Goal: Information Seeking & Learning: Learn about a topic

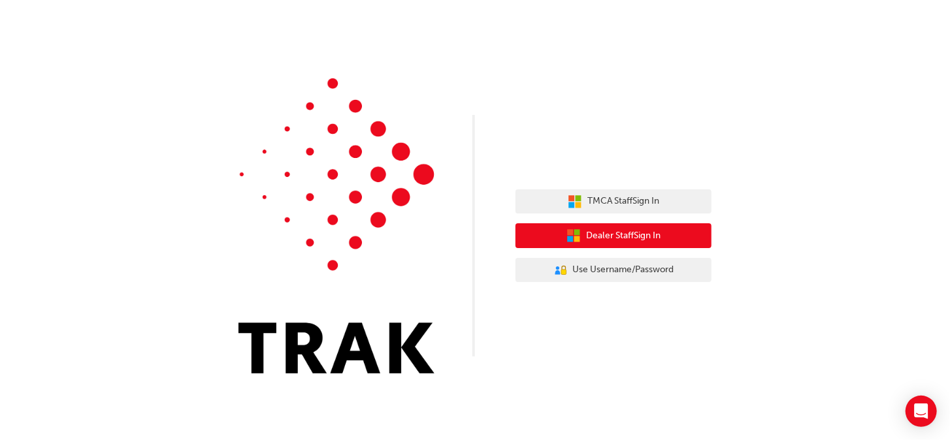
click at [617, 238] on span "Dealer Staff Sign In" at bounding box center [623, 236] width 74 height 15
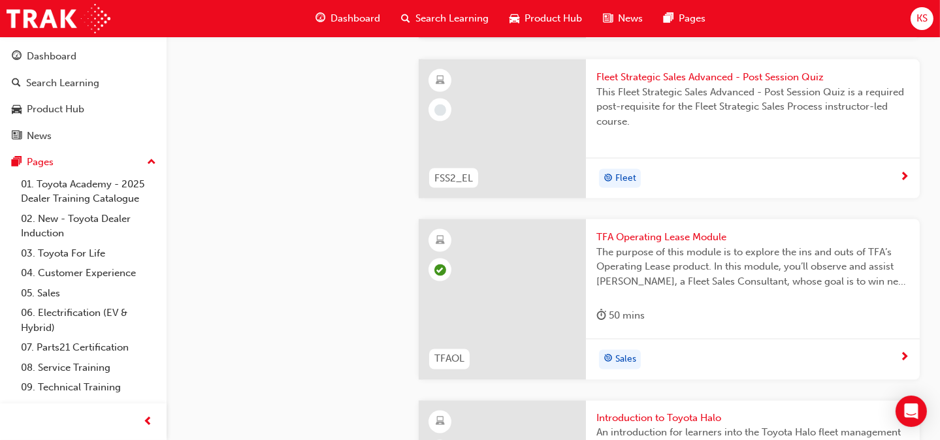
scroll to position [2677, 0]
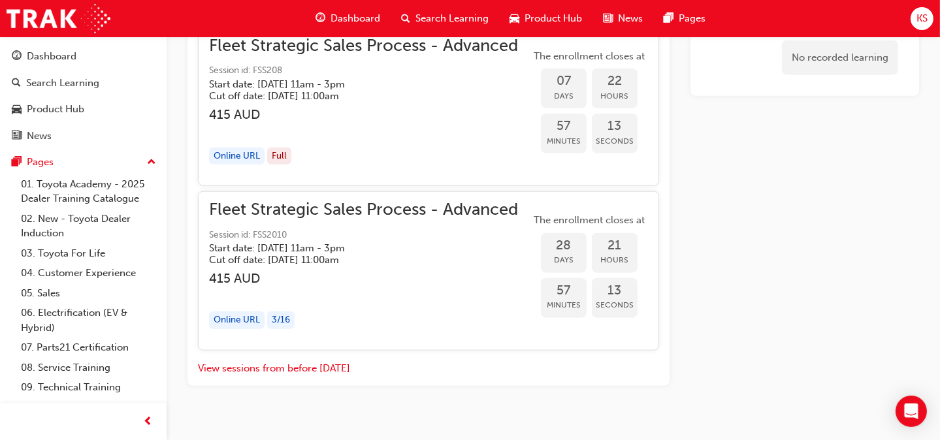
scroll to position [1708, 0]
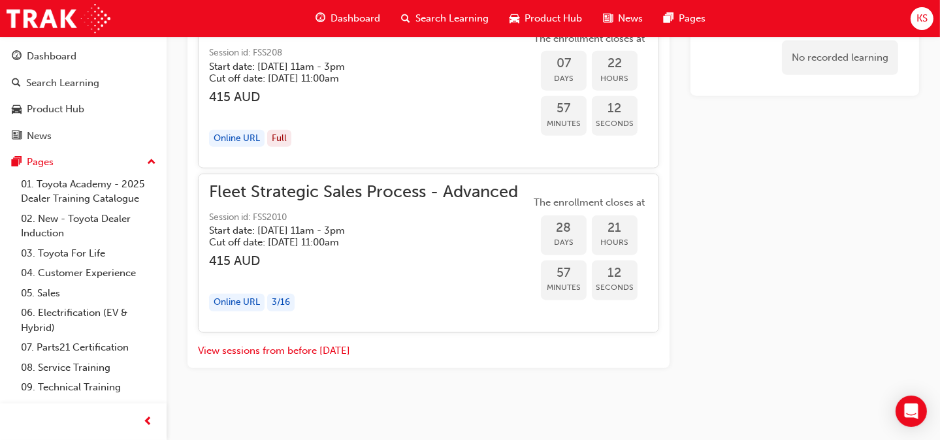
click at [251, 306] on div "Online URL" at bounding box center [237, 303] width 56 height 18
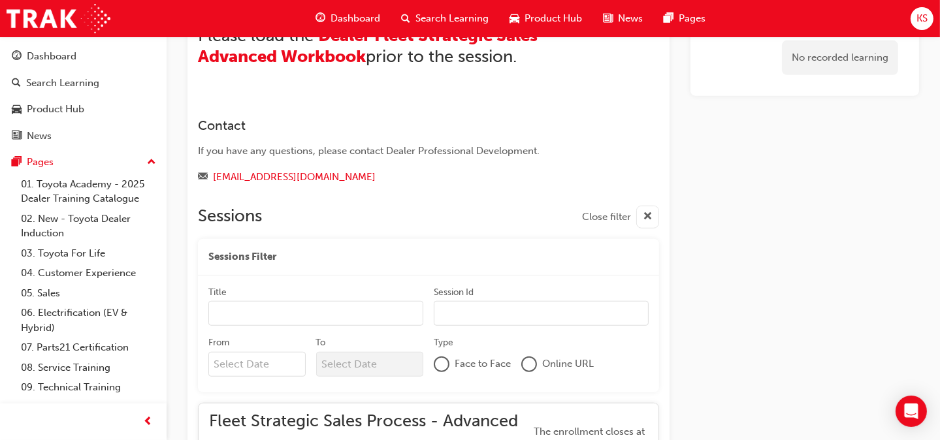
scroll to position [1120, 0]
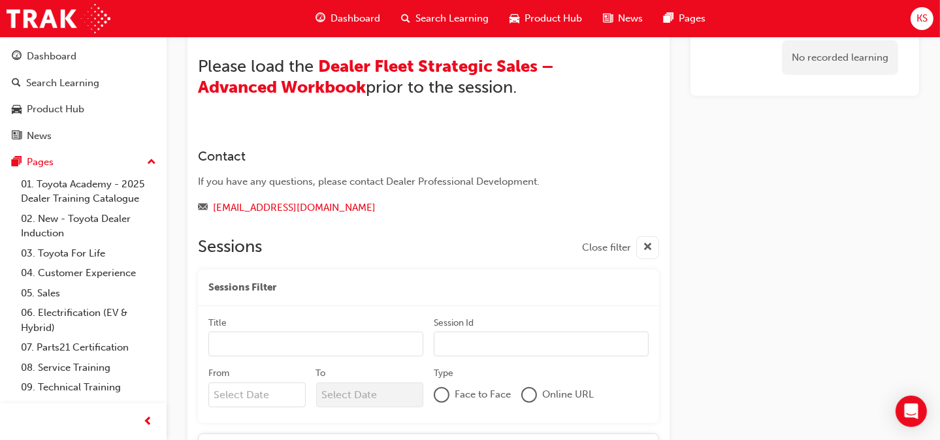
click at [276, 338] on input "Title" at bounding box center [315, 344] width 215 height 25
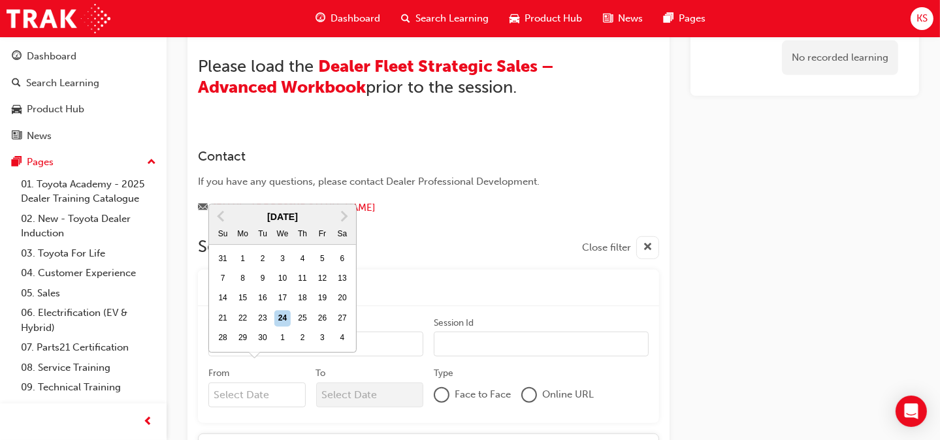
click at [269, 396] on input "From Previous Month Next Month [DATE] Su Mo Tu We Th Fr Sa 31 1 2 3 4 5 6 7 8 9…" at bounding box center [256, 395] width 97 height 25
click at [343, 223] on span "Next Month" at bounding box center [343, 215] width 0 height 15
click at [301, 327] on div "23" at bounding box center [302, 318] width 17 height 17
click at [301, 383] on input "From [DATE] Previous Month Next Month [DATE] Su Mo Tu We Th Fr Sa 28 29 30 1 2 …" at bounding box center [256, 395] width 97 height 25
type input "[DATE]"
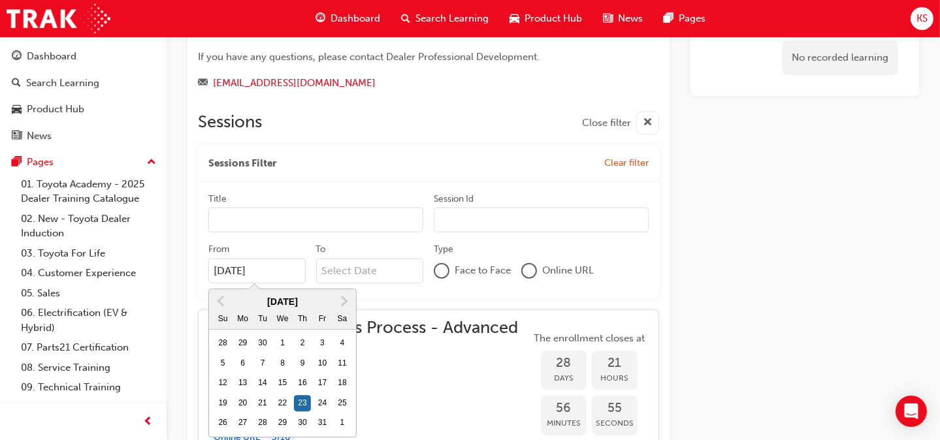
scroll to position [1251, 0]
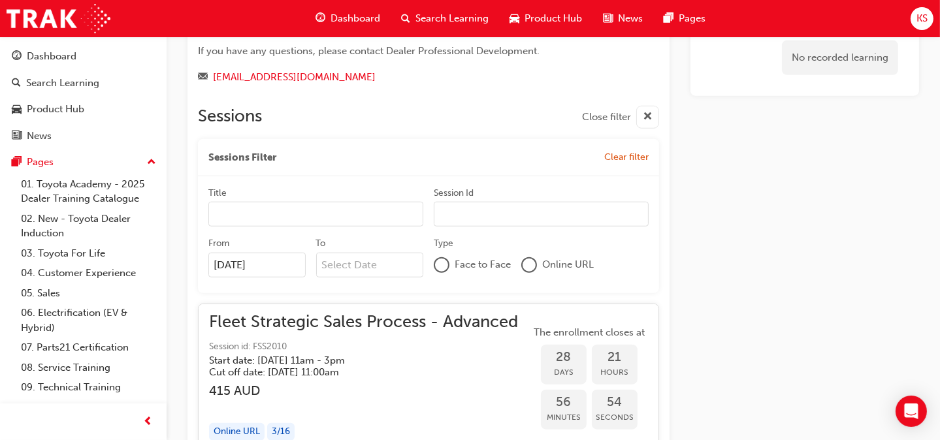
drag, startPoint x: 530, startPoint y: 263, endPoint x: 521, endPoint y: 266, distance: 9.1
click at [530, 263] on div at bounding box center [528, 265] width 13 height 13
click at [242, 203] on input "Title" at bounding box center [315, 214] width 215 height 25
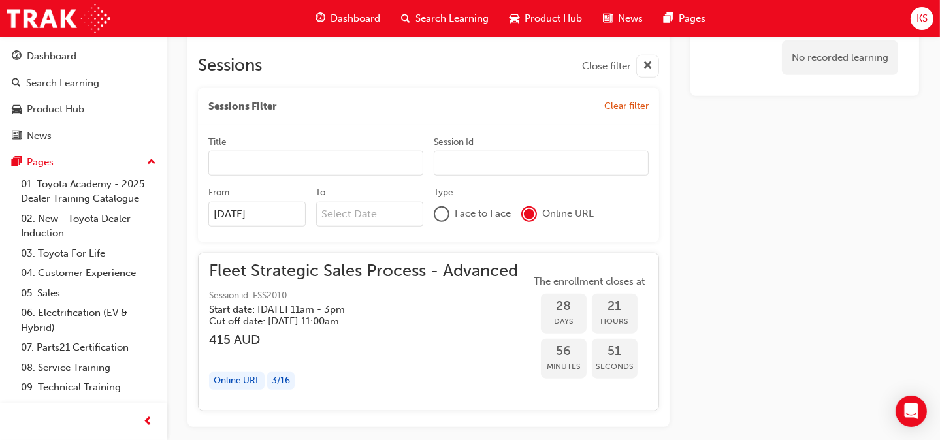
scroll to position [1361, 0]
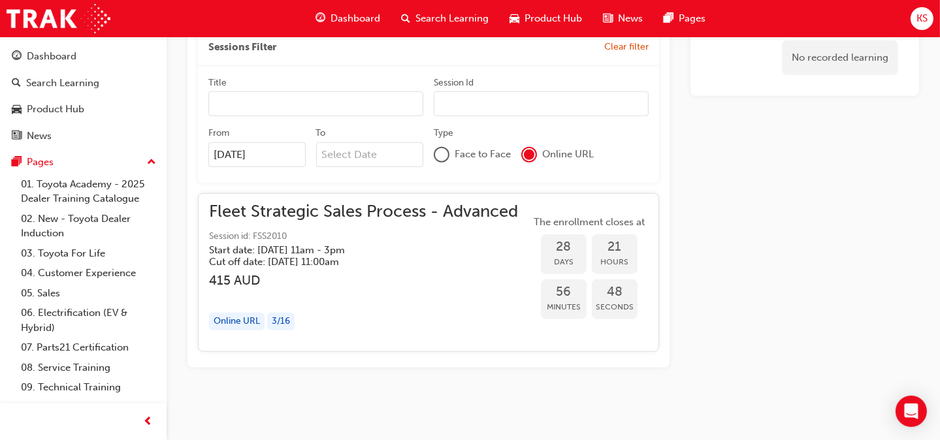
click at [232, 321] on div "Online URL" at bounding box center [237, 322] width 56 height 18
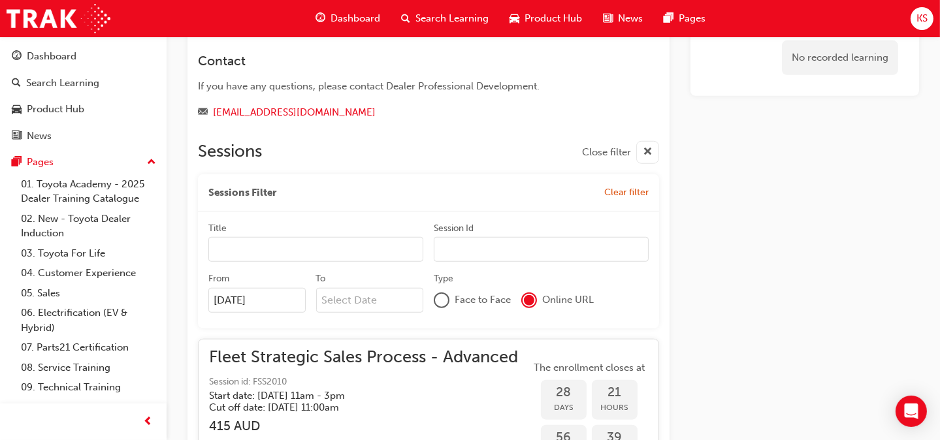
scroll to position [1193, 0]
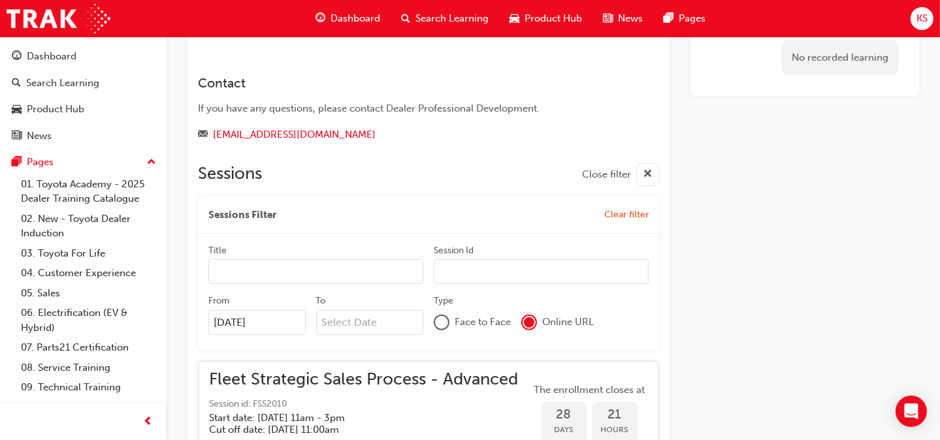
click at [266, 268] on input "Title" at bounding box center [315, 271] width 215 height 25
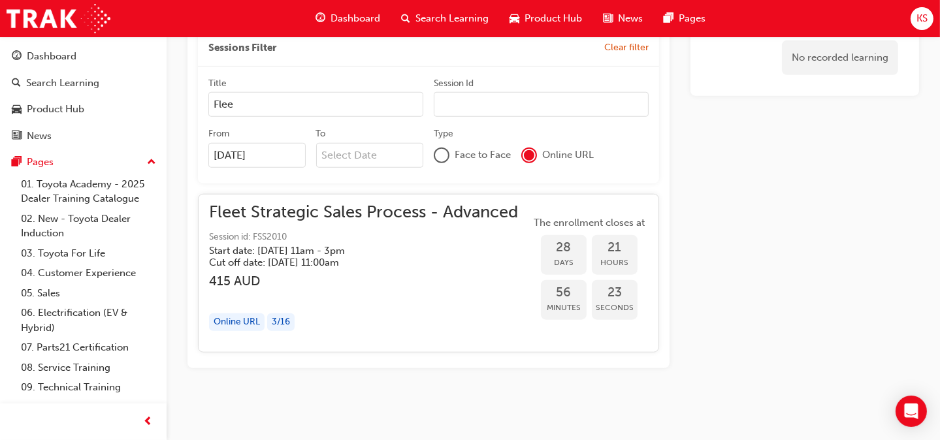
scroll to position [1361, 0]
type input "Flee"
click at [358, 156] on input "To" at bounding box center [370, 154] width 108 height 25
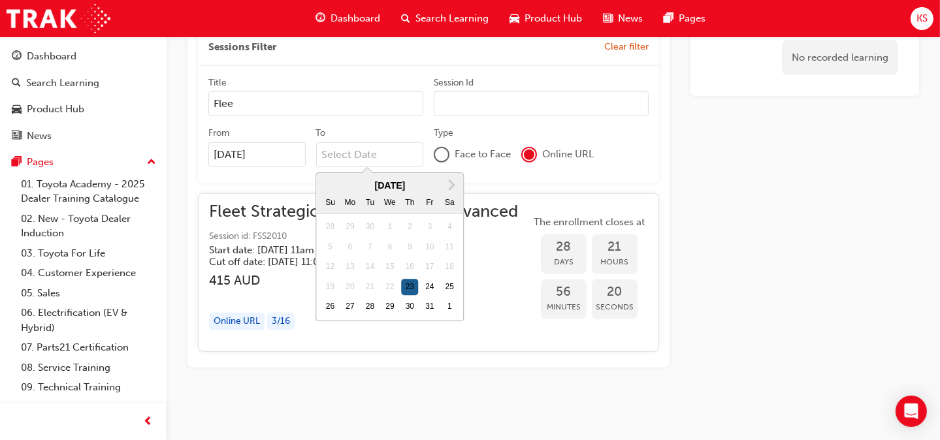
click at [413, 285] on div "23" at bounding box center [410, 287] width 17 height 17
click at [413, 167] on input "To Next Month [DATE] Su Mo Tu We Th Fr Sa 28 29 30 1 2 3 4 5 6 7 8 9 10 11 12 1…" at bounding box center [370, 154] width 108 height 25
type input "[DATE]"
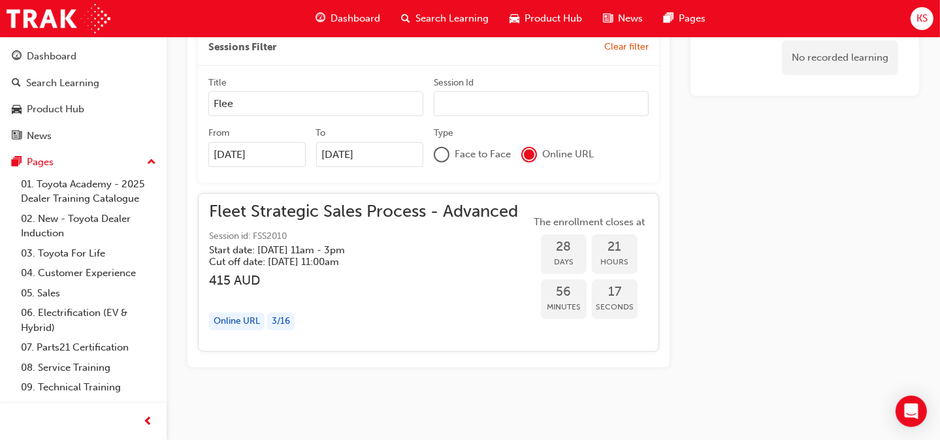
click at [231, 319] on div "Online URL" at bounding box center [237, 322] width 56 height 18
drag, startPoint x: 295, startPoint y: 231, endPoint x: 257, endPoint y: 233, distance: 37.3
click at [257, 233] on span "Session id: FSS2010" at bounding box center [363, 236] width 309 height 15
drag, startPoint x: 252, startPoint y: 234, endPoint x: 282, endPoint y: 232, distance: 30.1
click at [282, 232] on span "Session id: FSS2010" at bounding box center [363, 236] width 309 height 15
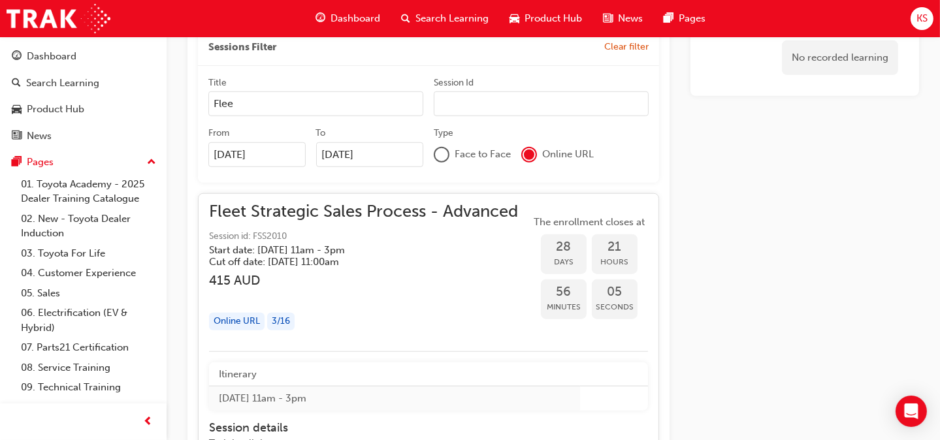
scroll to position [1296, 0]
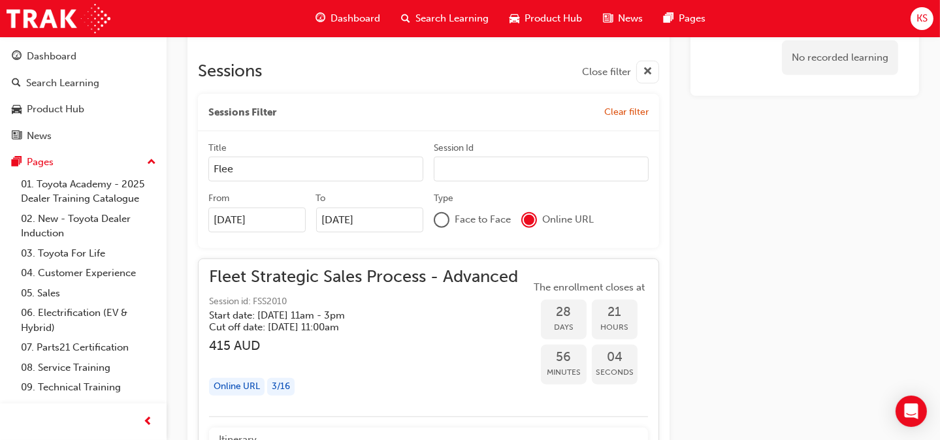
click at [251, 165] on input "Flee" at bounding box center [315, 169] width 215 height 25
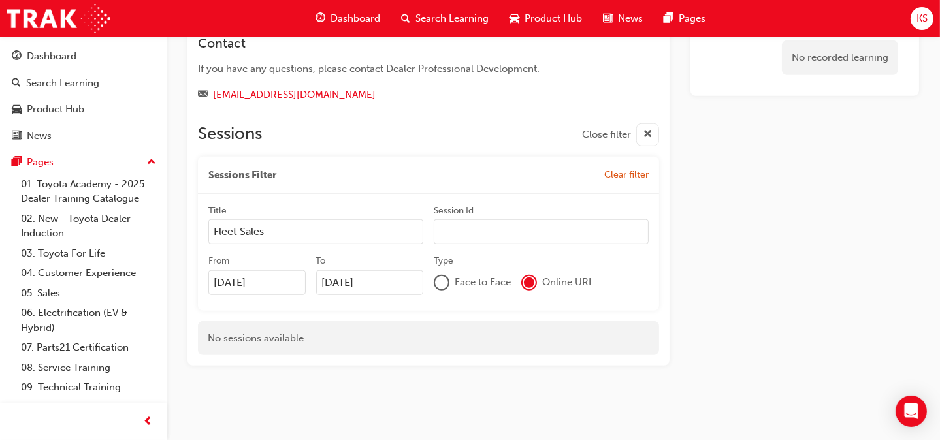
scroll to position [1231, 0]
type input "Fleet Sales"
click at [467, 234] on input "Session Id" at bounding box center [541, 233] width 215 height 25
drag, startPoint x: 288, startPoint y: 236, endPoint x: 202, endPoint y: 237, distance: 85.6
click at [202, 237] on div "Title Fleet Sales Session Id From [DATE] To [DATE] Type Face to Face Online URL" at bounding box center [428, 254] width 461 height 117
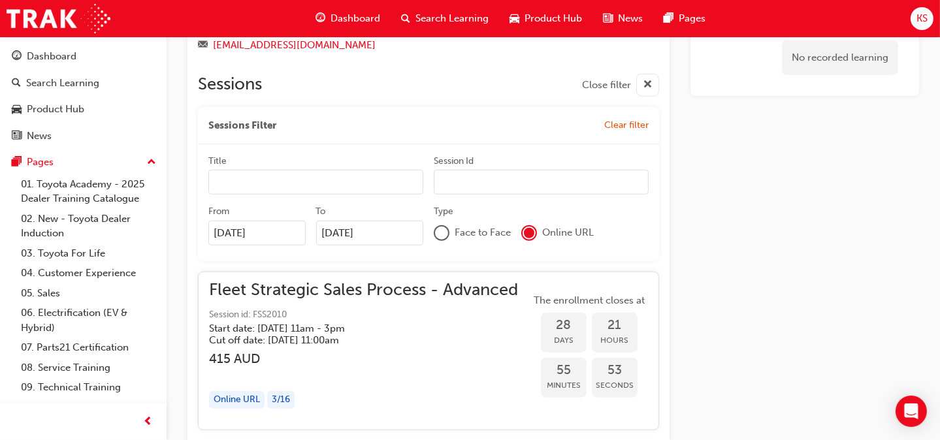
scroll to position [1361, 0]
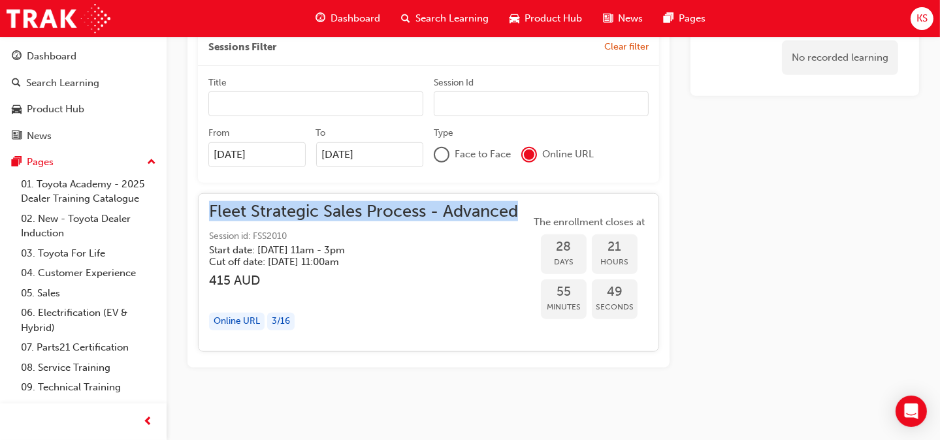
drag, startPoint x: 208, startPoint y: 208, endPoint x: 519, endPoint y: 214, distance: 311.5
click at [519, 214] on div "Fleet Strategic Sales Process - Advanced Session id: FSS2010 Start date: [DATE]…" at bounding box center [428, 272] width 461 height 159
drag, startPoint x: 519, startPoint y: 214, endPoint x: 503, endPoint y: 214, distance: 15.7
copy span "Fleet Strategic Sales Process - Advanced"
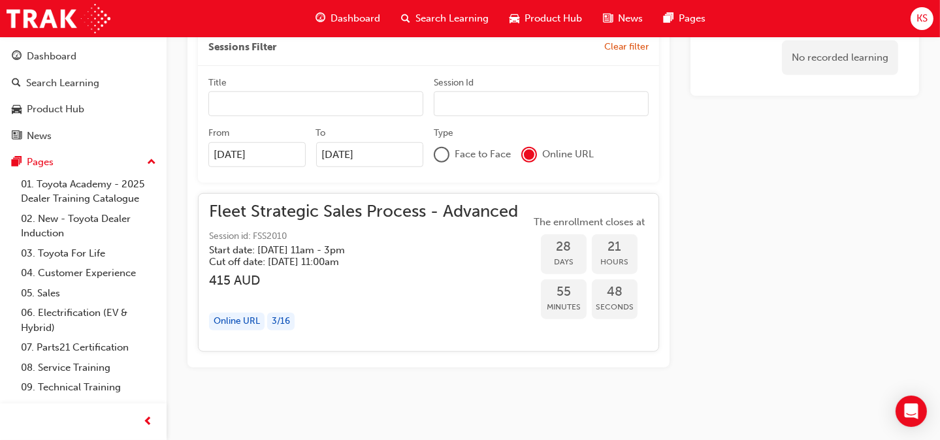
click at [253, 92] on input "Title" at bounding box center [315, 103] width 215 height 25
paste input "Fleet Strategic Sales Process - Advanced"
type input "Fleet Strategic Sales Process - Advanced"
click at [467, 94] on input "Session Id" at bounding box center [541, 103] width 215 height 25
type input "FSS2010"
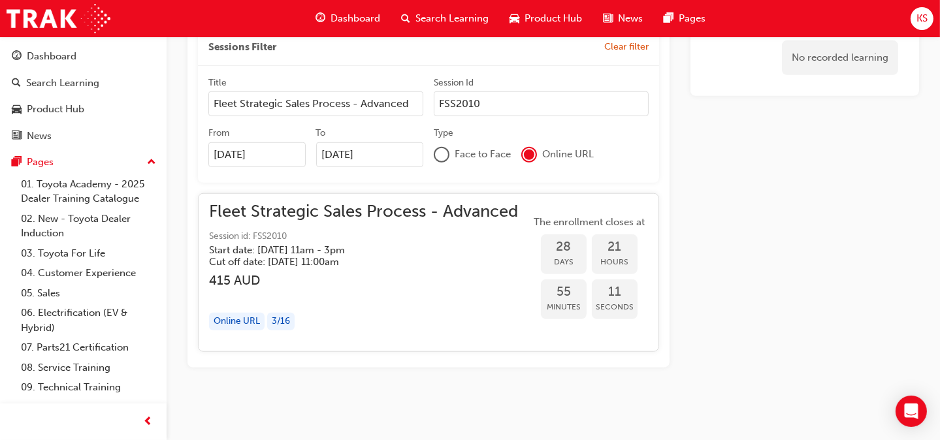
click at [244, 323] on div "Online URL" at bounding box center [237, 322] width 56 height 18
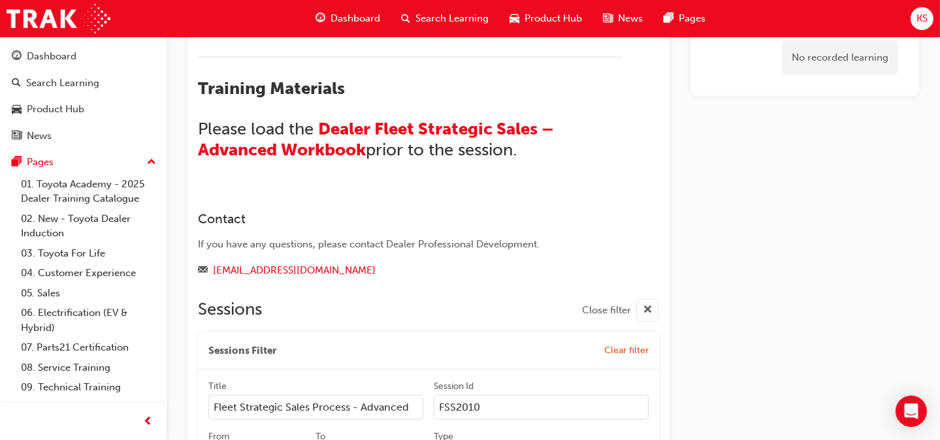
scroll to position [1193, 0]
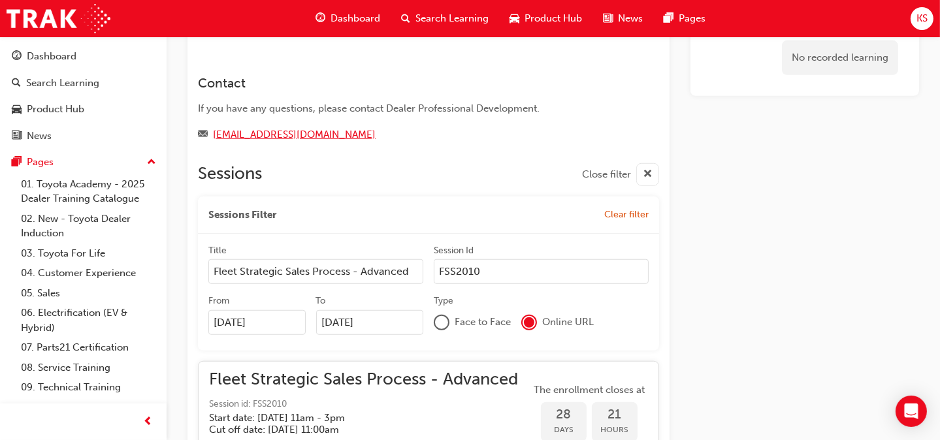
click at [257, 135] on link "[EMAIL_ADDRESS][DOMAIN_NAME]" at bounding box center [294, 135] width 163 height 12
click at [691, 240] on div "No recorded learning" at bounding box center [804, 27] width 229 height 2207
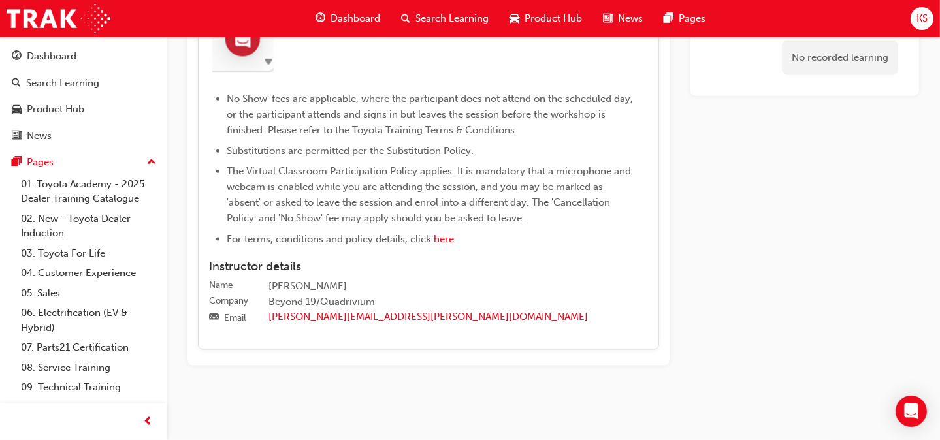
scroll to position [1520, 0]
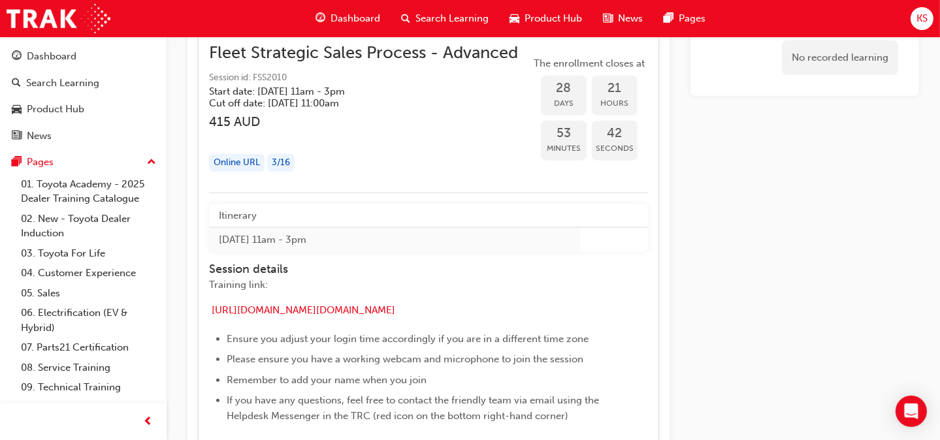
click at [353, 24] on span "Dashboard" at bounding box center [355, 18] width 50 height 15
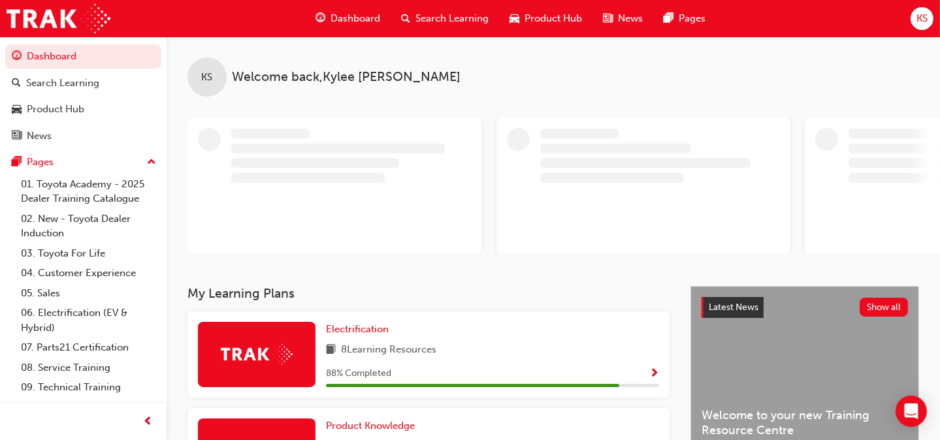
click at [419, 369] on div "88 % Completed" at bounding box center [492, 374] width 333 height 16
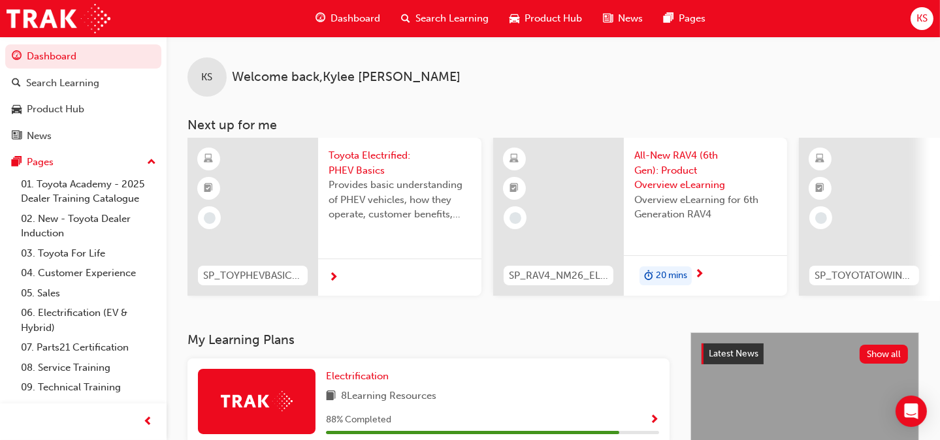
click at [245, 278] on span "SP_TOYPHEVBASICS_EL" at bounding box center [252, 275] width 99 height 15
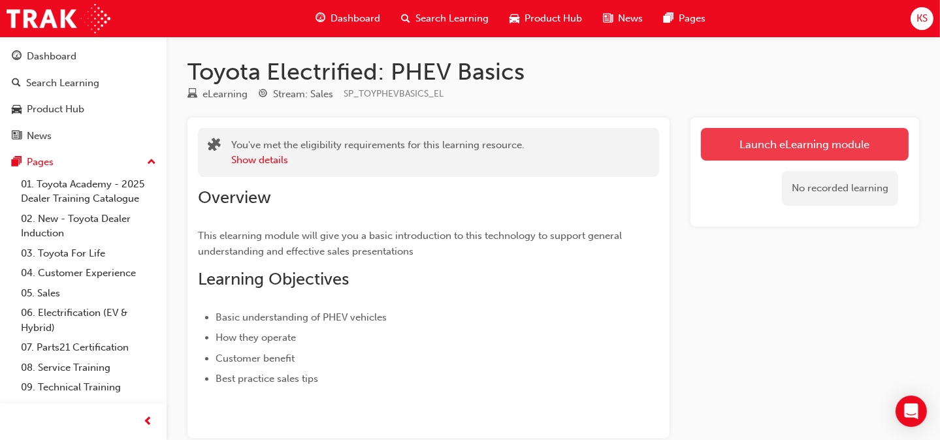
click at [816, 143] on link "Launch eLearning module" at bounding box center [805, 144] width 208 height 33
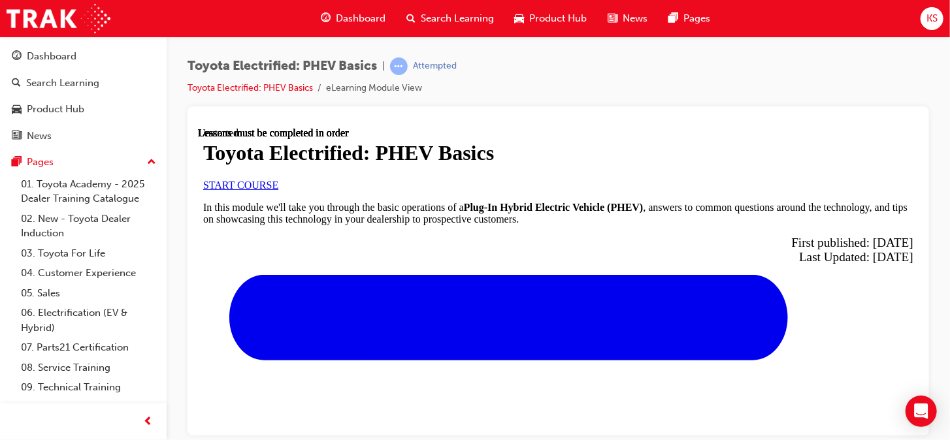
scroll to position [131, 0]
click at [278, 190] on link "START COURSE" at bounding box center [239, 184] width 75 height 11
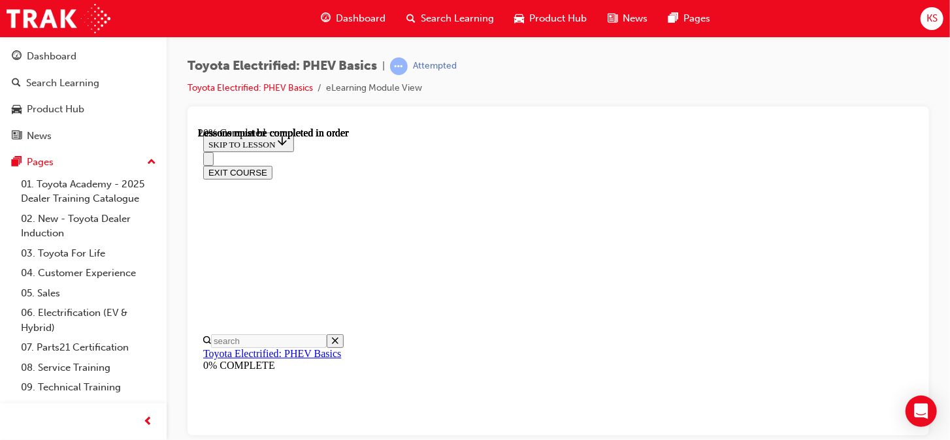
scroll to position [170, 0]
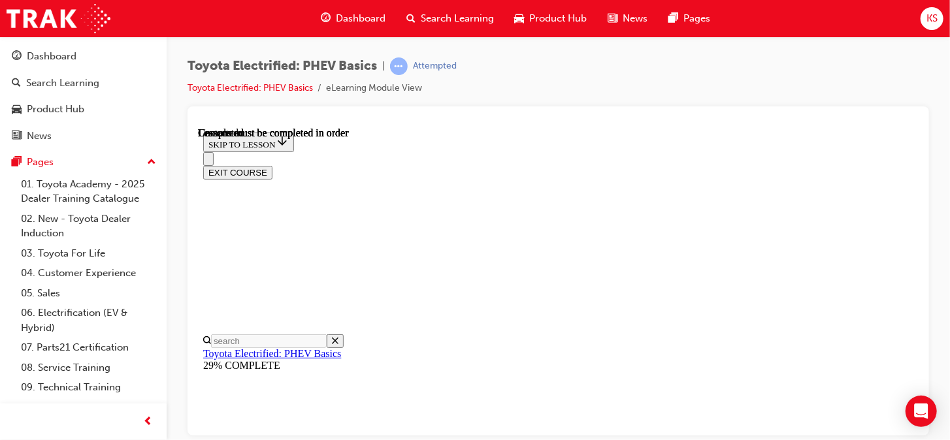
scroll to position [236, 0]
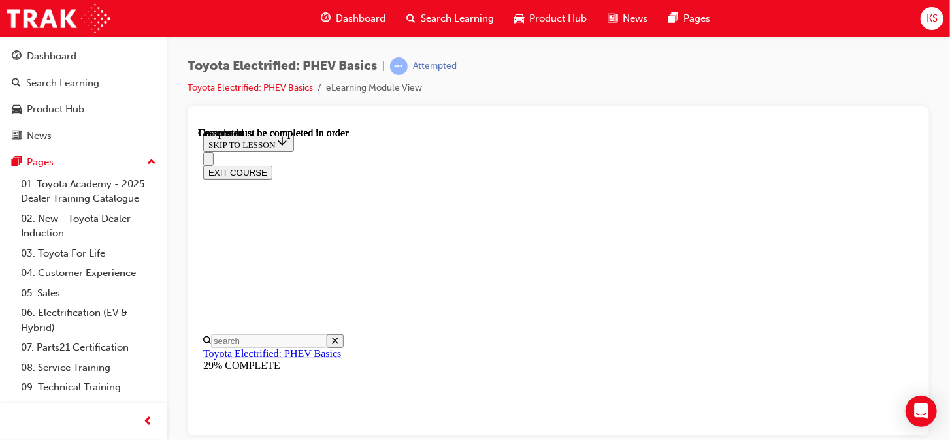
scroll to position [628, 0]
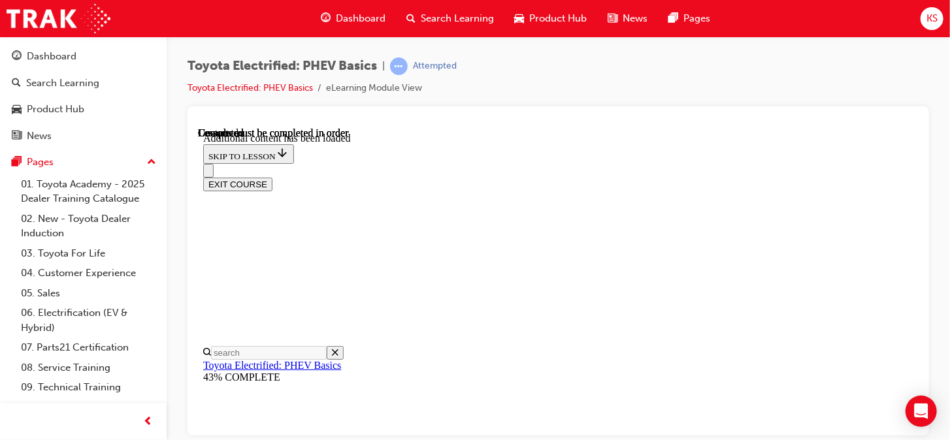
scroll to position [468, 0]
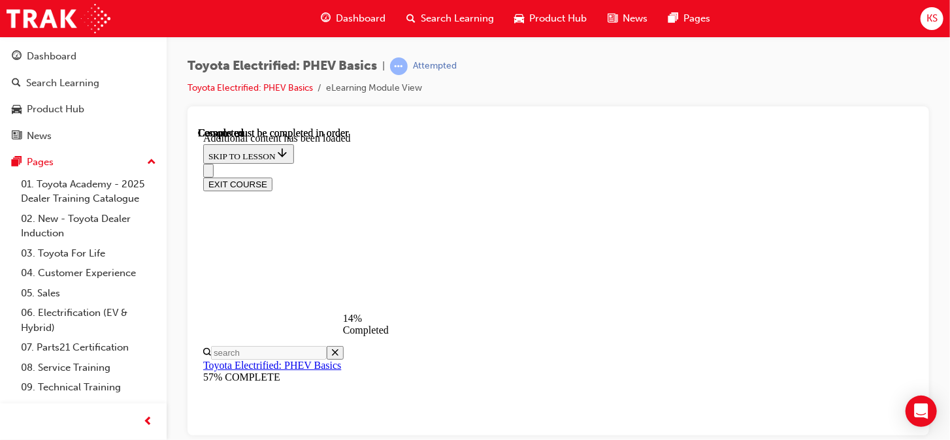
drag, startPoint x: 616, startPoint y: 366, endPoint x: 612, endPoint y: 385, distance: 19.5
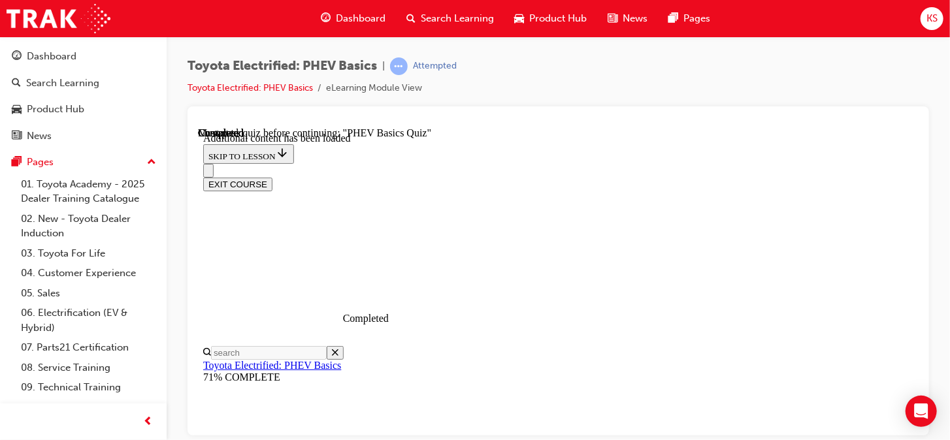
drag, startPoint x: 494, startPoint y: 187, endPoint x: 731, endPoint y: 210, distance: 238.2
drag, startPoint x: 731, startPoint y: 210, endPoint x: 639, endPoint y: 194, distance: 93.5
copy div "PHEV Basics Quiz"
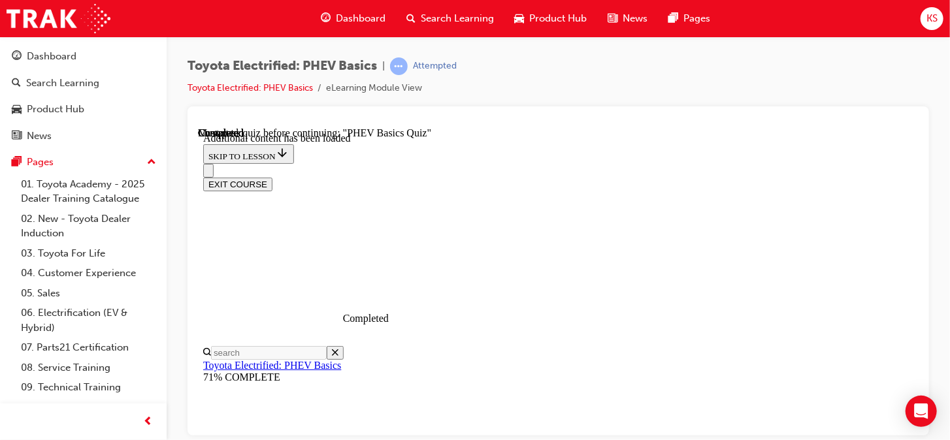
scroll to position [145, 0]
radio input "true"
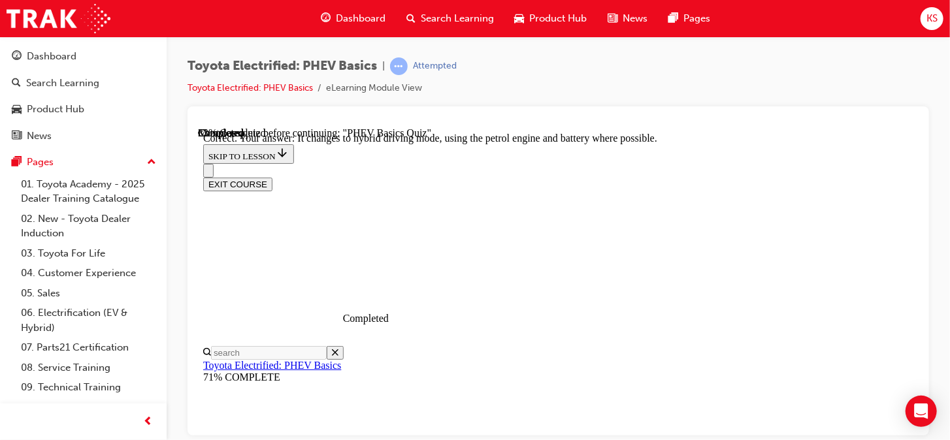
scroll to position [334, 0]
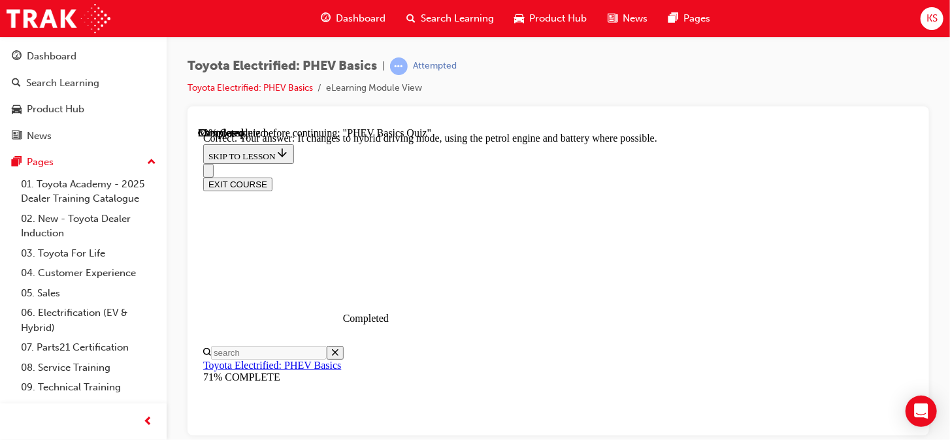
radio input "true"
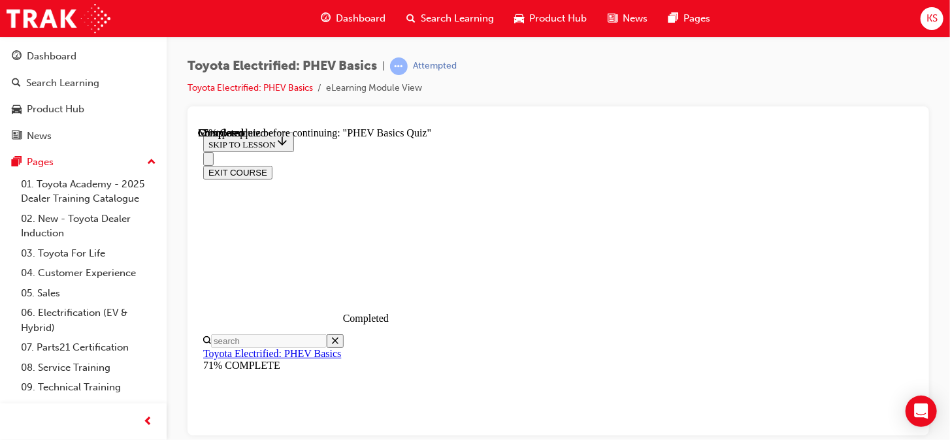
scroll to position [140, 0]
radio input "true"
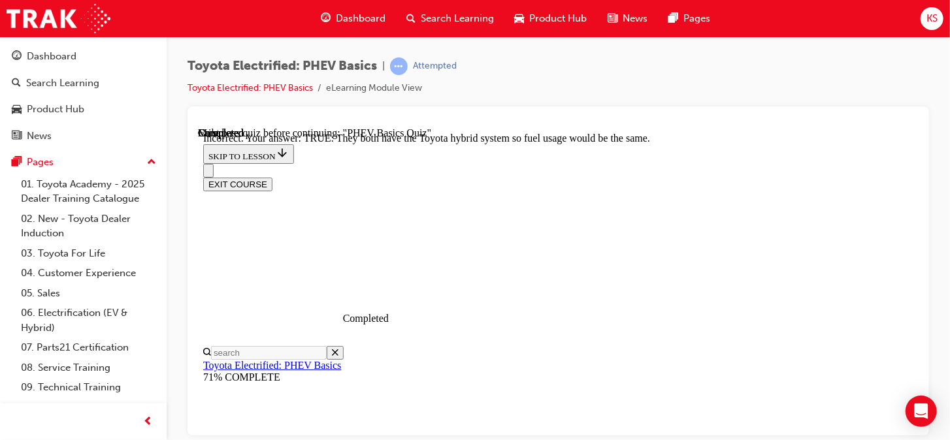
scroll to position [419, 0]
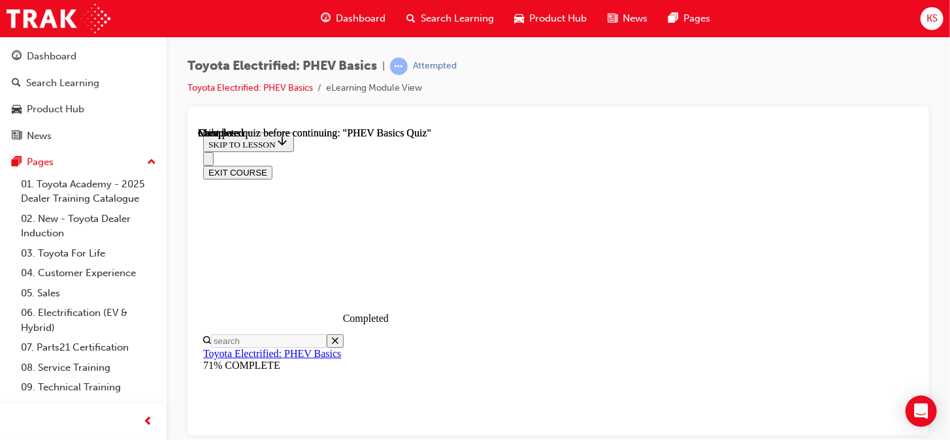
scroll to position [400, 0]
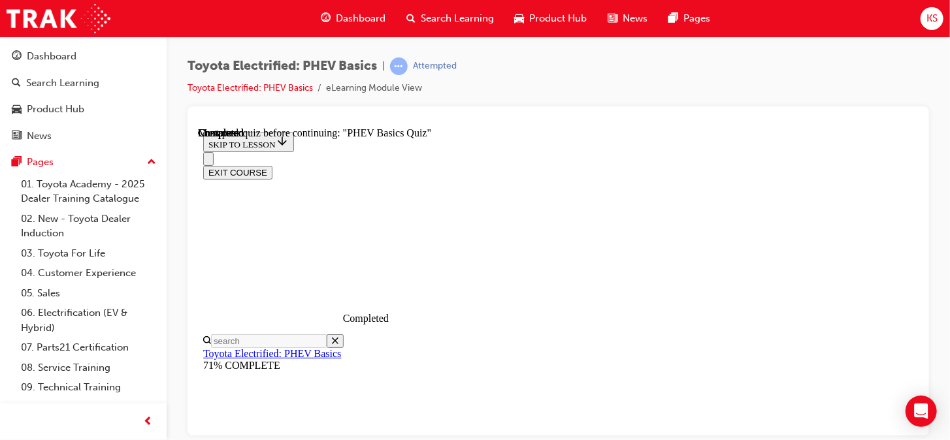
radio input "true"
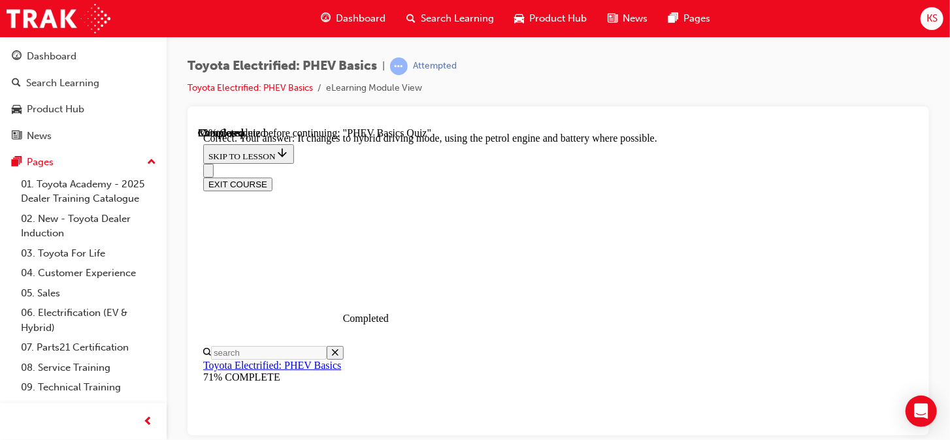
scroll to position [334, 0]
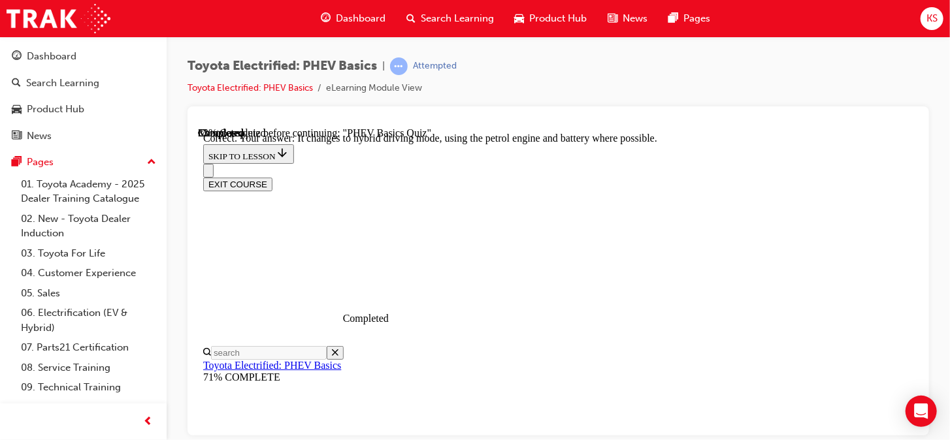
radio input "true"
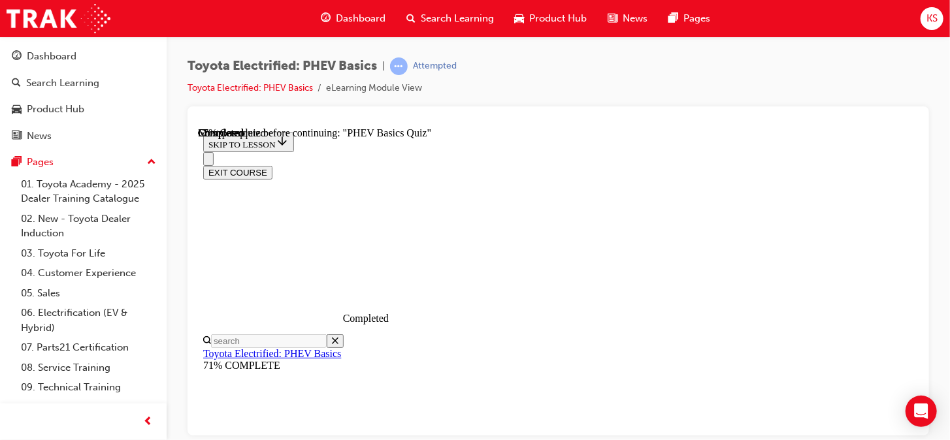
scroll to position [205, 0]
radio input "true"
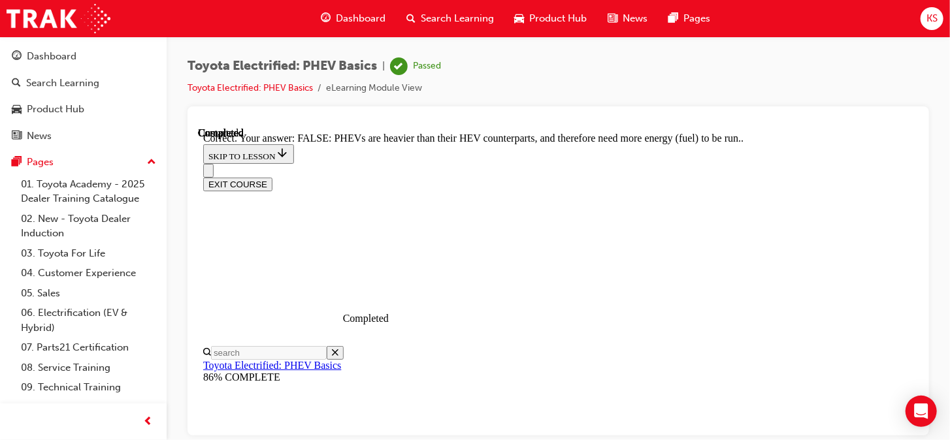
scroll to position [157, 0]
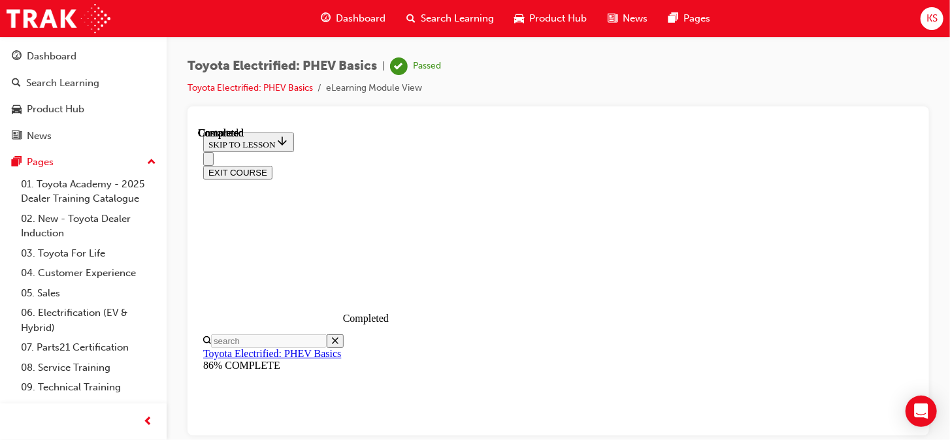
scroll to position [400, 0]
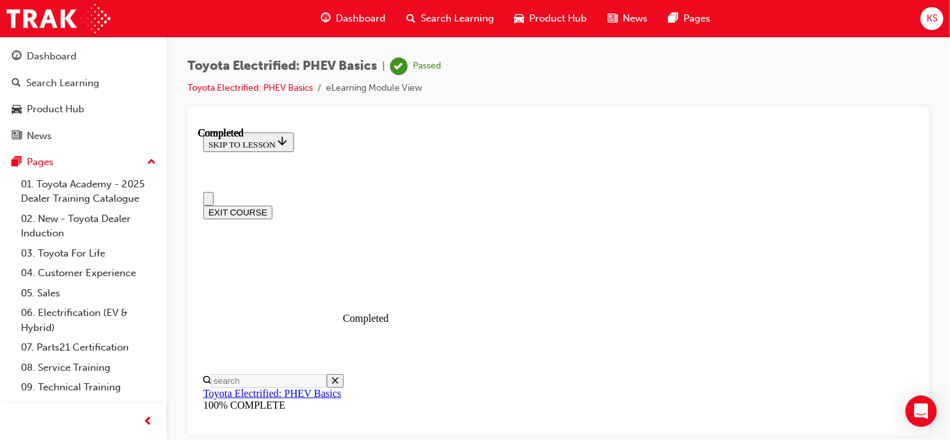
scroll to position [0, 0]
click at [272, 205] on button "EXIT COURSE" at bounding box center [236, 212] width 69 height 14
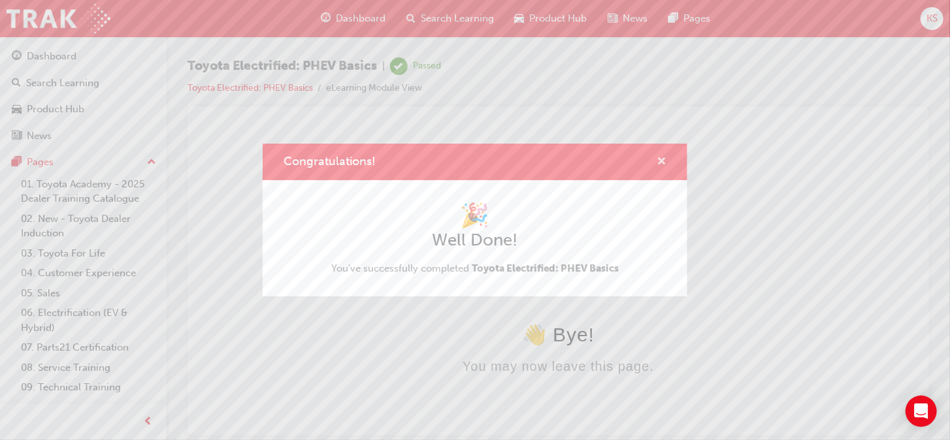
click at [656, 163] on span "cross-icon" at bounding box center [661, 163] width 10 height 12
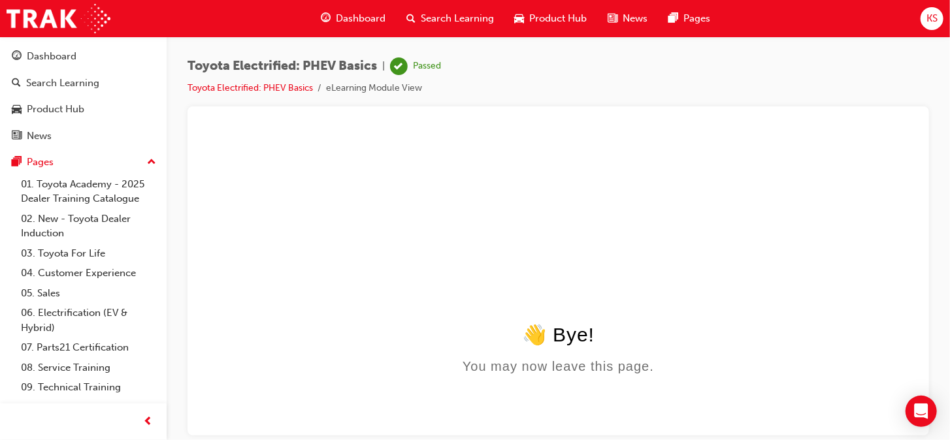
click at [361, 12] on span "Dashboard" at bounding box center [361, 18] width 50 height 15
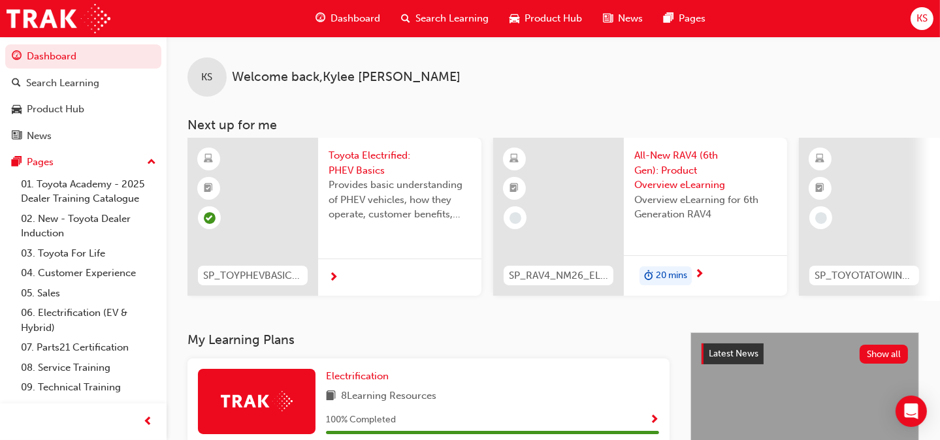
click at [544, 273] on span "SP_RAV4_NM26_EL01" at bounding box center [558, 275] width 99 height 15
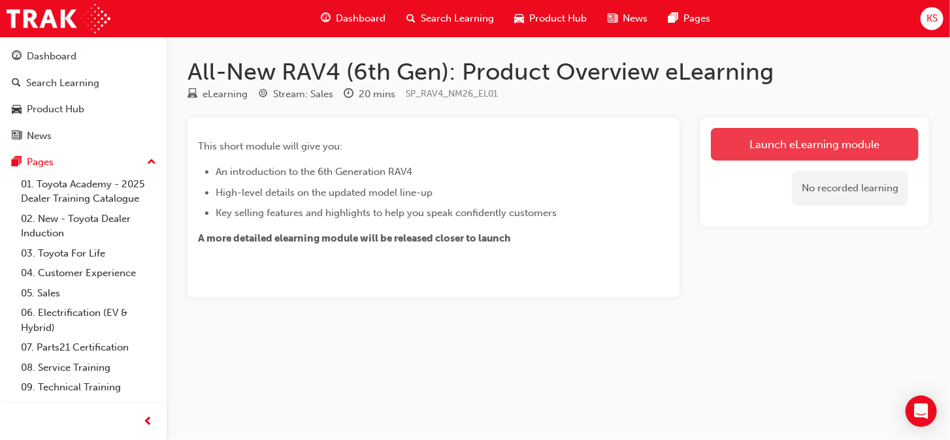
click at [822, 149] on link "Launch eLearning module" at bounding box center [815, 144] width 208 height 33
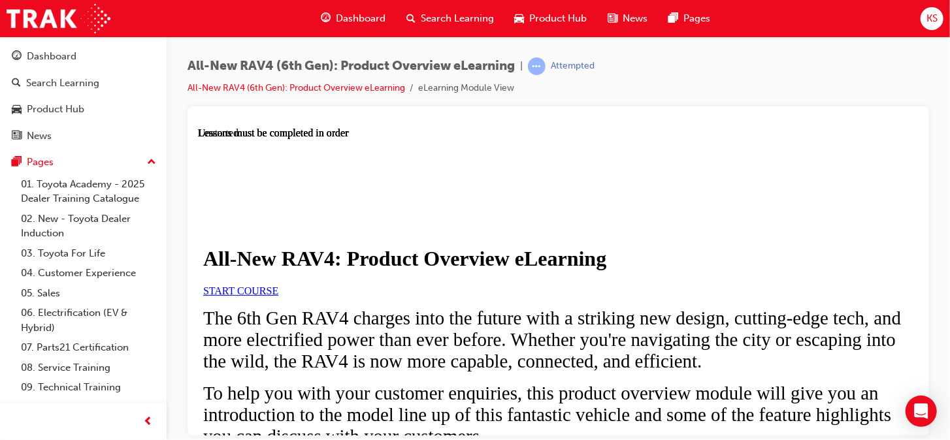
click at [278, 296] on span "START COURSE" at bounding box center [239, 290] width 75 height 11
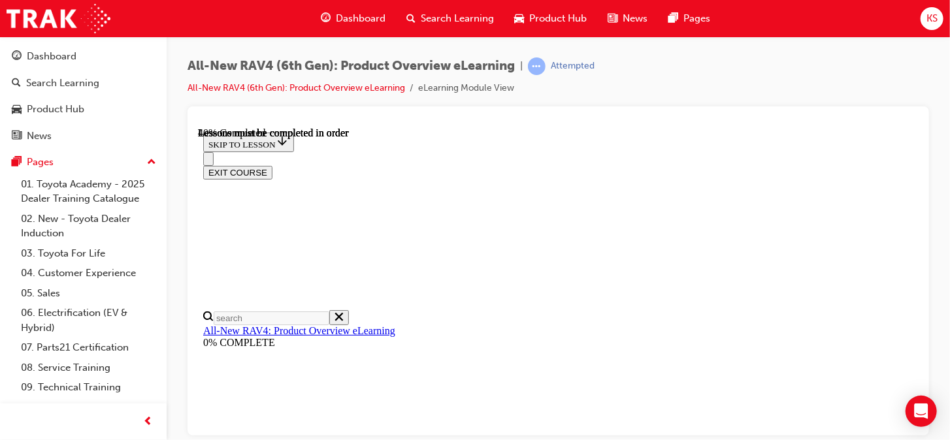
scroll to position [1352, 0]
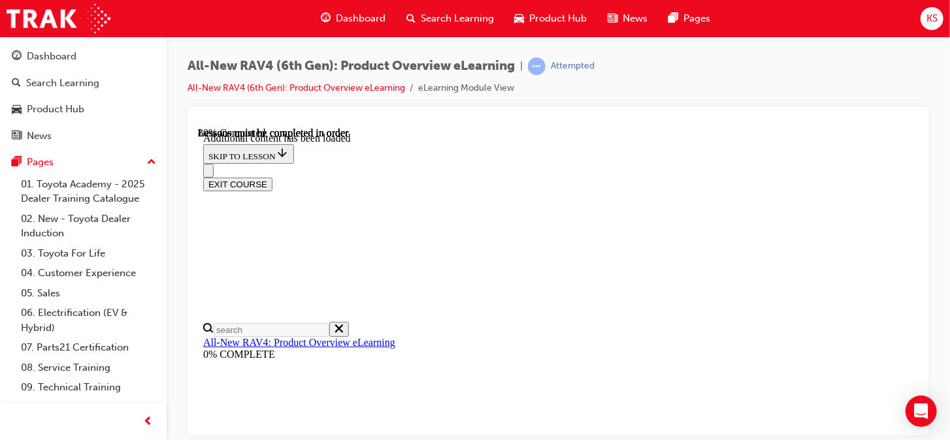
scroll to position [2056, 0]
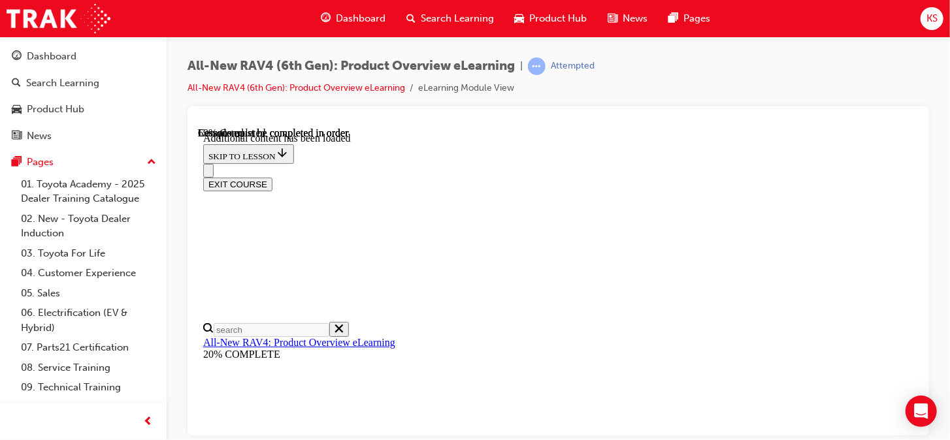
scroll to position [1634, 22]
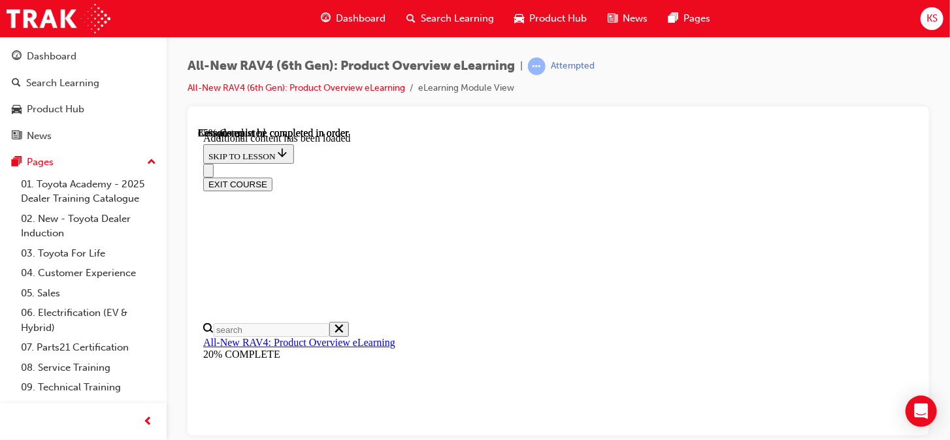
scroll to position [2171, 22]
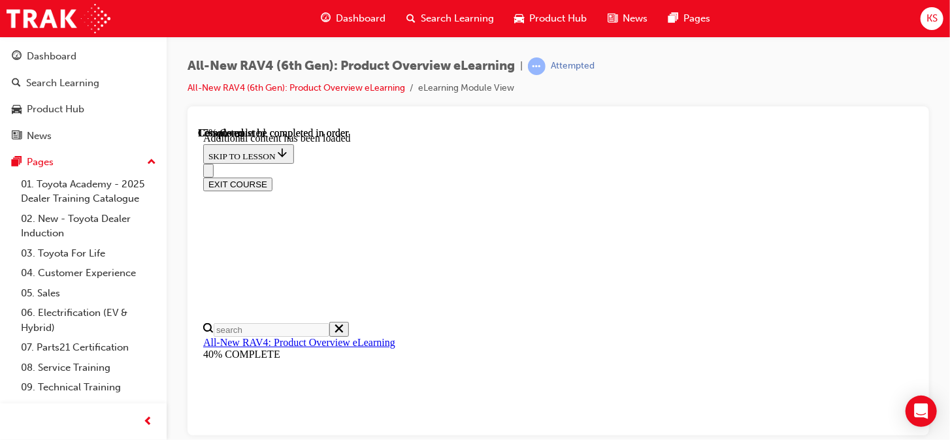
drag, startPoint x: 189, startPoint y: 69, endPoint x: 334, endPoint y: 65, distance: 145.0
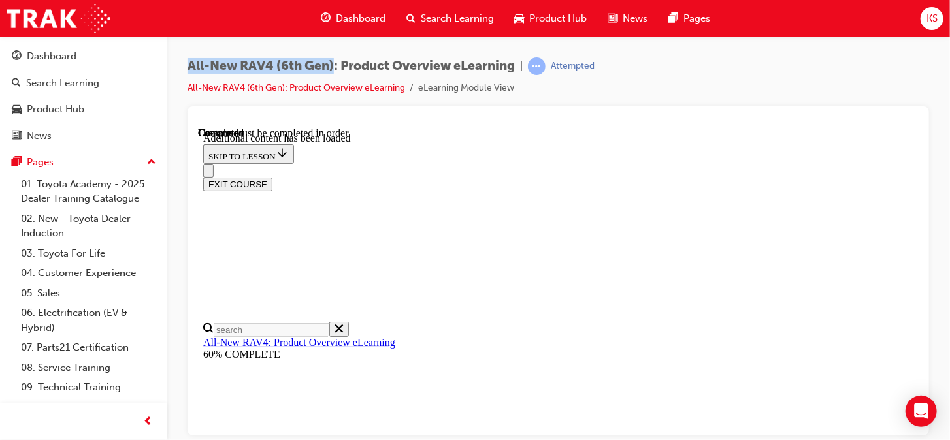
click at [334, 65] on span "All-New RAV4 (6th Gen): Product Overview eLearning" at bounding box center [350, 66] width 327 height 15
drag, startPoint x: 334, startPoint y: 65, endPoint x: 324, endPoint y: 65, distance: 9.8
copy span "All-New RAV4 (6th Gen)"
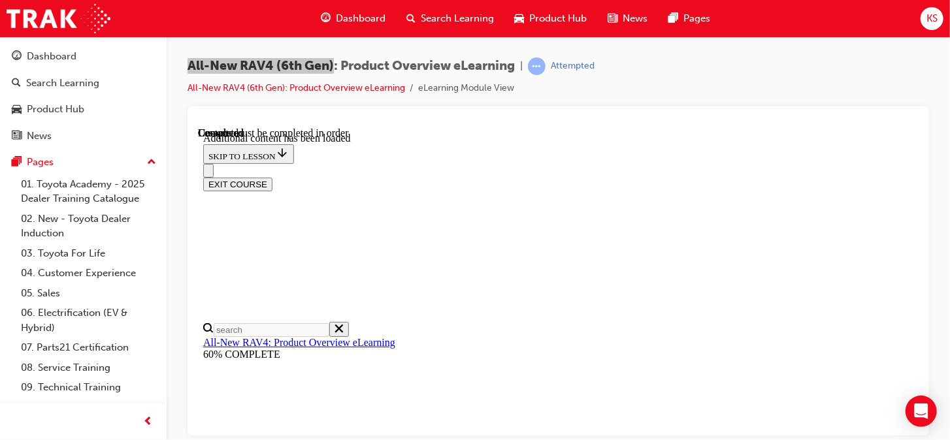
scroll to position [412, 0]
radio input "true"
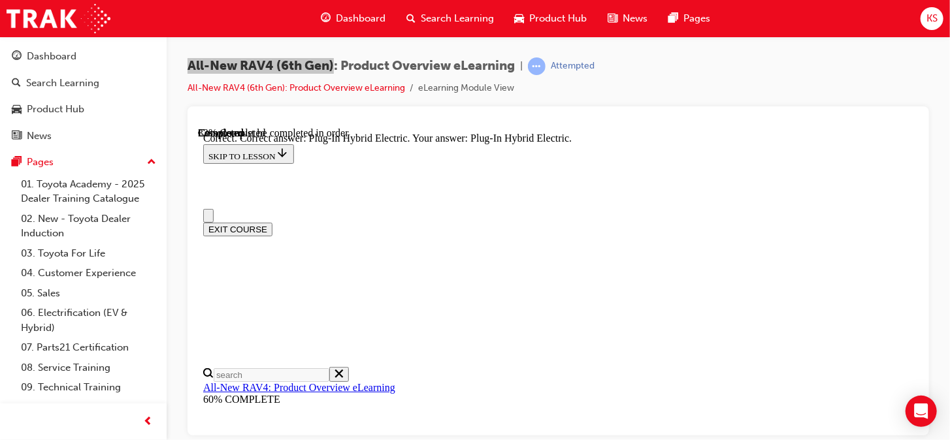
scroll to position [131, 0]
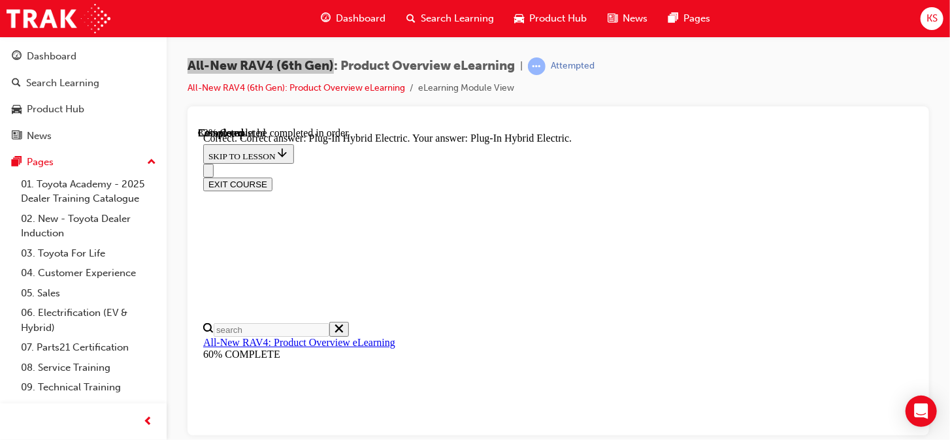
radio input "true"
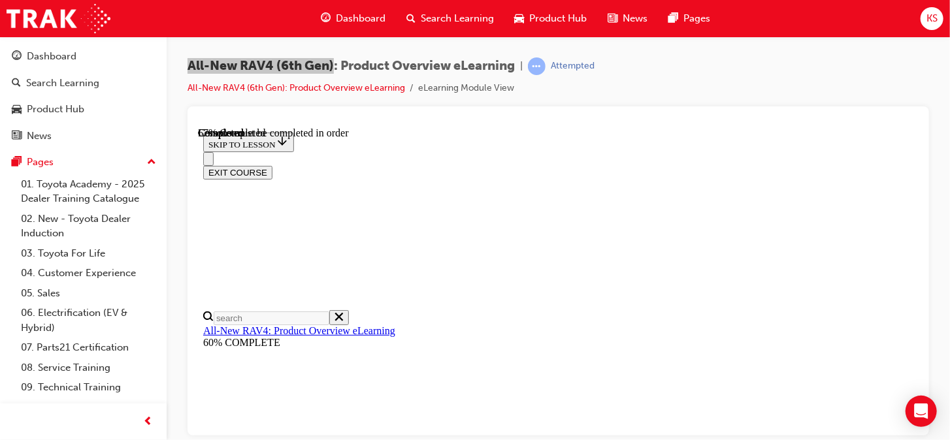
scroll to position [464, 0]
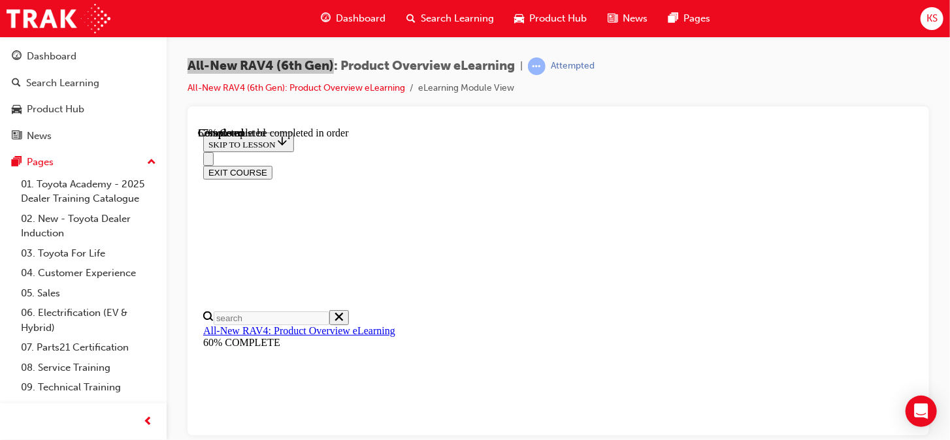
checkbox input "true"
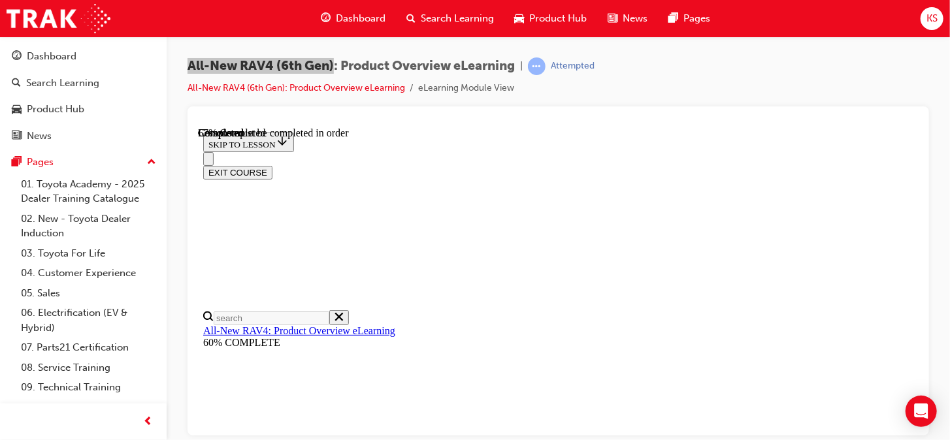
checkbox input "true"
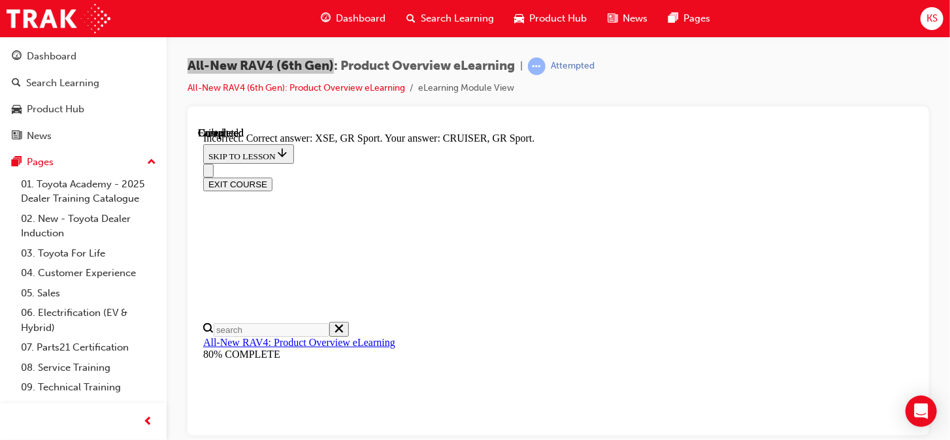
scroll to position [543, 0]
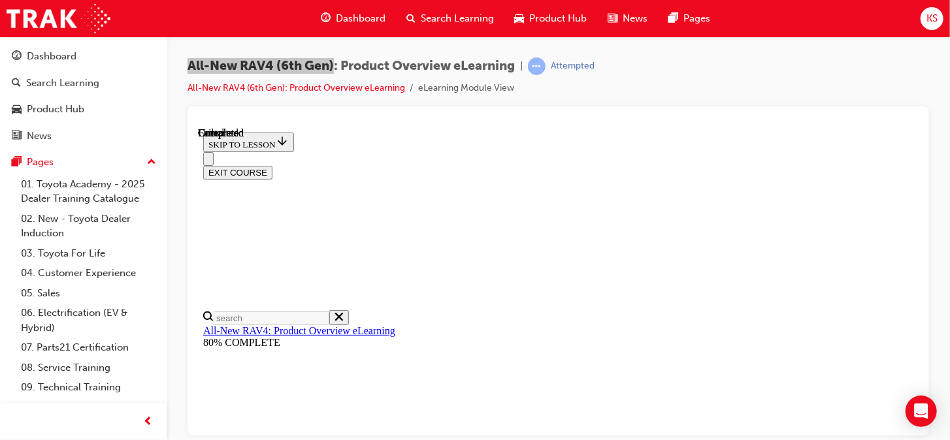
scroll to position [409, 0]
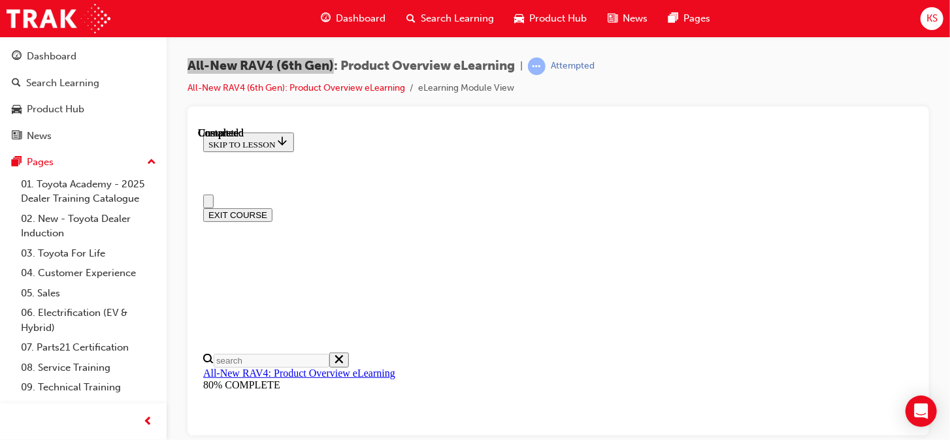
scroll to position [0, 0]
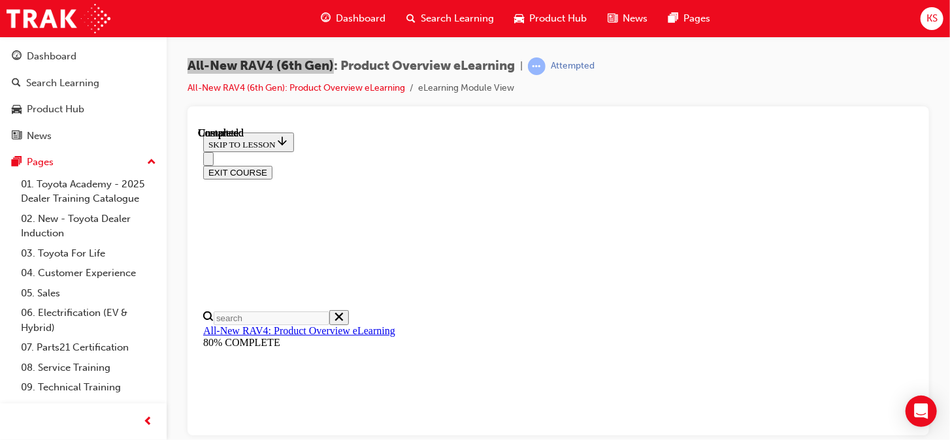
scroll to position [1620, 0]
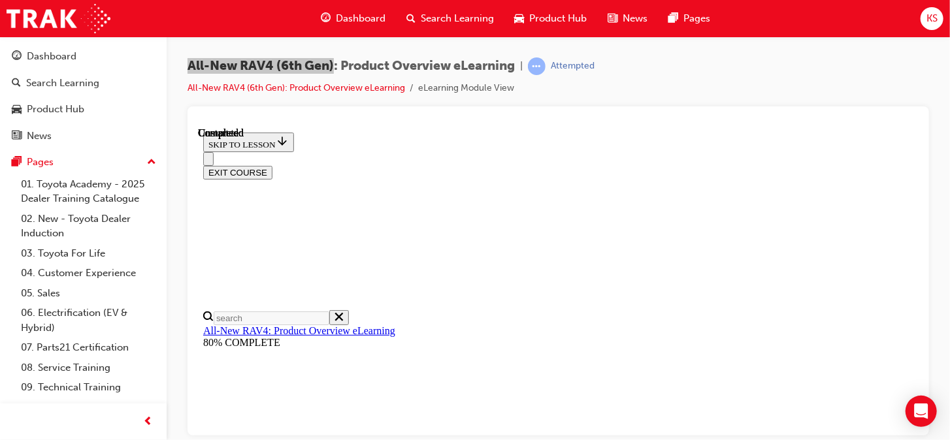
scroll to position [1669, 0]
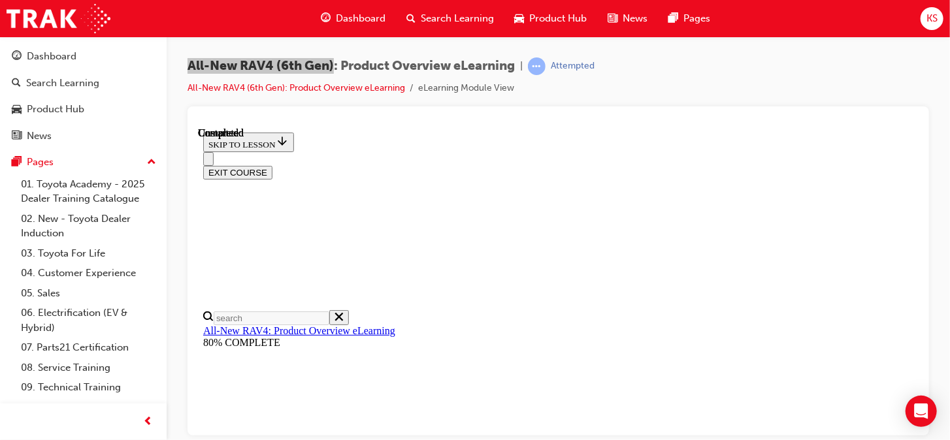
radio input "true"
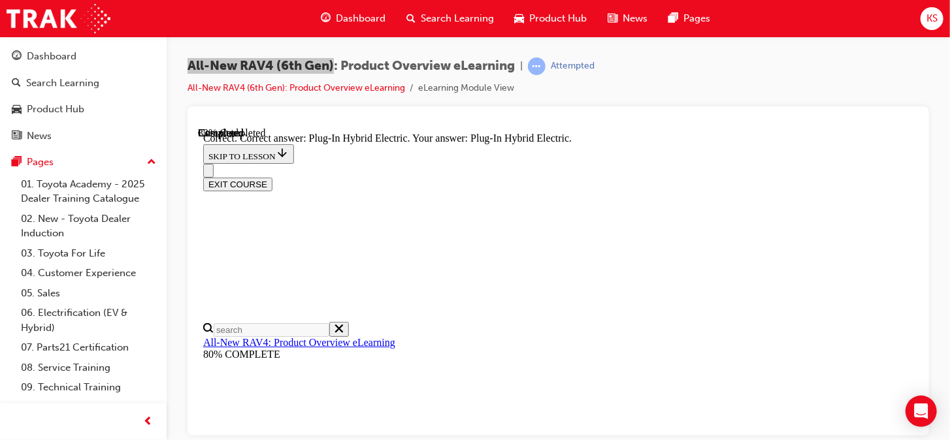
scroll to position [557, 0]
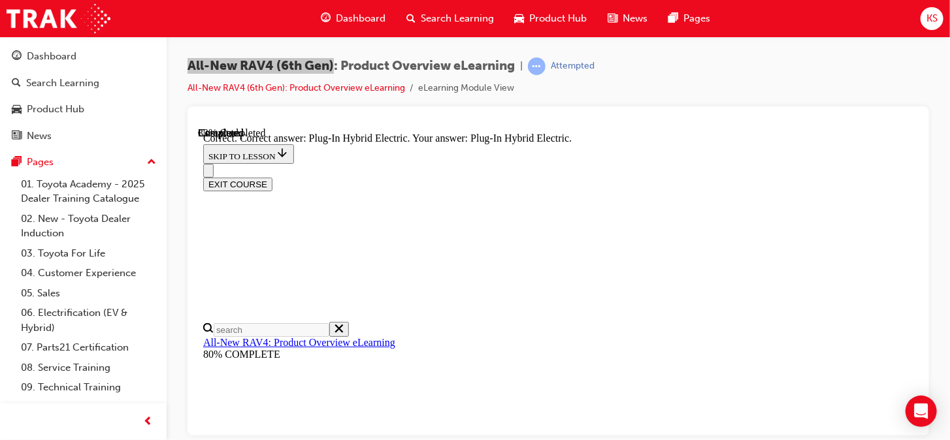
radio input "true"
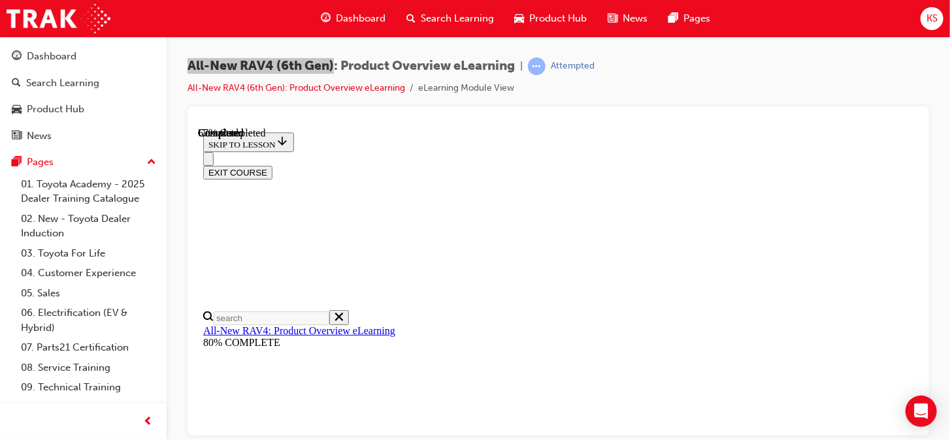
scroll to position [411, 0]
checkbox input "true"
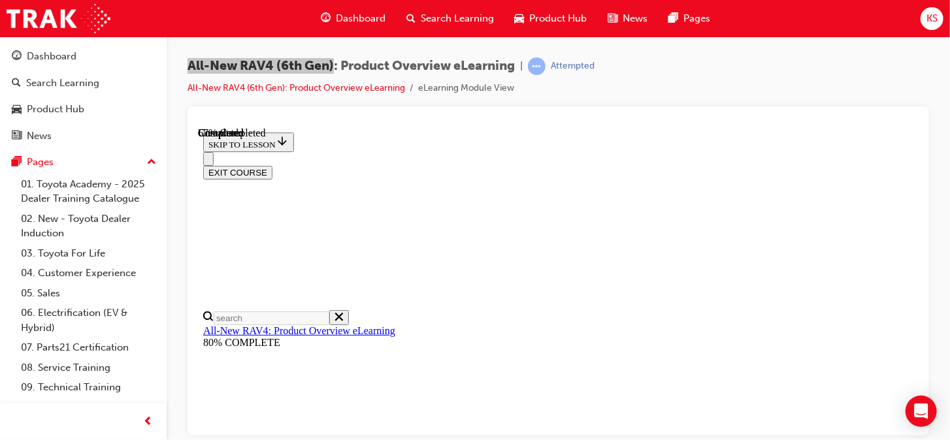
checkbox input "true"
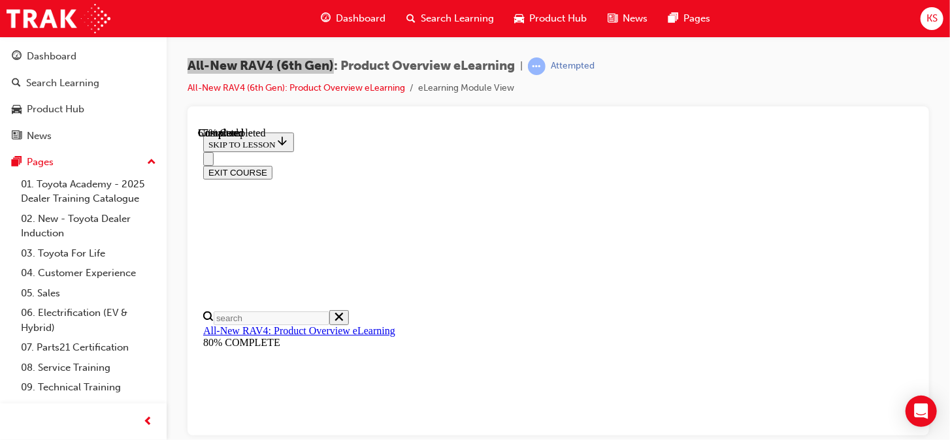
scroll to position [529, 0]
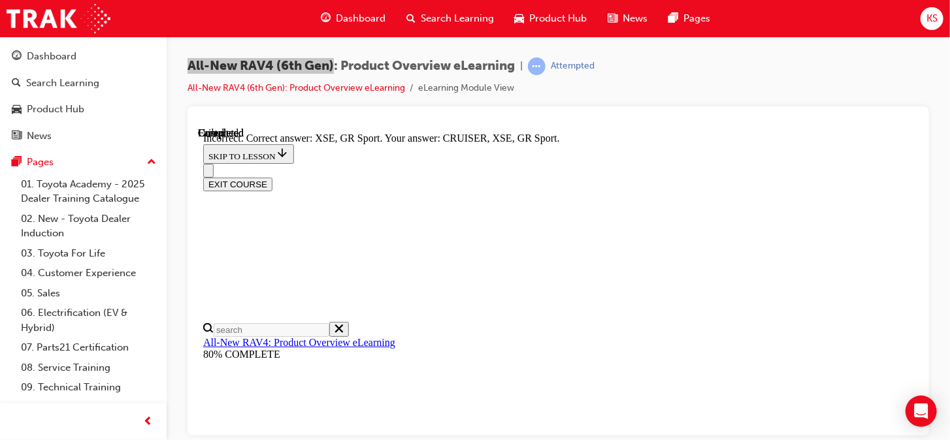
scroll to position [543, 0]
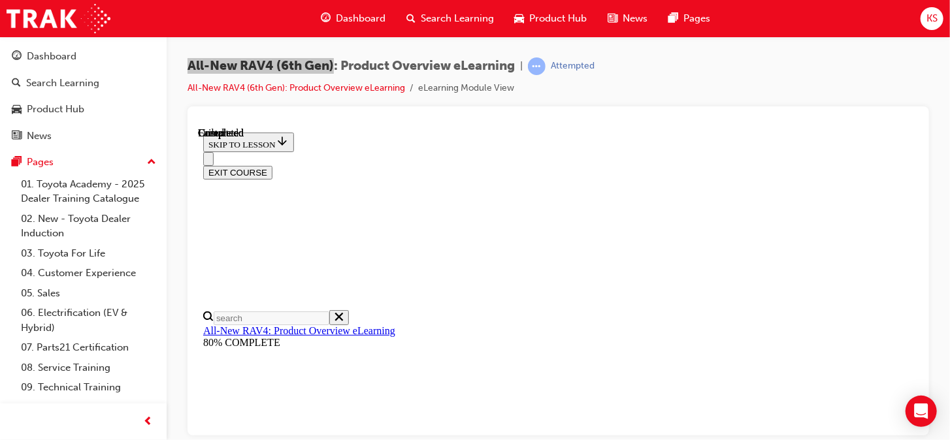
scroll to position [409, 0]
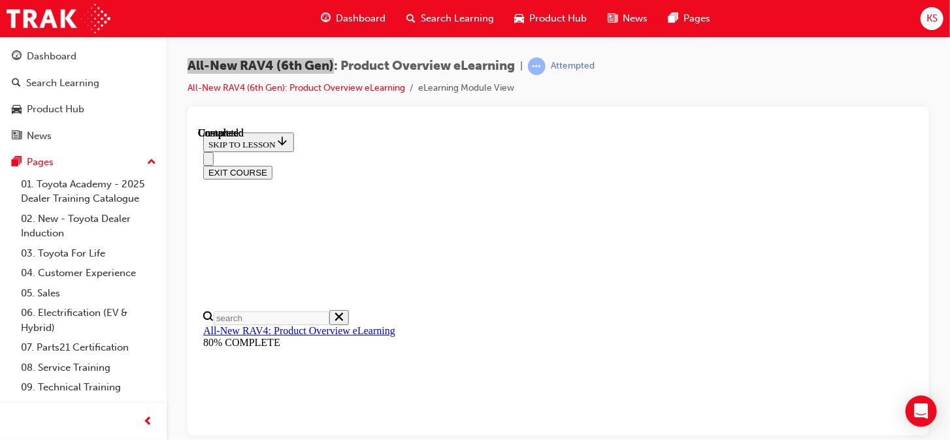
scroll to position [421, 0]
radio input "true"
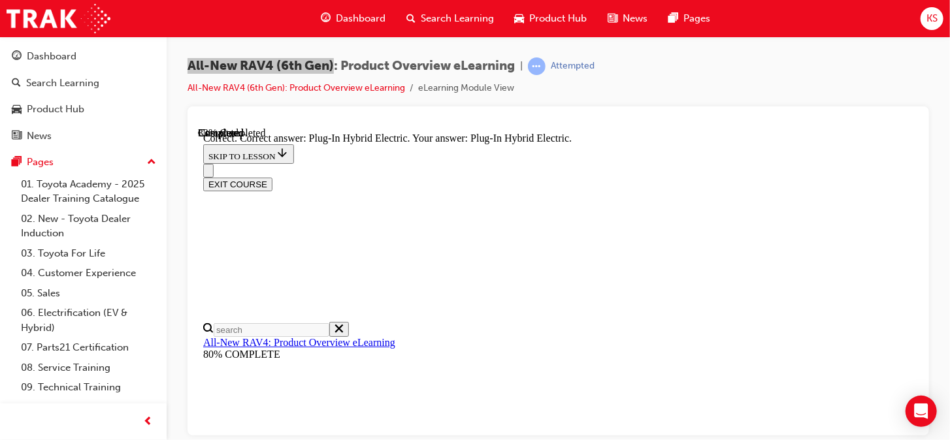
scroll to position [557, 0]
drag, startPoint x: 631, startPoint y: 346, endPoint x: 639, endPoint y: 356, distance: 13.0
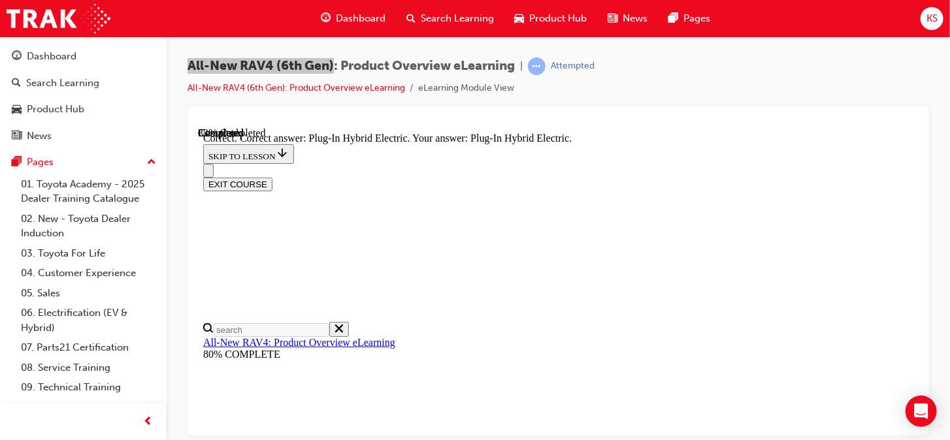
radio input "true"
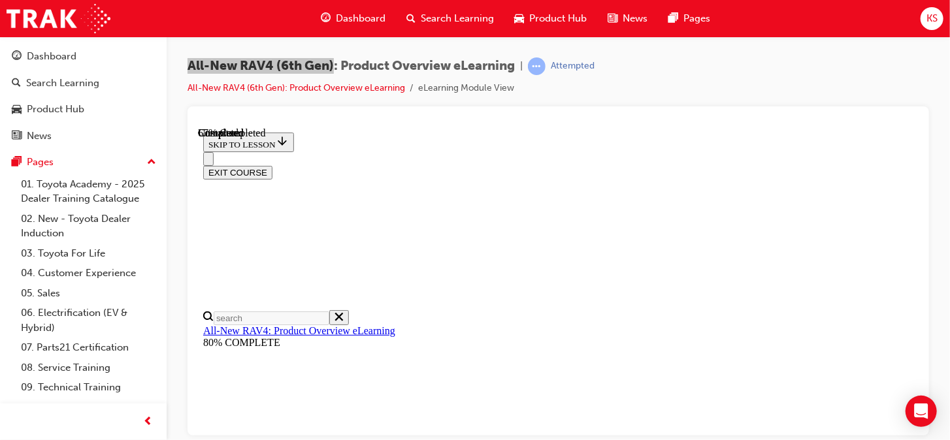
scroll to position [477, 0]
checkbox input "true"
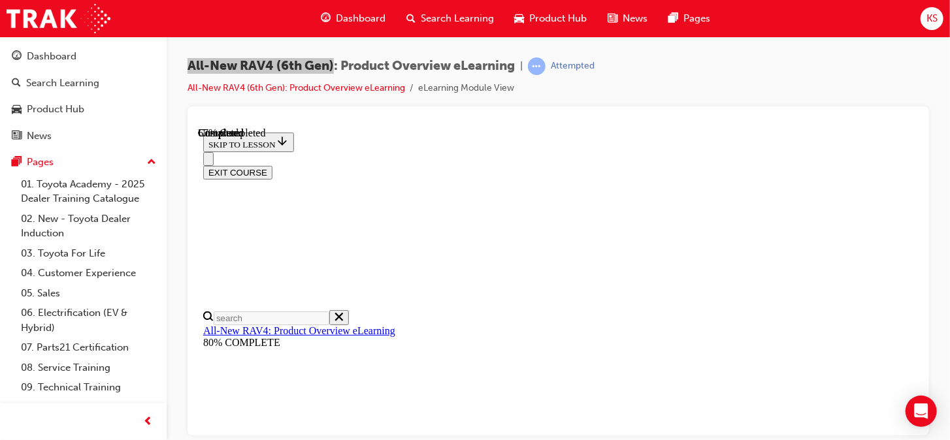
checkbox input "true"
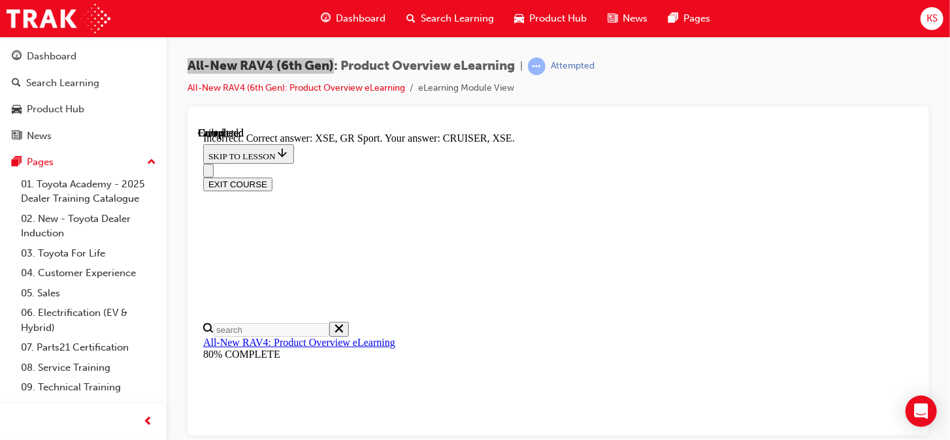
scroll to position [478, 0]
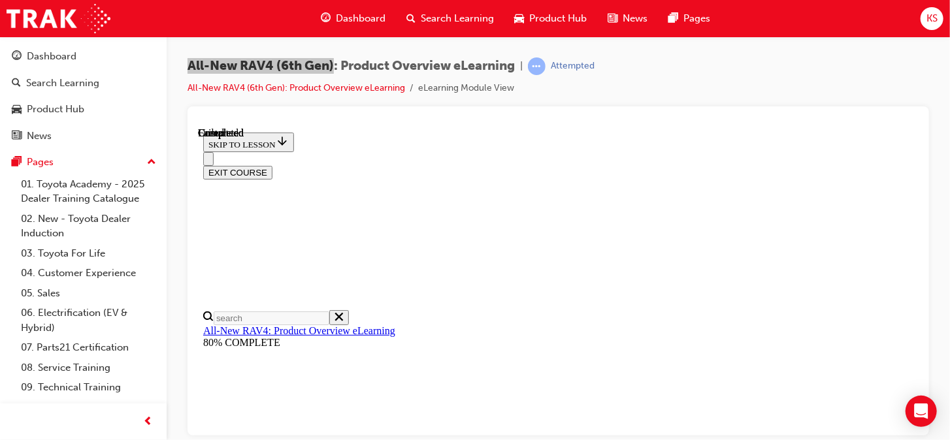
scroll to position [409, 0]
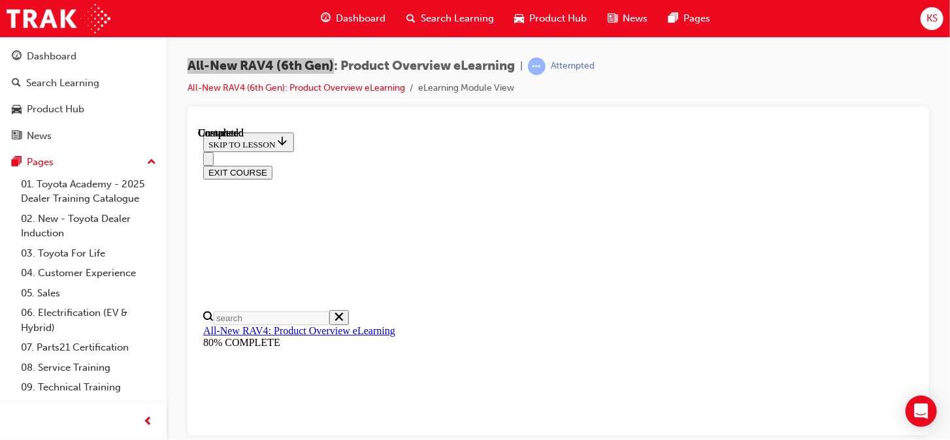
radio input "true"
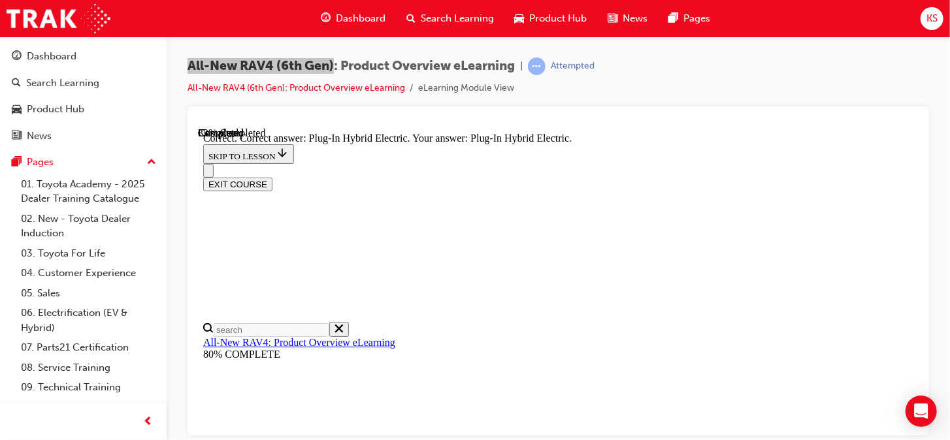
scroll to position [557, 0]
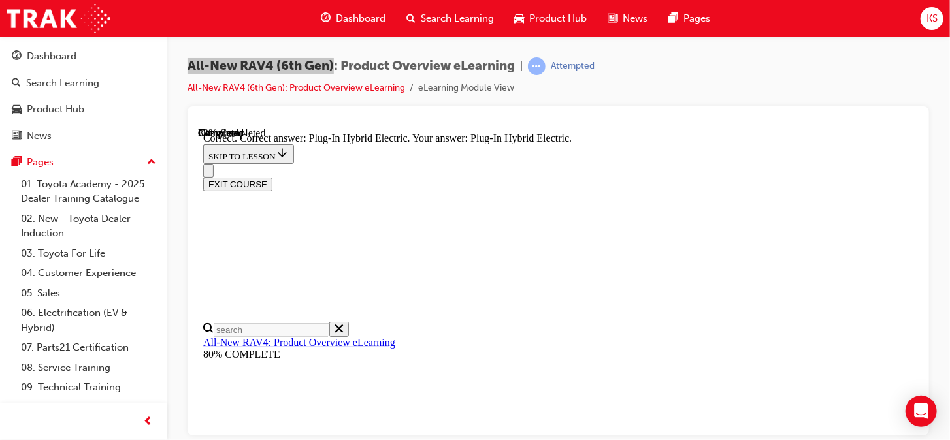
radio input "true"
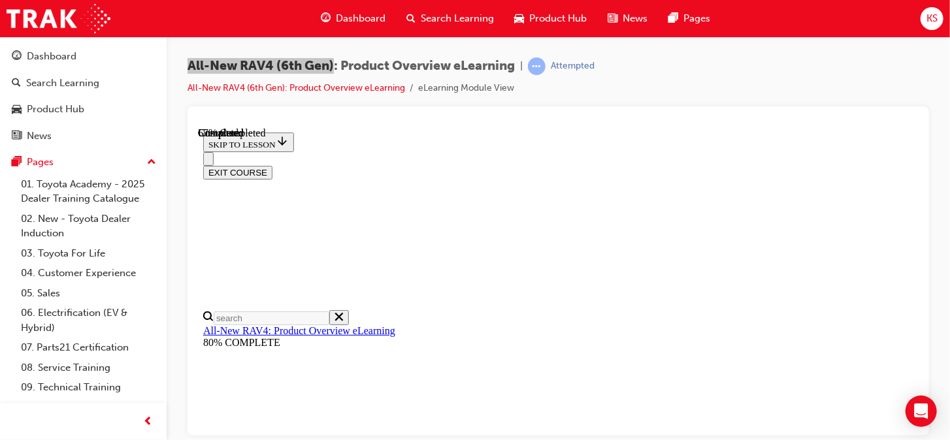
scroll to position [346, 0]
checkbox input "true"
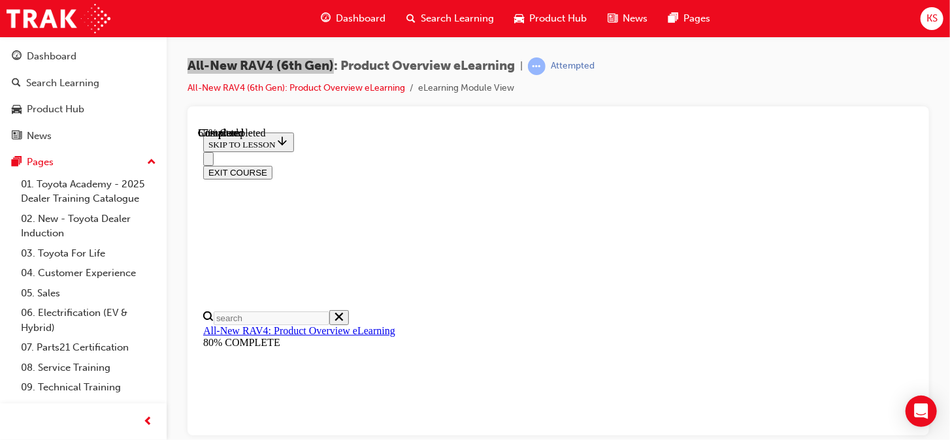
checkbox input "true"
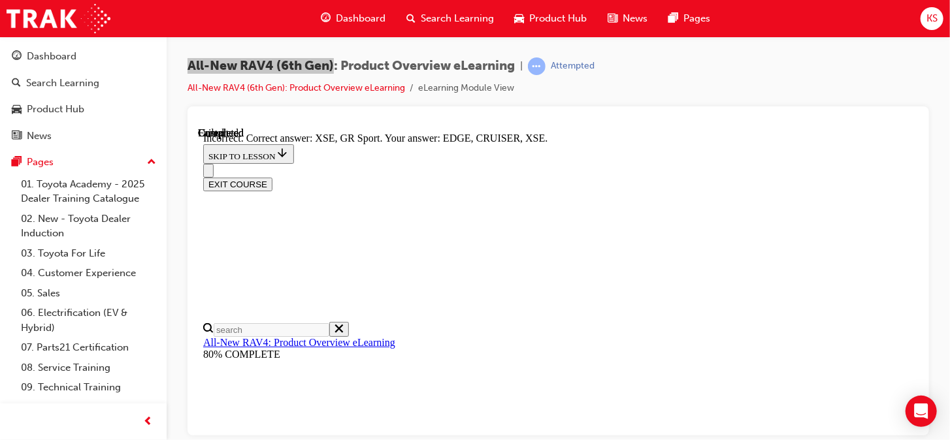
scroll to position [152, 0]
drag, startPoint x: 493, startPoint y: 200, endPoint x: 566, endPoint y: 219, distance: 75.4
drag, startPoint x: 566, startPoint y: 219, endPoint x: 534, endPoint y: 207, distance: 34.7
copy p "Which grades will be available with the Plug-In Hybrid powertrain?"
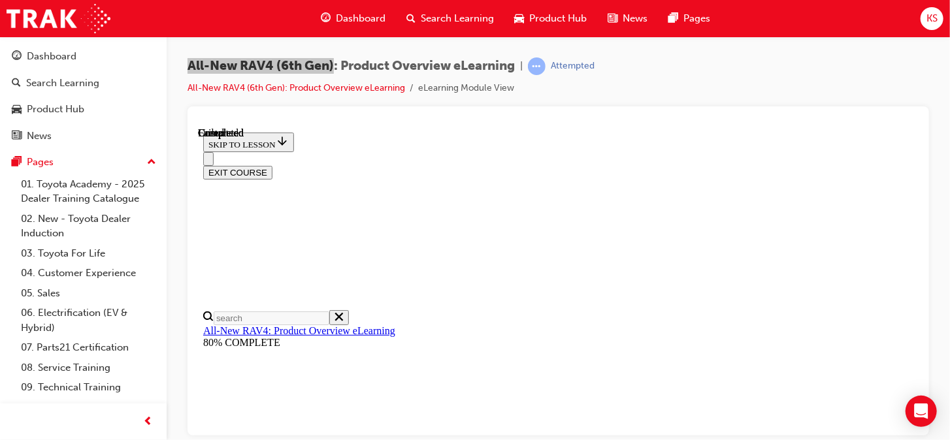
scroll to position [409, 0]
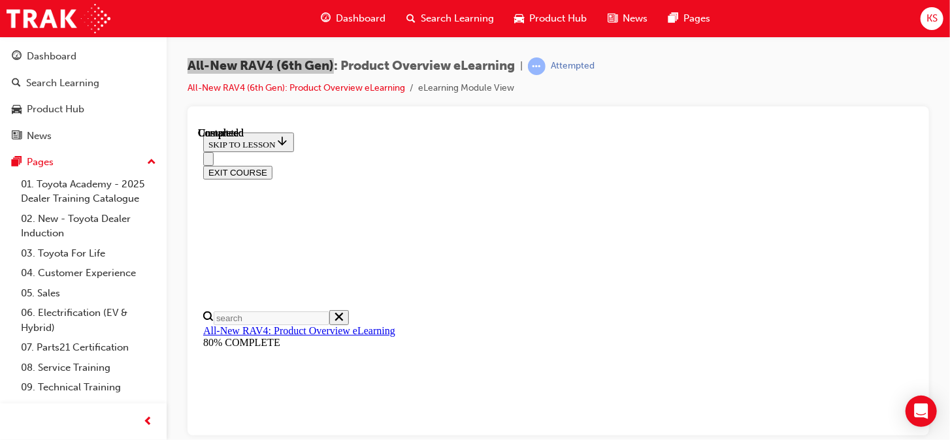
drag, startPoint x: 535, startPoint y: 342, endPoint x: 534, endPoint y: 351, distance: 8.5
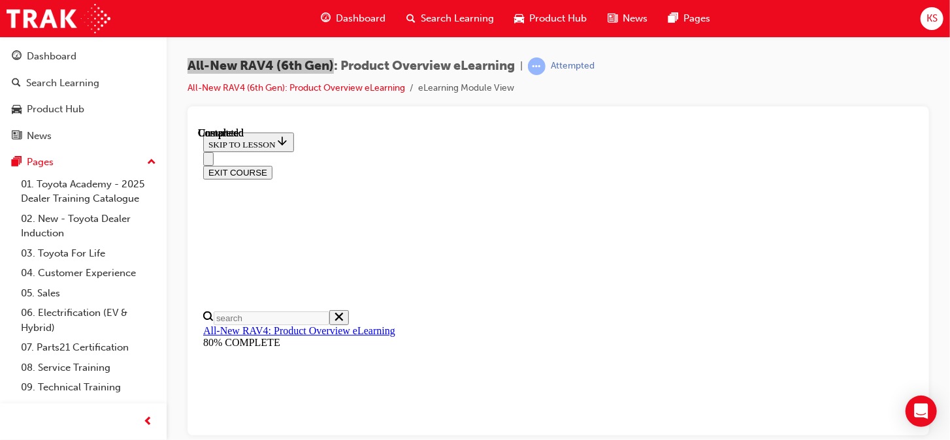
radio input "true"
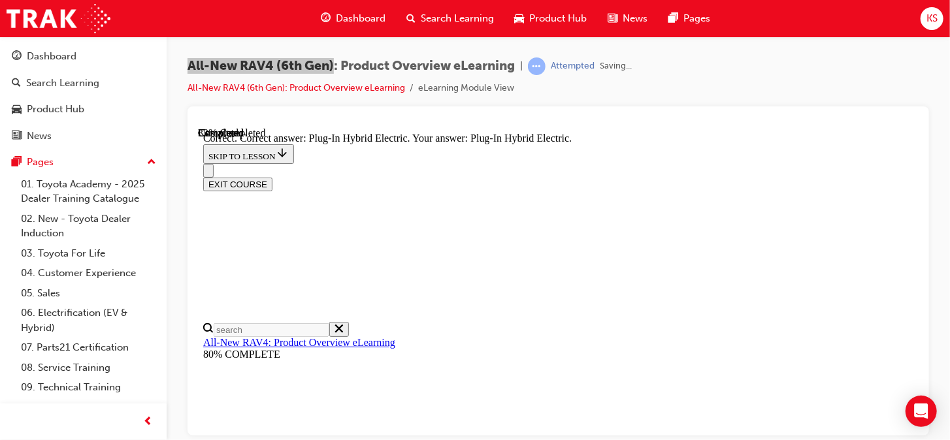
scroll to position [557, 0]
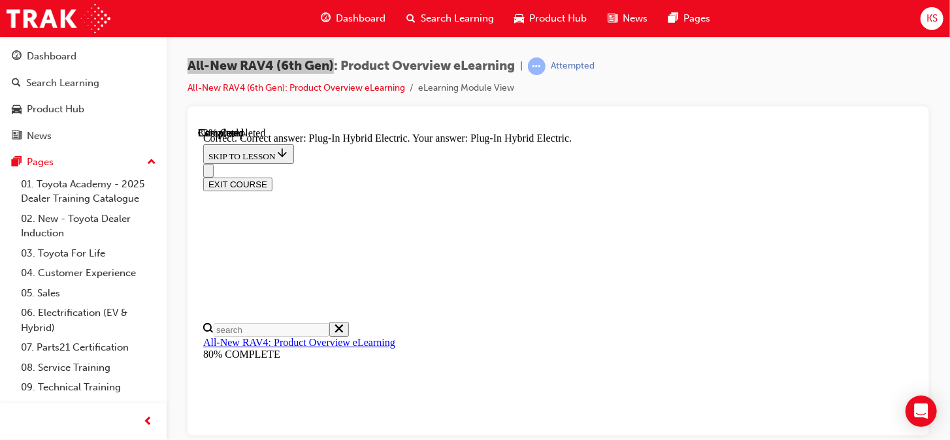
radio input "true"
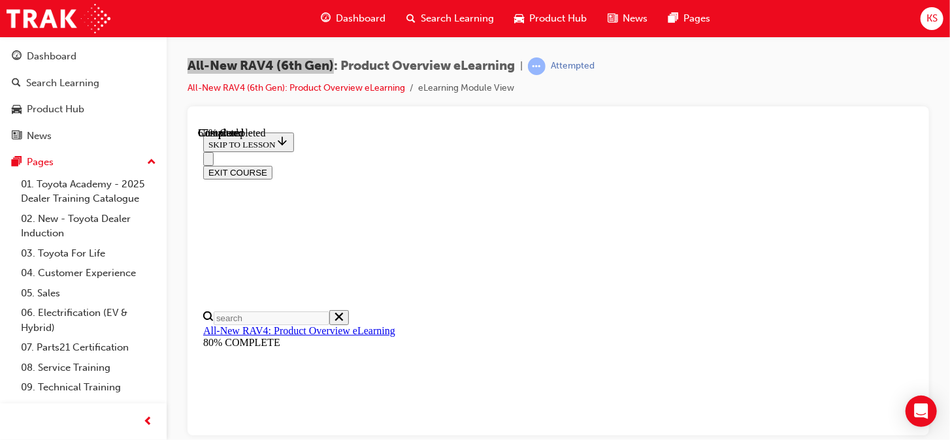
scroll to position [411, 0]
checkbox input "true"
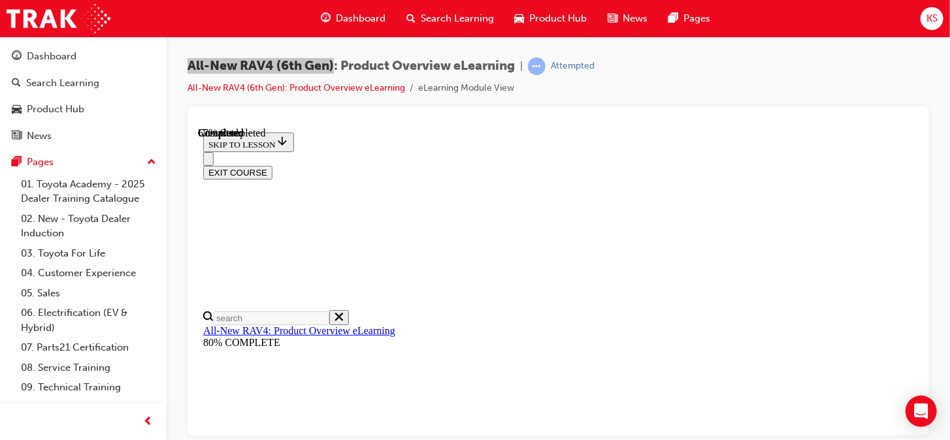
checkbox input "true"
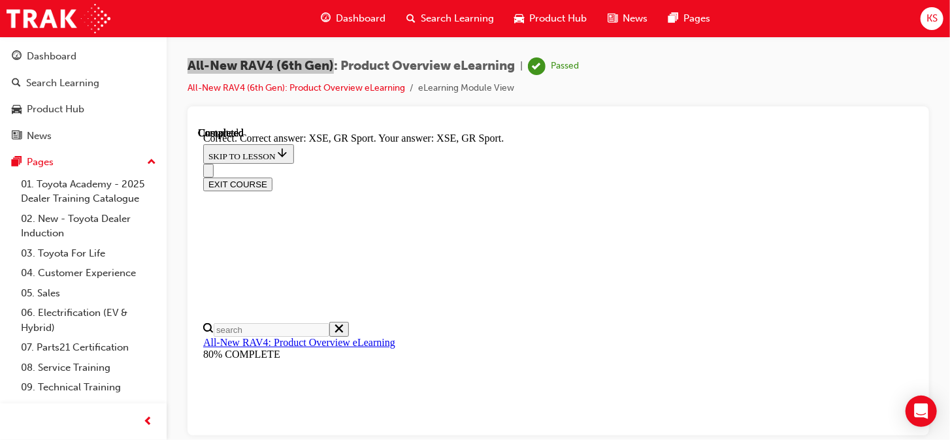
scroll to position [609, 0]
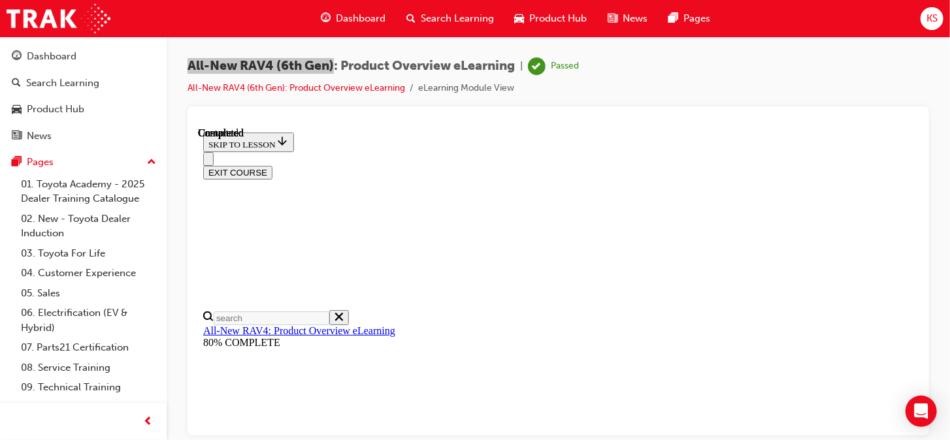
scroll to position [409, 0]
click at [361, 18] on span "Dashboard" at bounding box center [361, 18] width 50 height 15
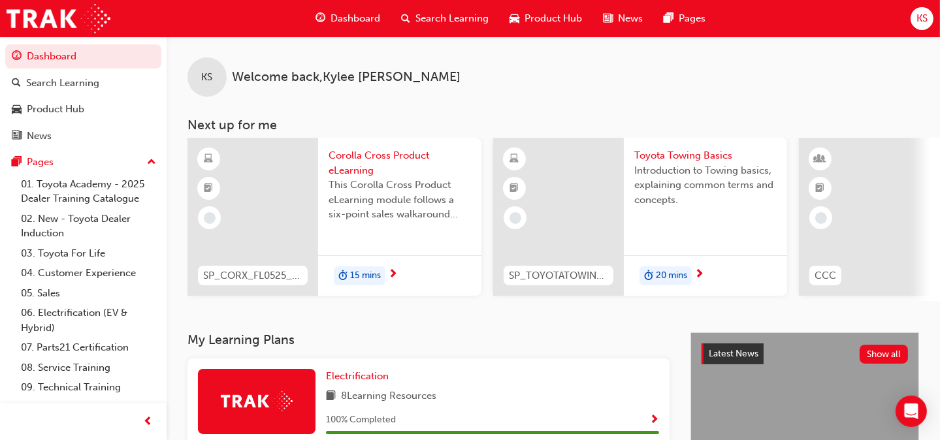
click at [337, 166] on span "Corolla Cross Product eLearning" at bounding box center [399, 162] width 142 height 29
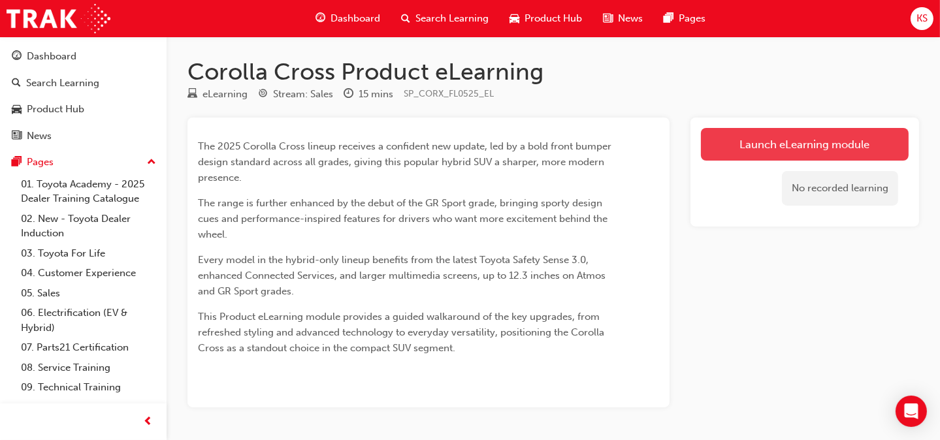
click at [843, 142] on link "Launch eLearning module" at bounding box center [805, 144] width 208 height 33
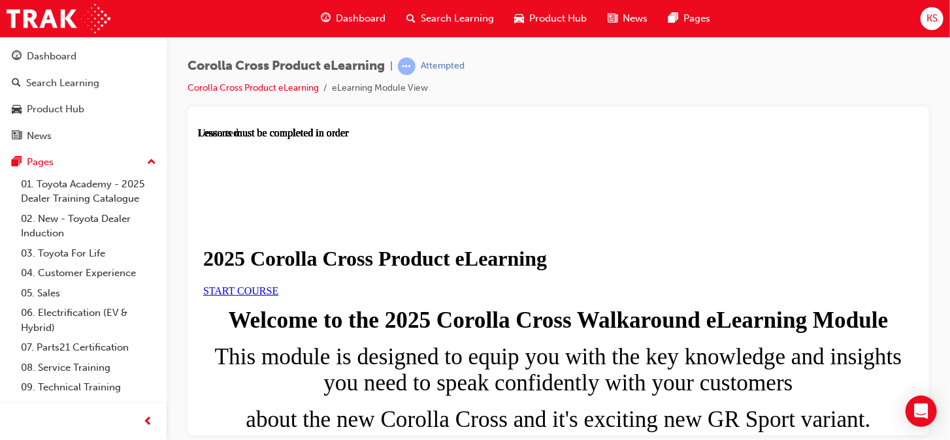
scroll to position [131, 0]
click at [278, 285] on span "START COURSE" at bounding box center [239, 290] width 75 height 11
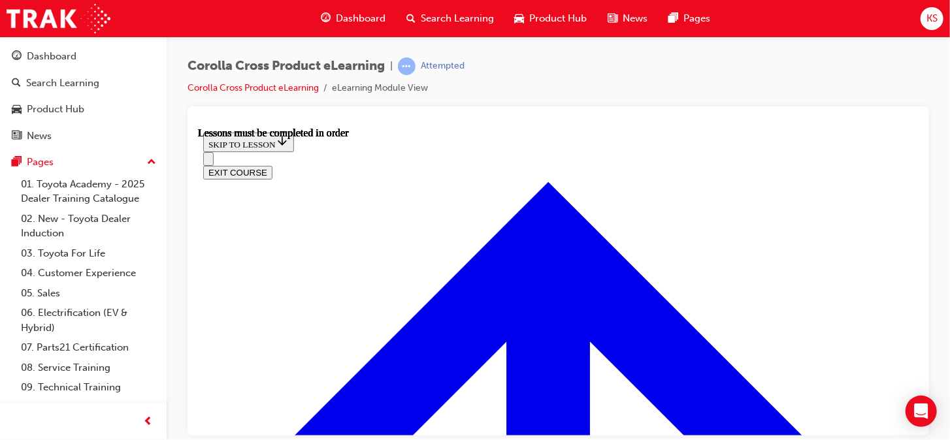
scroll to position [829, 0]
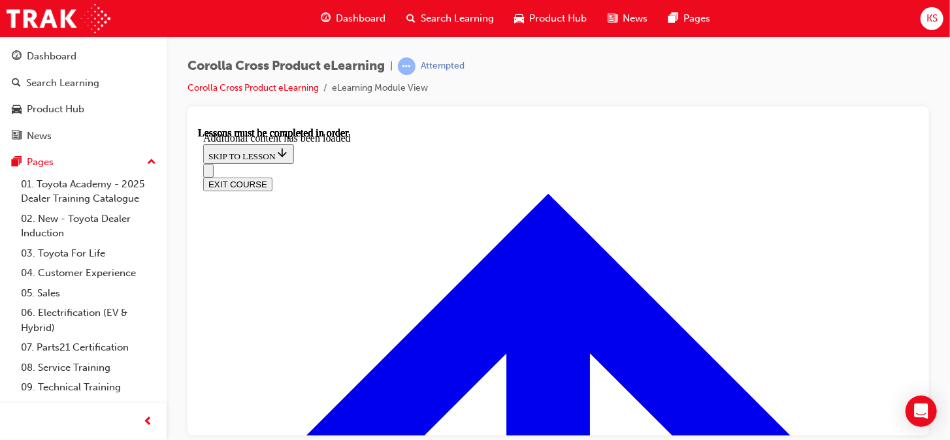
scroll to position [1878, 0]
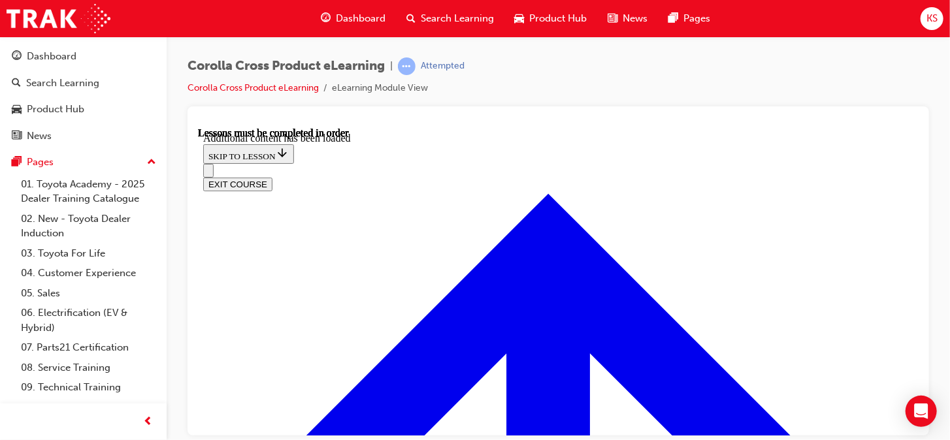
radio input "true"
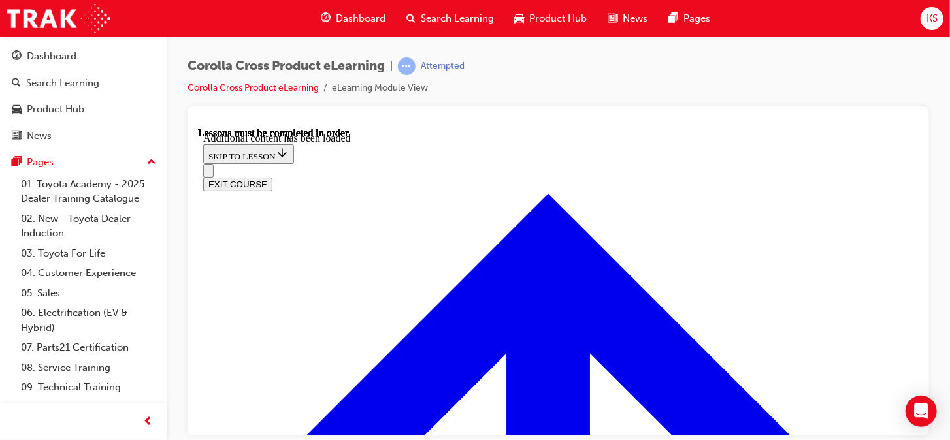
drag, startPoint x: 683, startPoint y: 165, endPoint x: 425, endPoint y: 165, distance: 258.0
drag, startPoint x: 425, startPoint y: 165, endPoint x: 454, endPoint y: 168, distance: 29.0
copy strong "Corolla Cross Quick Quiz"
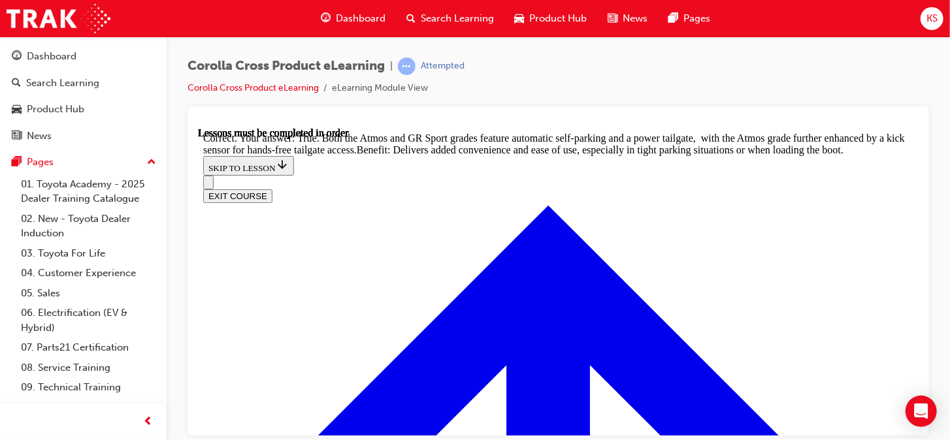
scroll to position [3000, 0]
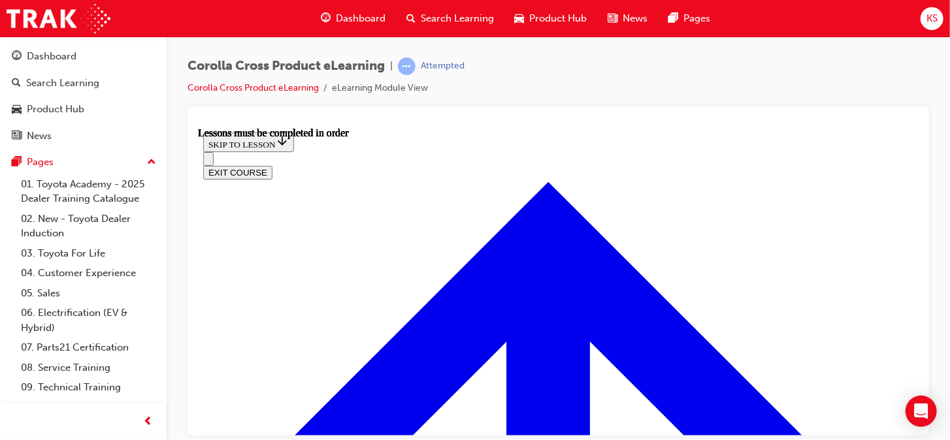
scroll to position [633, 0]
drag, startPoint x: 775, startPoint y: 231, endPoint x: 750, endPoint y: 227, distance: 25.1
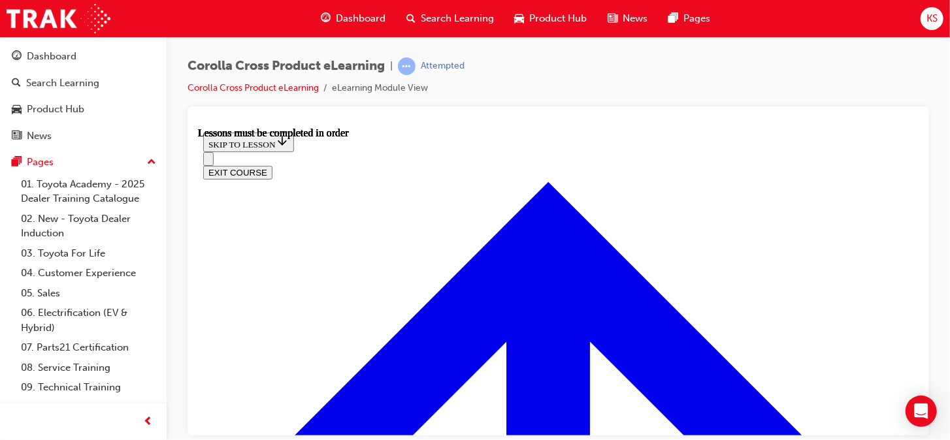
scroll to position [961, 0]
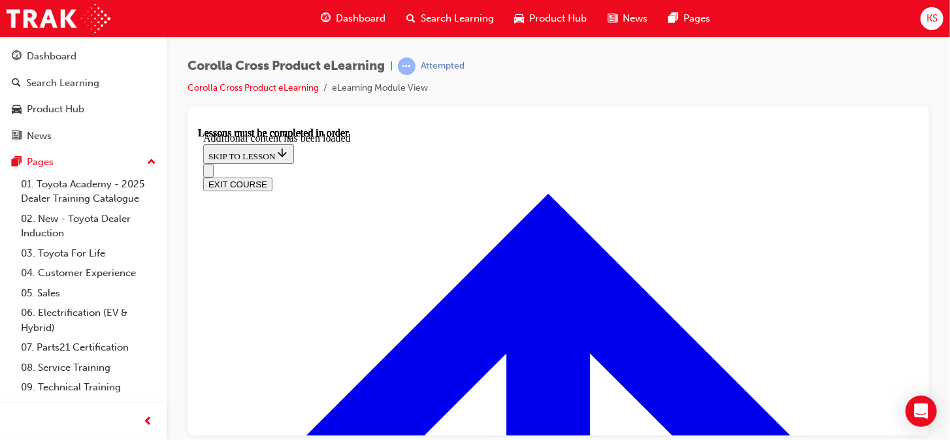
scroll to position [1684, 0]
drag, startPoint x: 343, startPoint y: 198, endPoint x: 589, endPoint y: 206, distance: 246.3
drag, startPoint x: 589, startPoint y: 206, endPoint x: 535, endPoint y: 203, distance: 53.6
copy strong "What is the purpose of nanoe™ X technology?"
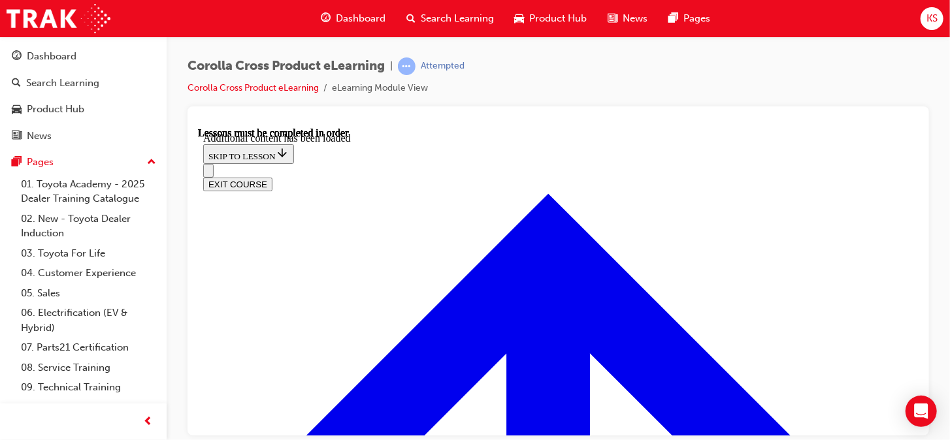
radio input "true"
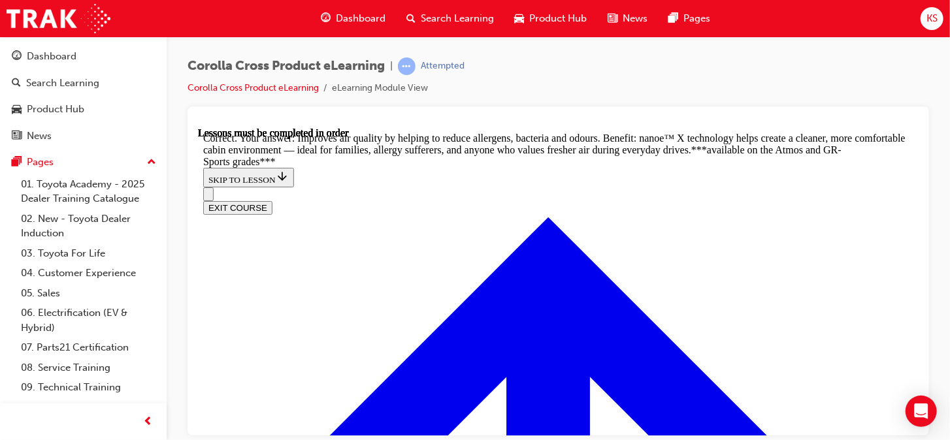
scroll to position [2467, 0]
radio input "true"
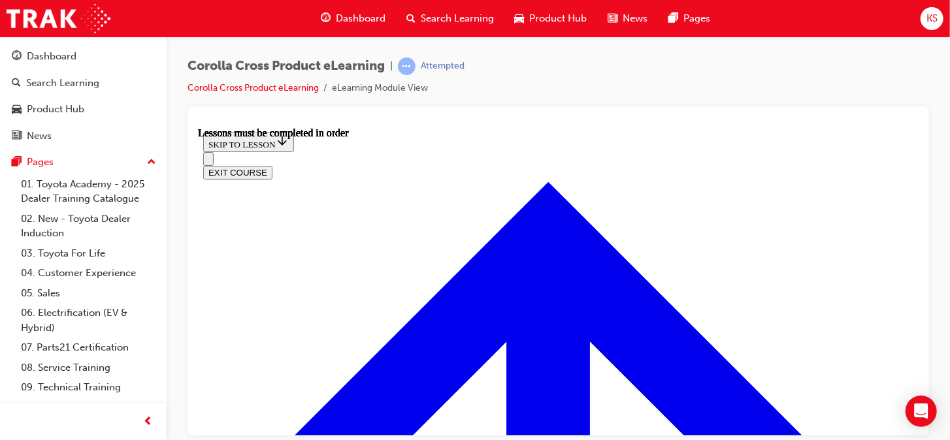
scroll to position [1090, 0]
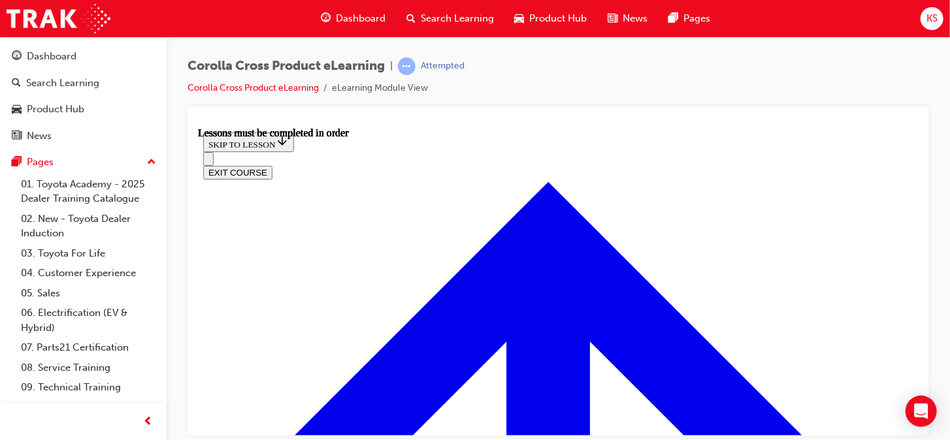
scroll to position [306, 0]
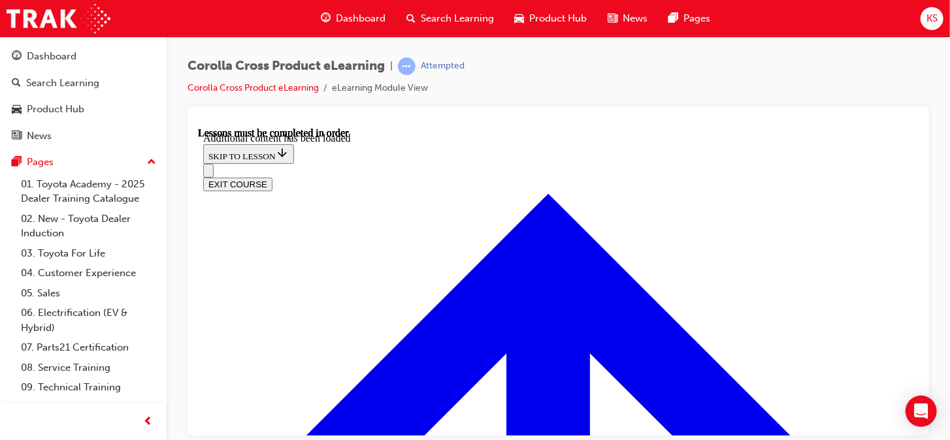
scroll to position [1913, 0]
radio input "true"
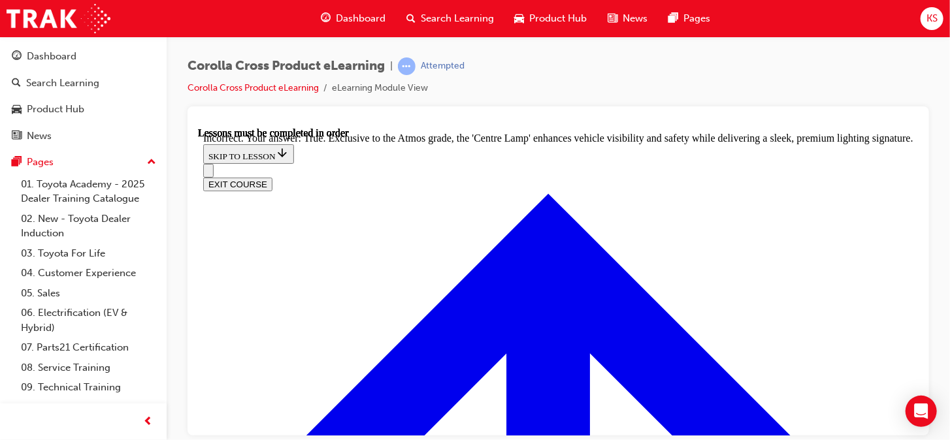
scroll to position [2240, 0]
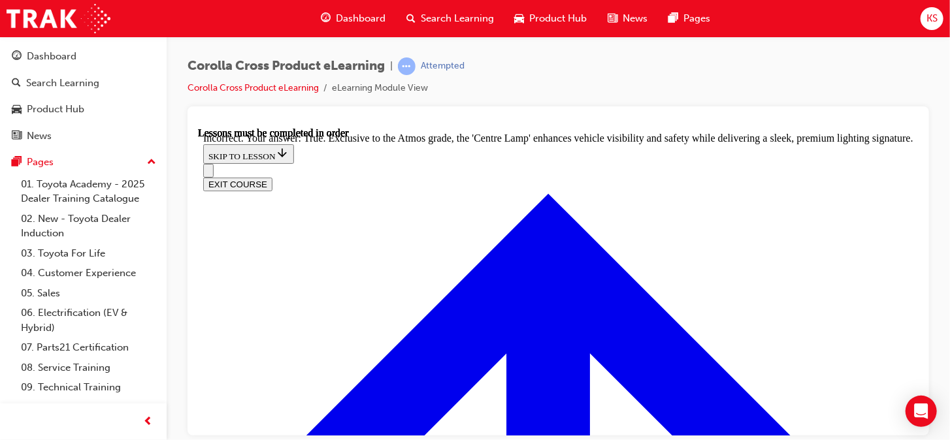
radio input "true"
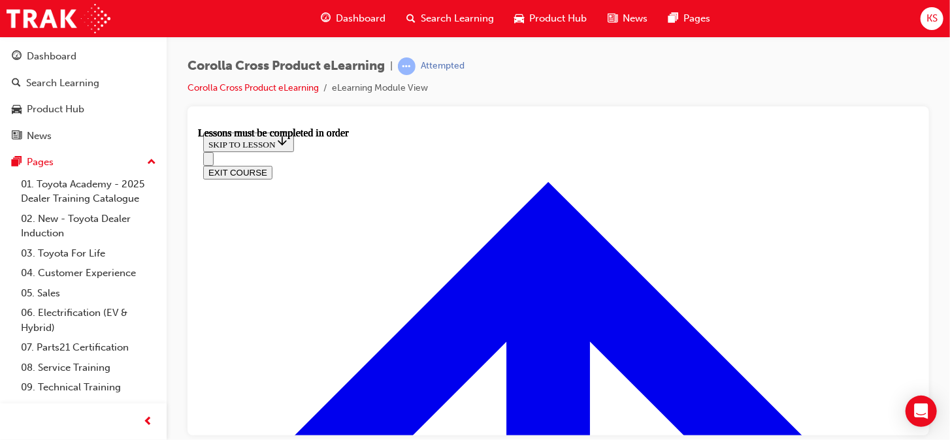
scroll to position [1221, 0]
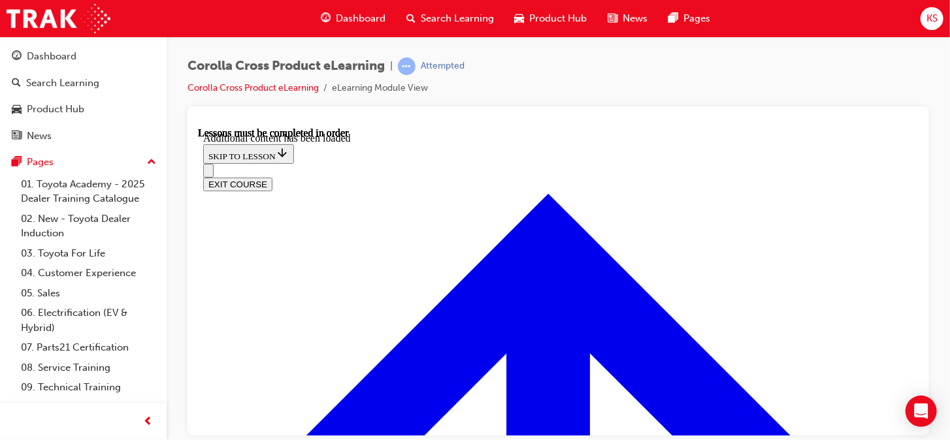
scroll to position [1592, 0]
drag, startPoint x: 357, startPoint y: 372, endPoint x: 371, endPoint y: 372, distance: 14.4
radio input "true"
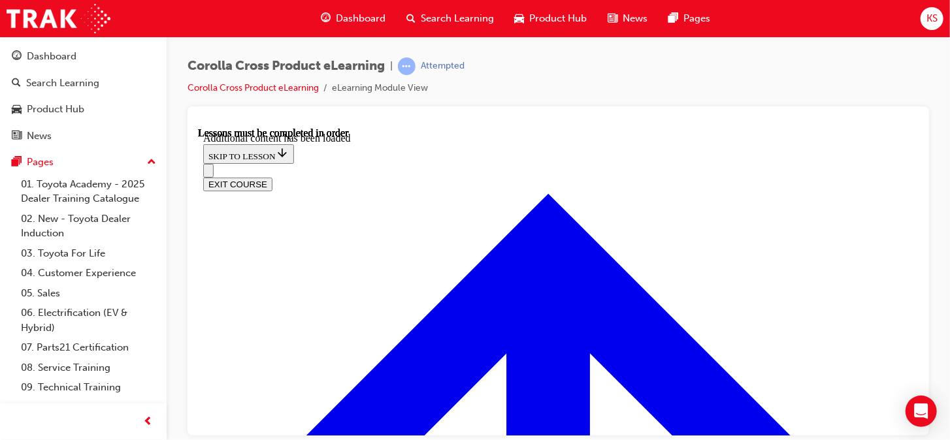
scroll to position [1657, 0]
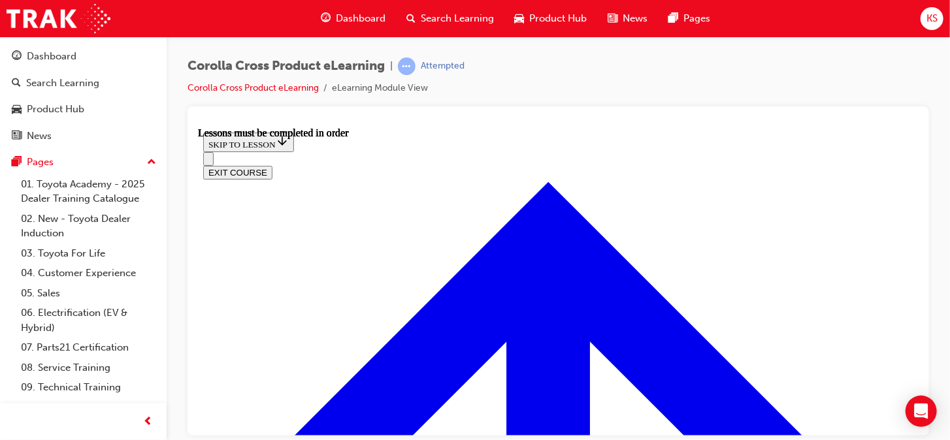
scroll to position [1025, 0]
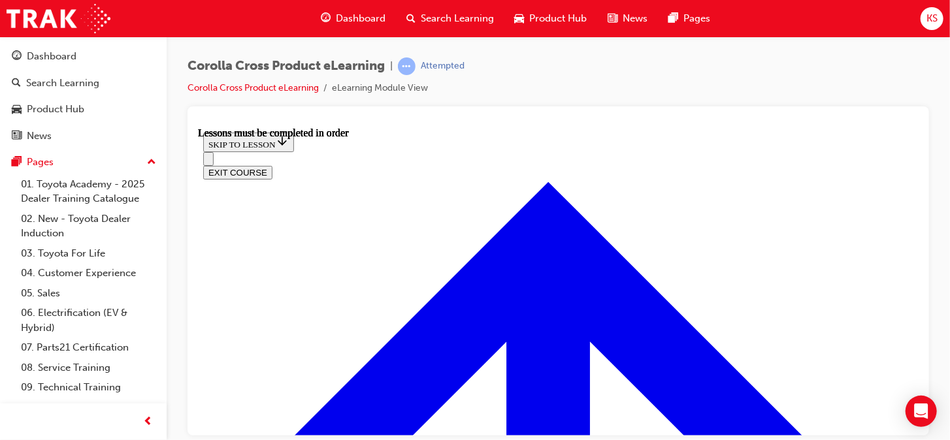
drag, startPoint x: 319, startPoint y: 306, endPoint x: 413, endPoint y: 306, distance: 94.0
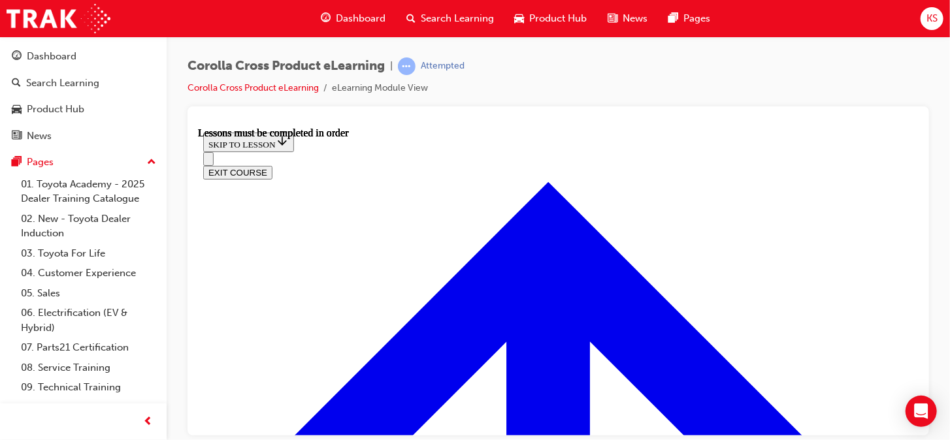
scroll to position [1017, 0]
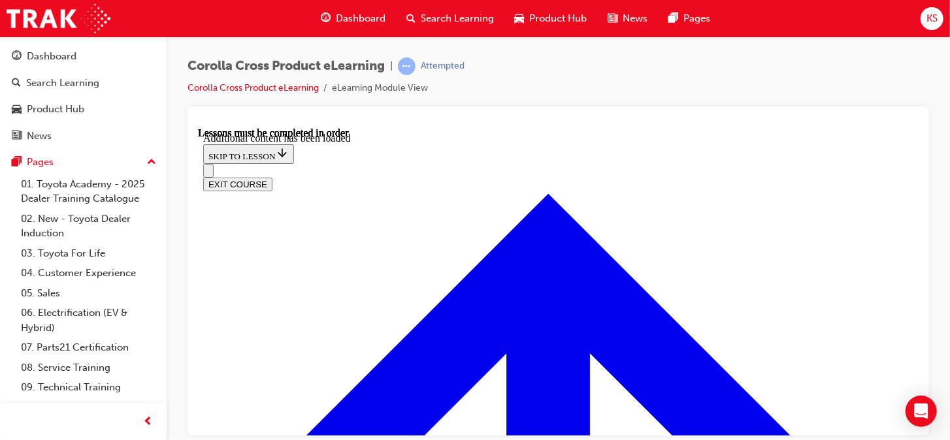
scroll to position [1482, 0]
radio input "true"
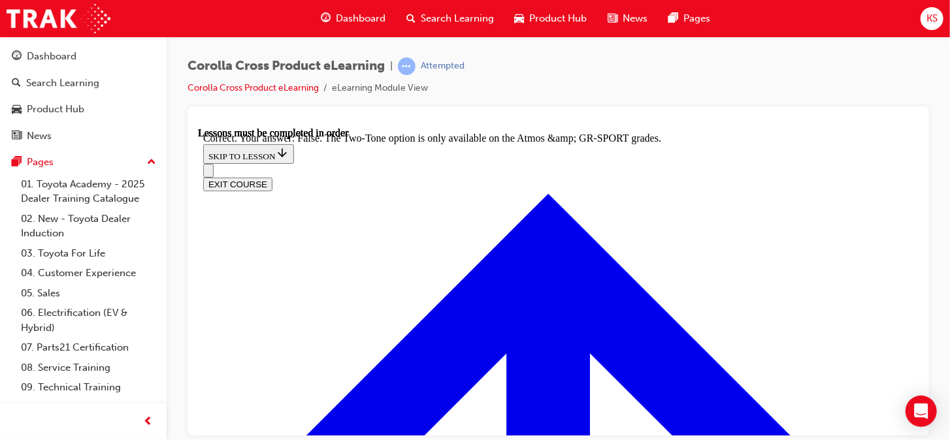
scroll to position [1870, 0]
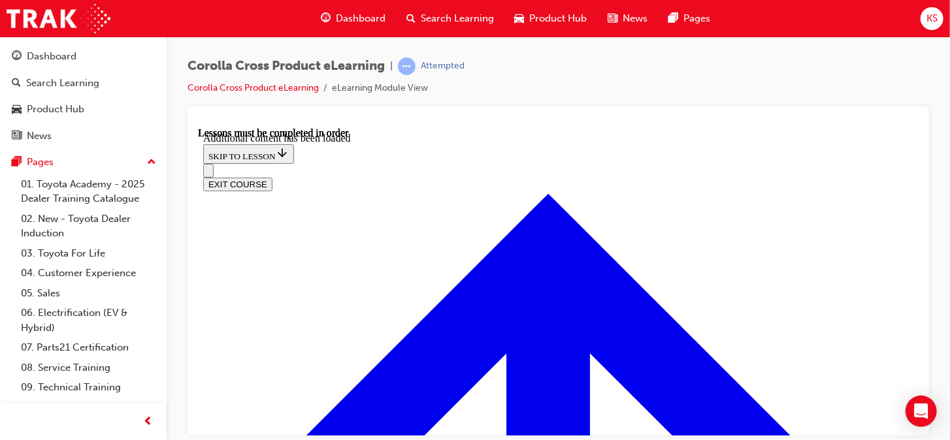
scroll to position [1878, 0]
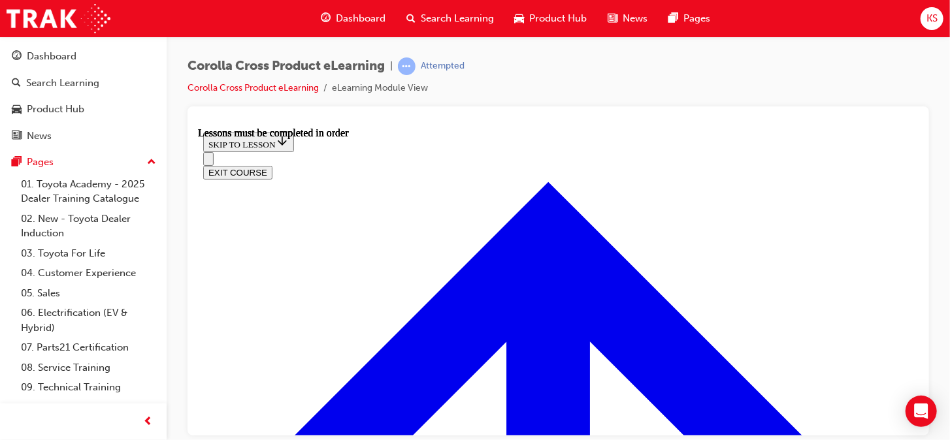
scroll to position [1558, 0]
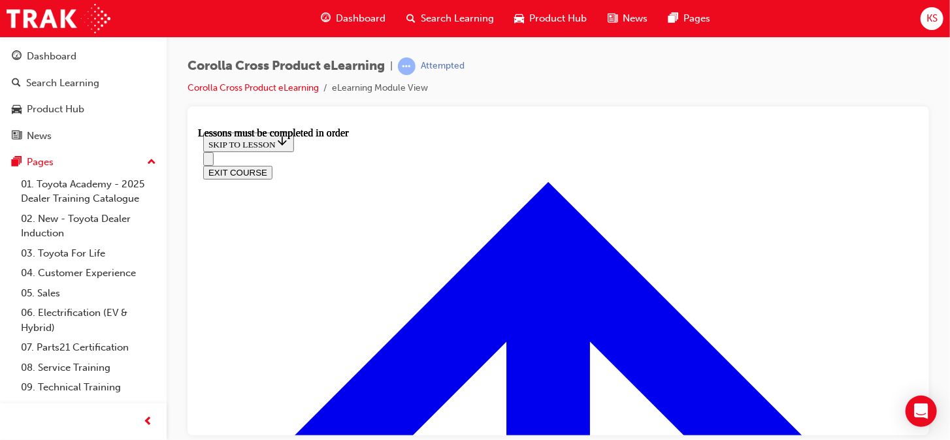
scroll to position [1229, 0]
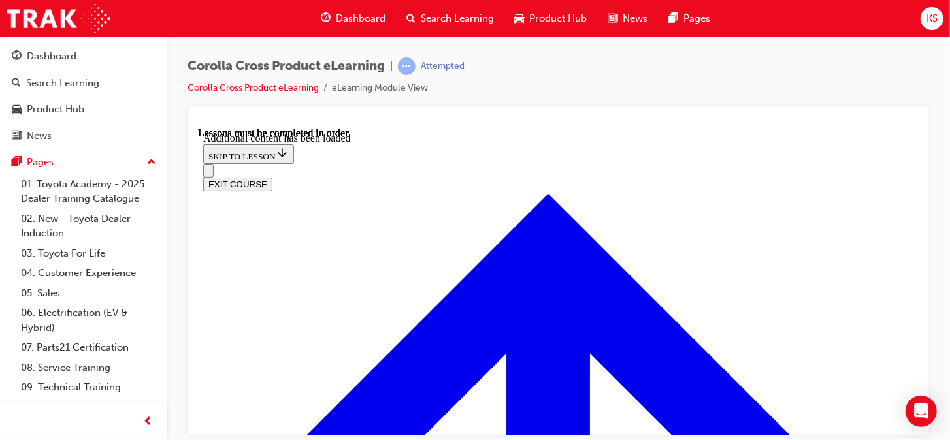
scroll to position [1987, 0]
radio input "true"
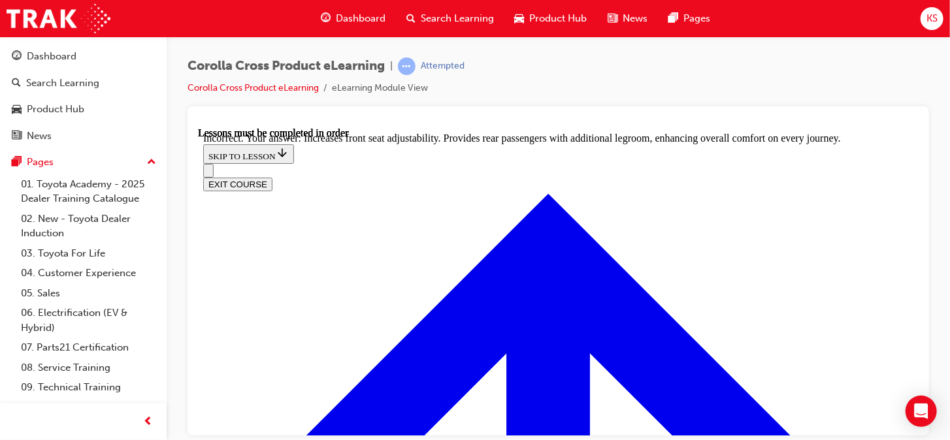
scroll to position [2179, 0]
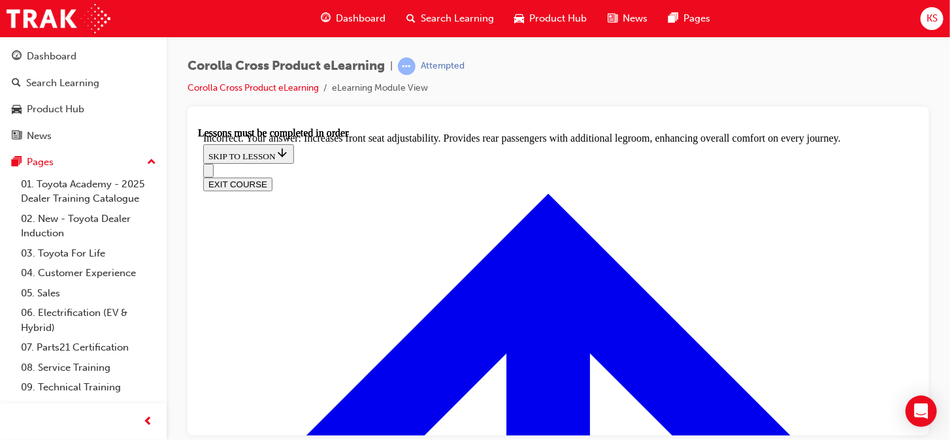
radio input "true"
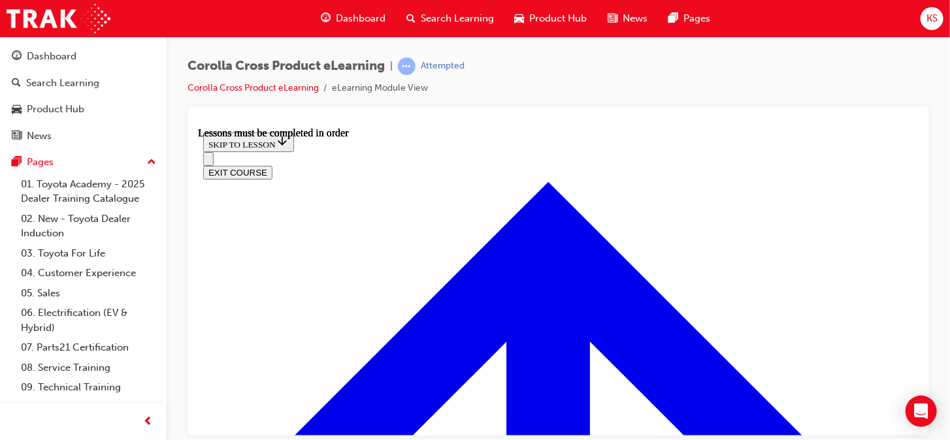
scroll to position [1156, 0]
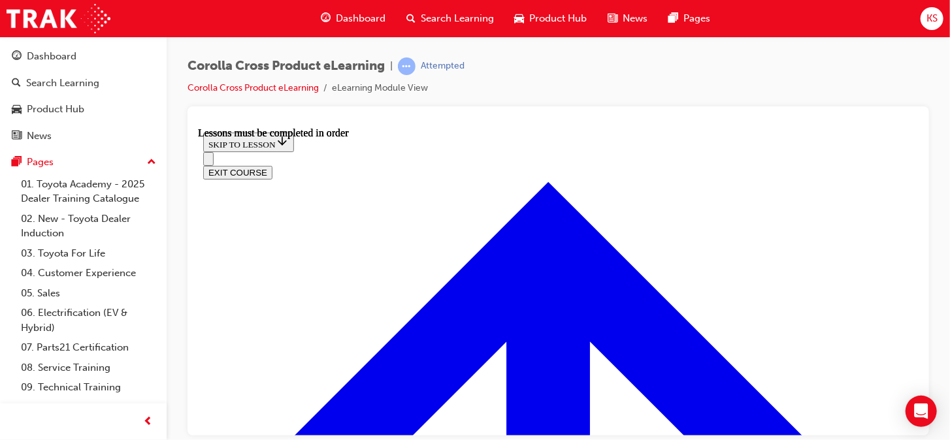
scroll to position [1081, 0]
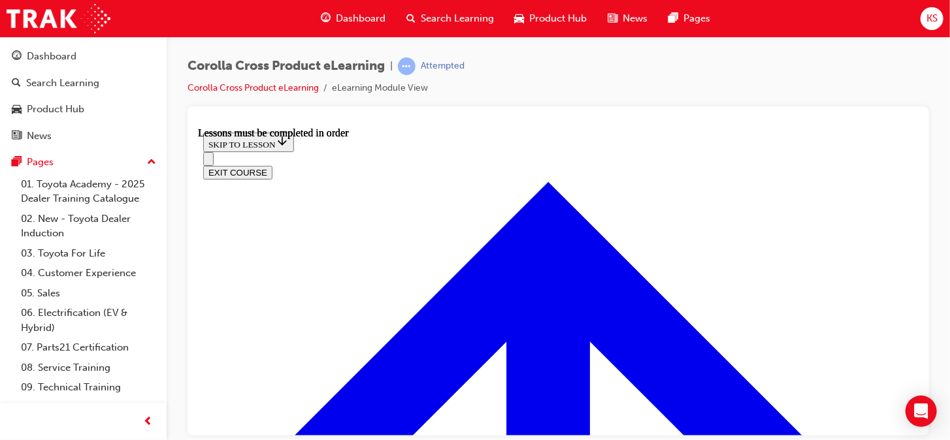
scroll to position [1423, 0]
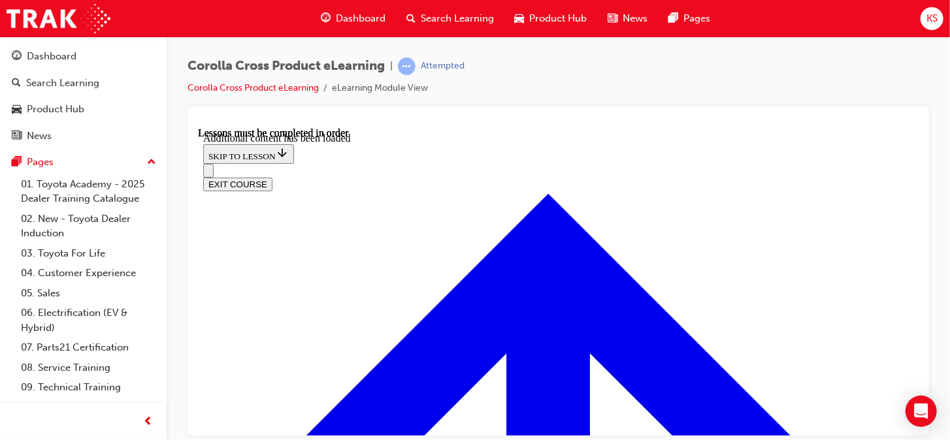
scroll to position [1701, 0]
radio input "true"
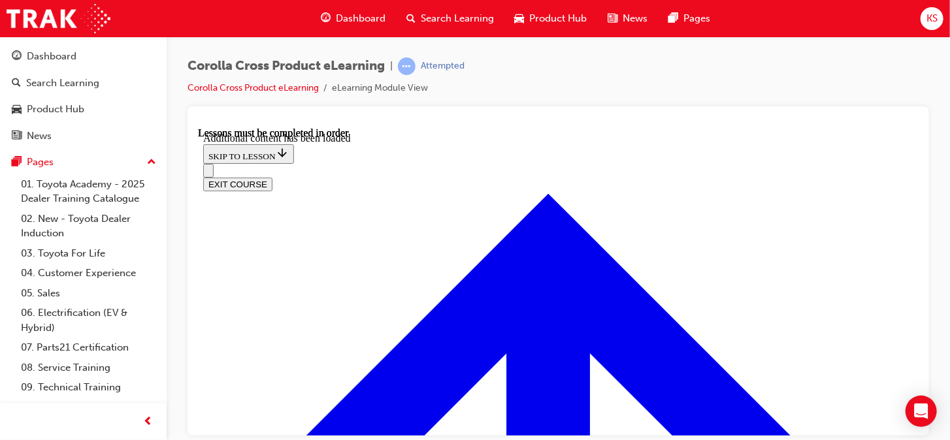
scroll to position [1900, 0]
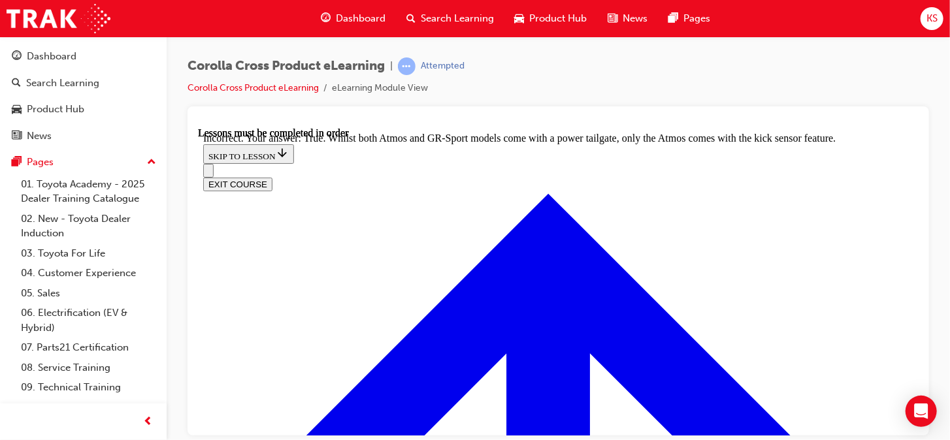
radio input "true"
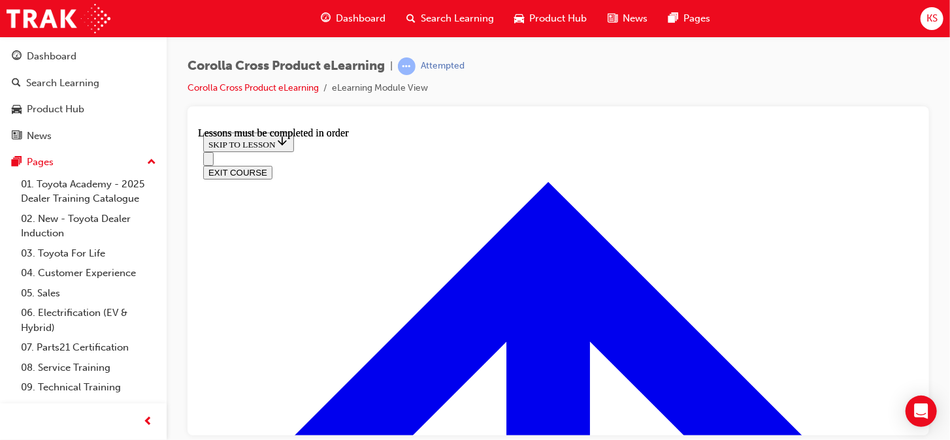
scroll to position [1416, 0]
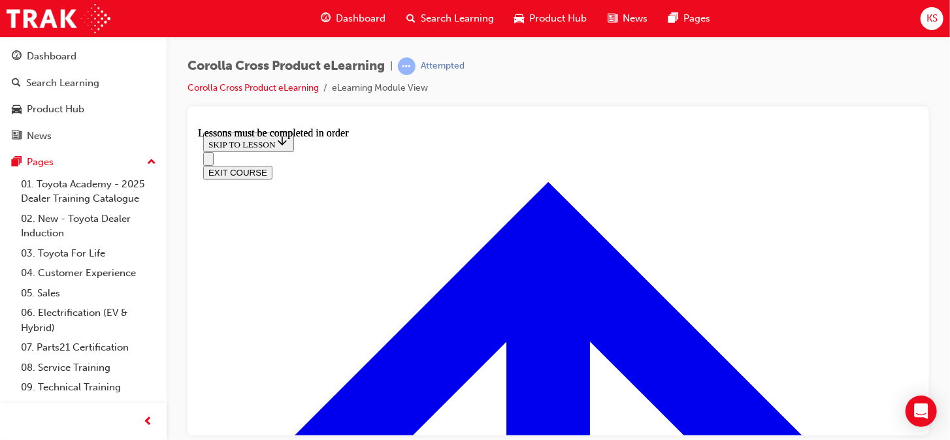
scroll to position [159, 0]
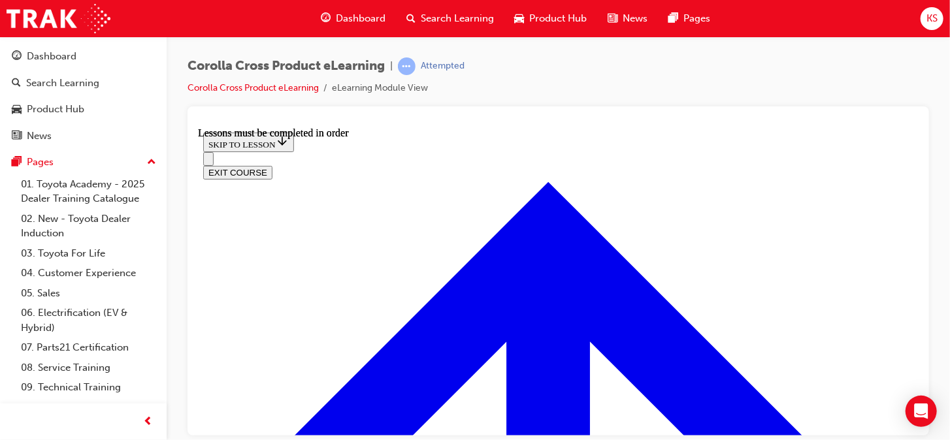
scroll to position [2066, 0]
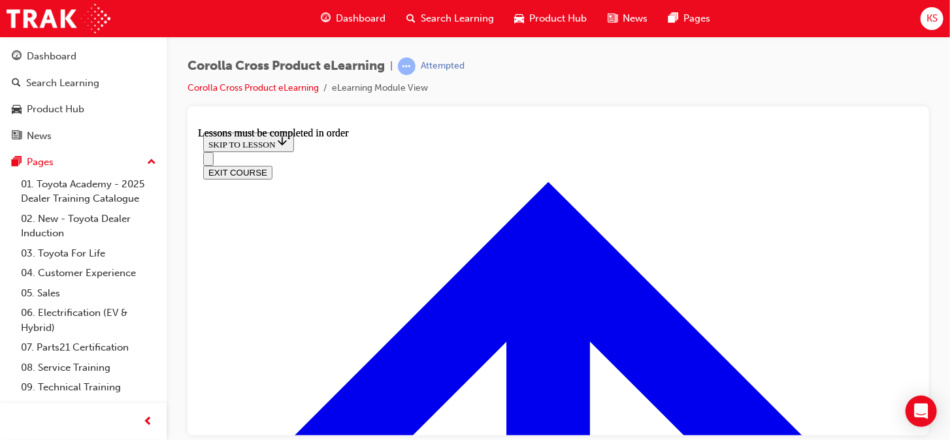
scroll to position [1987, 0]
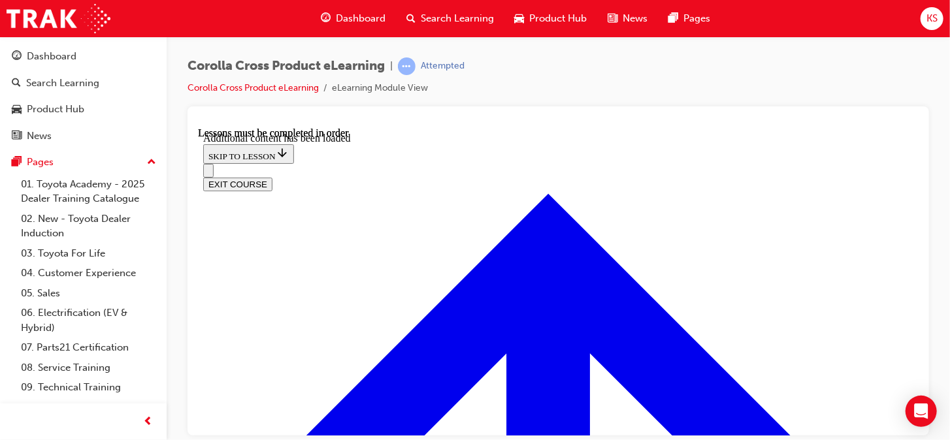
scroll to position [2962, 0]
checkbox input "true"
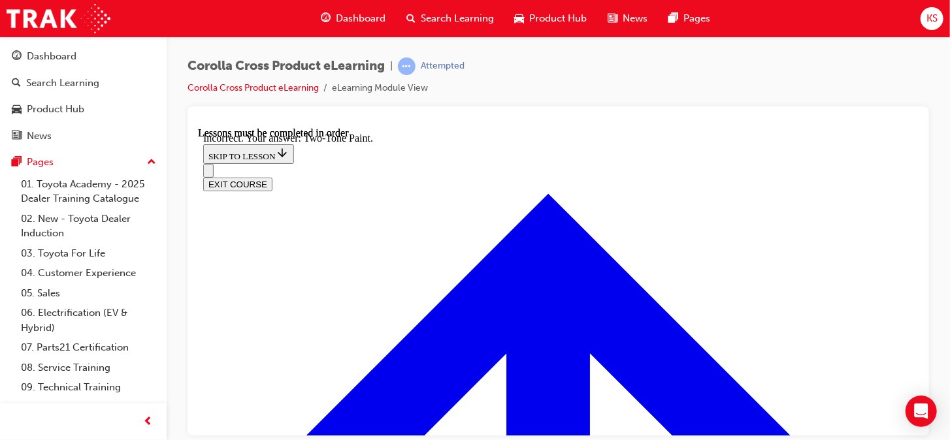
scroll to position [3157, 0]
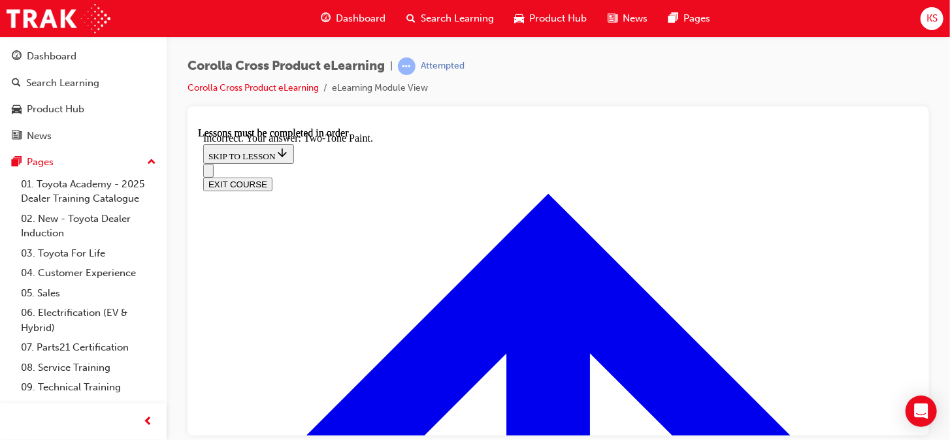
checkbox input "true"
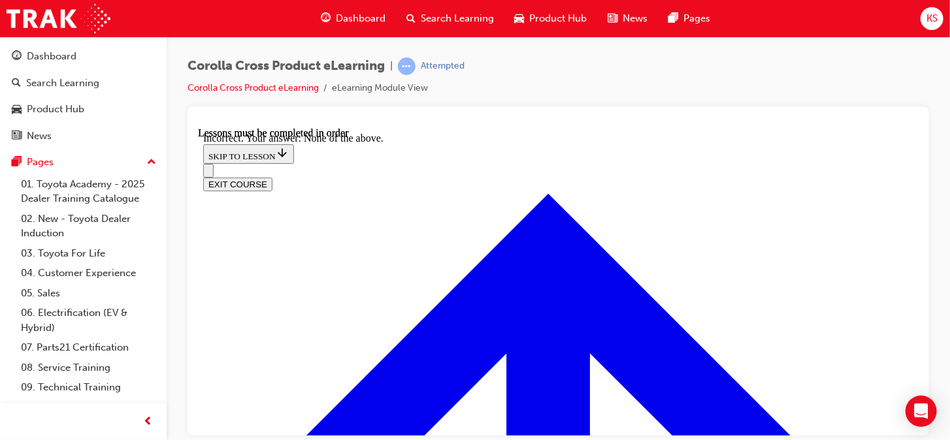
scroll to position [3155, 0]
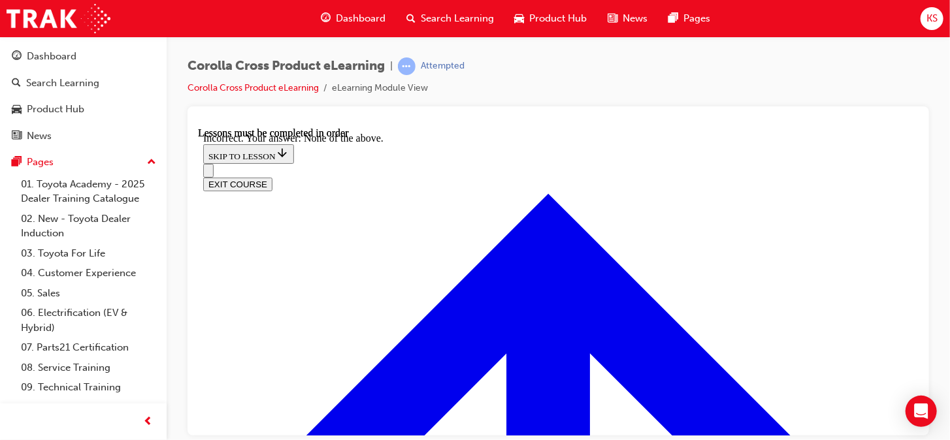
checkbox input "false"
checkbox input "true"
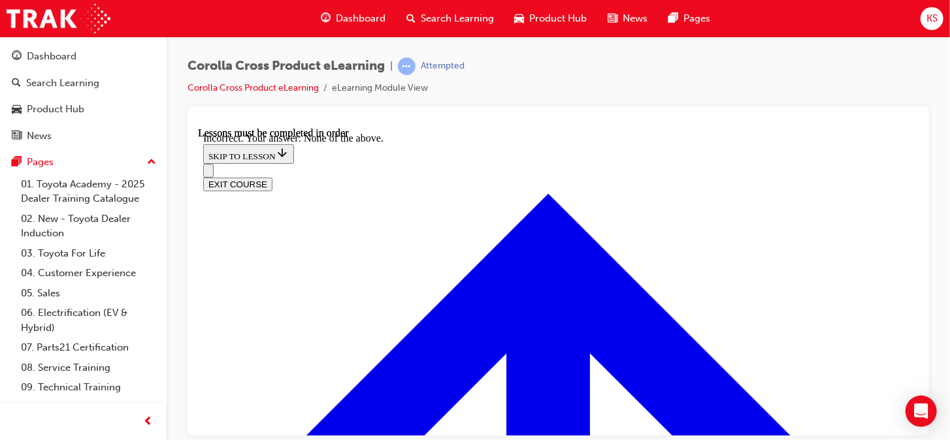
drag, startPoint x: 345, startPoint y: 156, endPoint x: 756, endPoint y: 165, distance: 410.9
drag, startPoint x: 756, startPoint y: 165, endPoint x: 703, endPoint y: 158, distance: 52.7
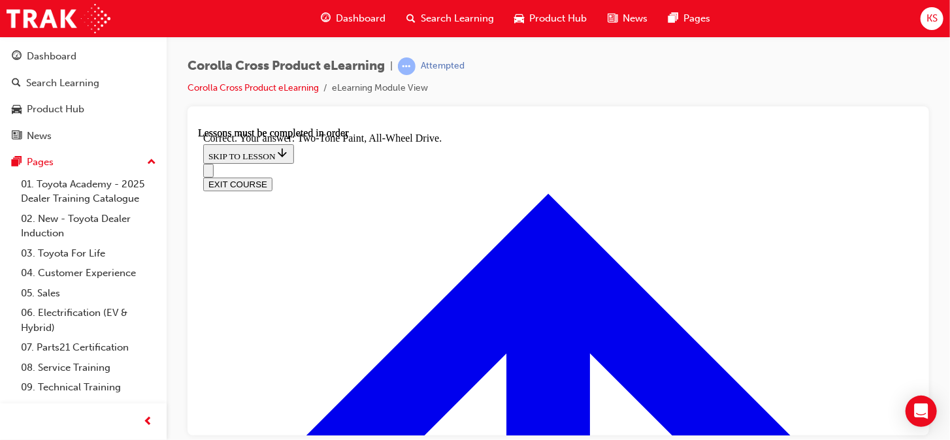
copy strong "What is one key enhancement of the GR Sport suspension in the Corolla Cross?"
radio input "true"
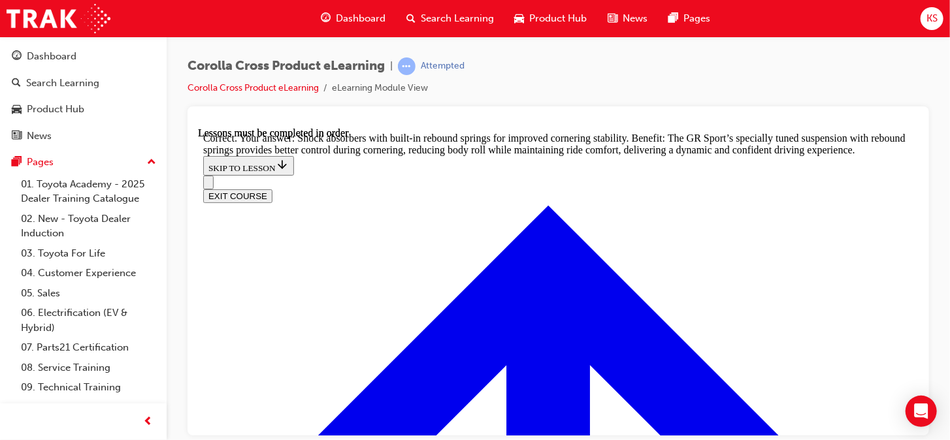
scroll to position [3939, 0]
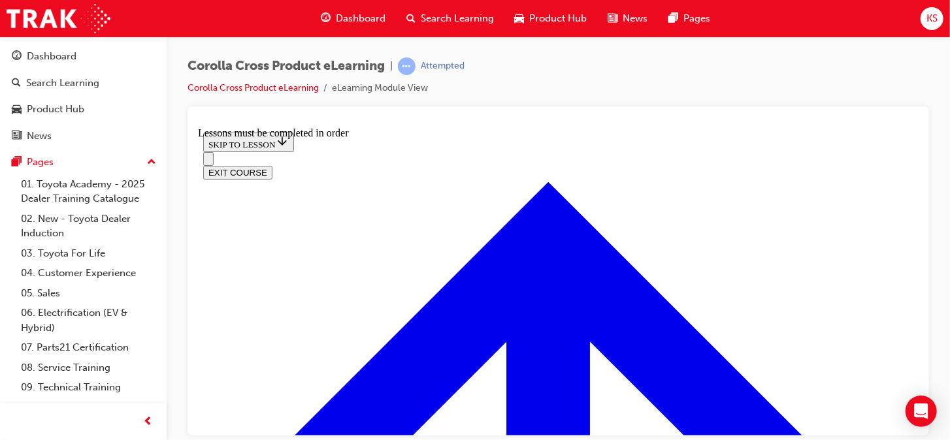
scroll to position [764, 0]
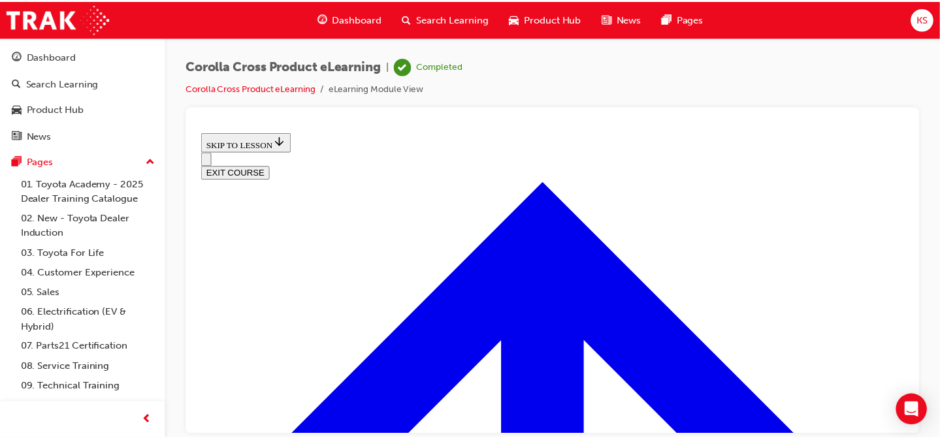
scroll to position [694, 0]
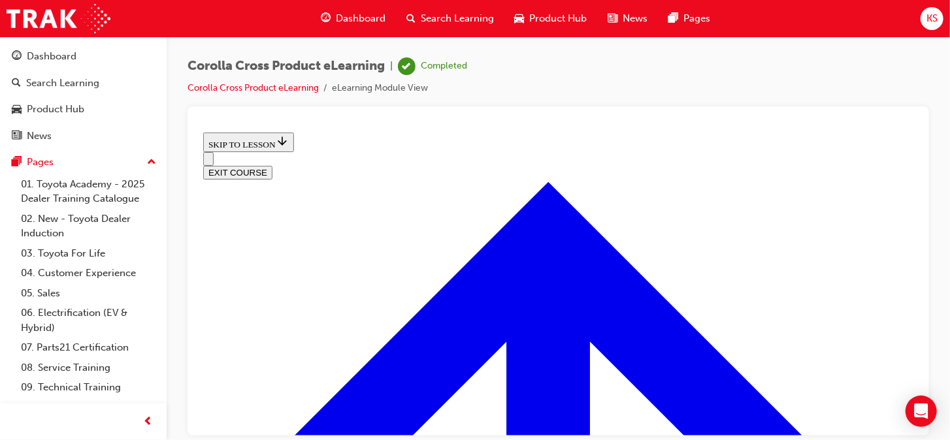
click at [362, 18] on span "Dashboard" at bounding box center [361, 18] width 50 height 15
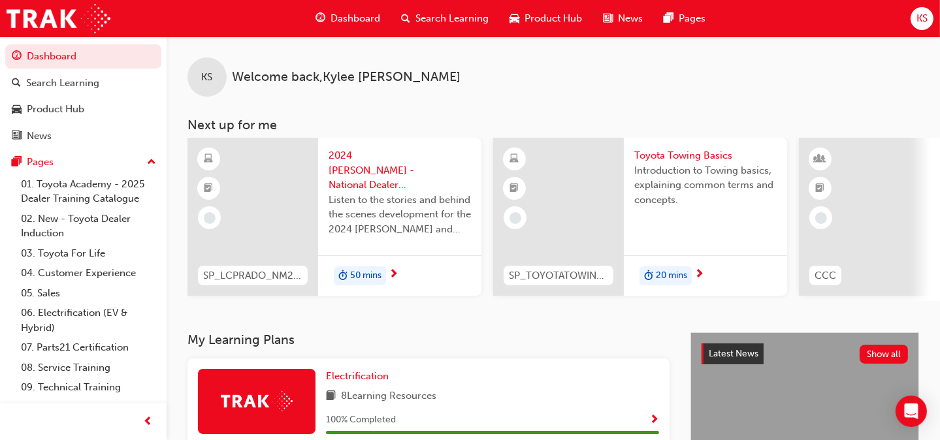
click at [358, 159] on span "2024 [PERSON_NAME] - National Dealer Convention Podcast" at bounding box center [399, 170] width 142 height 44
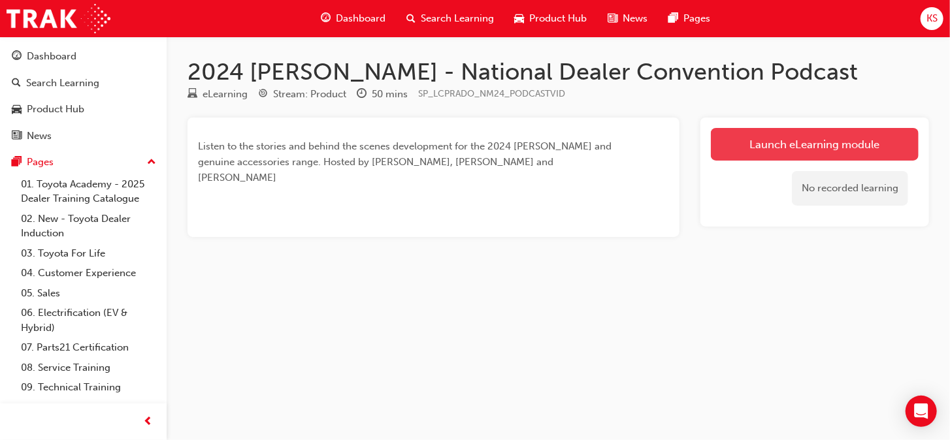
click at [802, 146] on link "Launch eLearning module" at bounding box center [815, 144] width 208 height 33
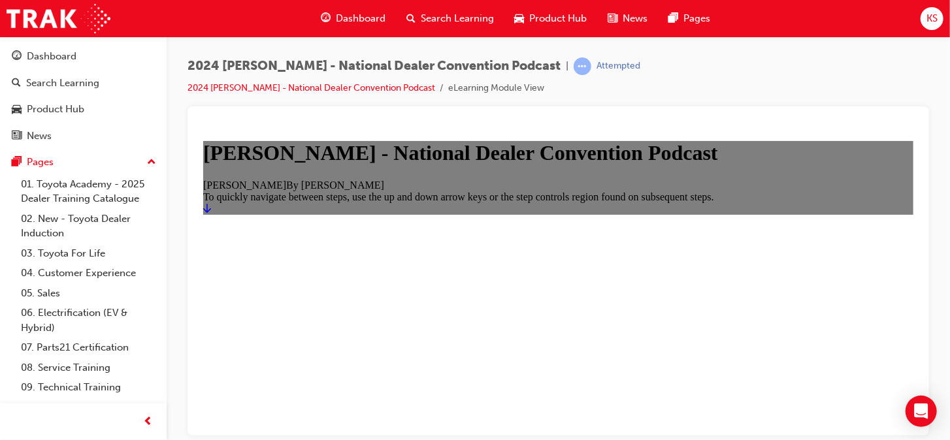
click at [210, 213] on icon "Start" at bounding box center [206, 207] width 8 height 10
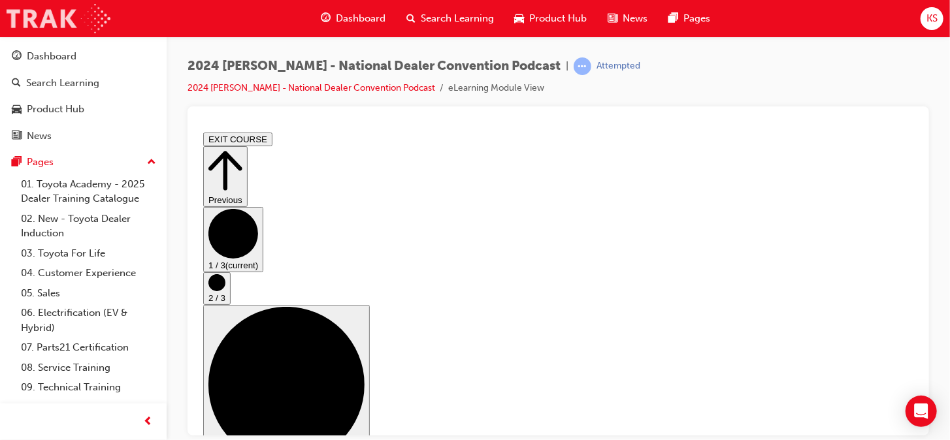
scroll to position [27, 0]
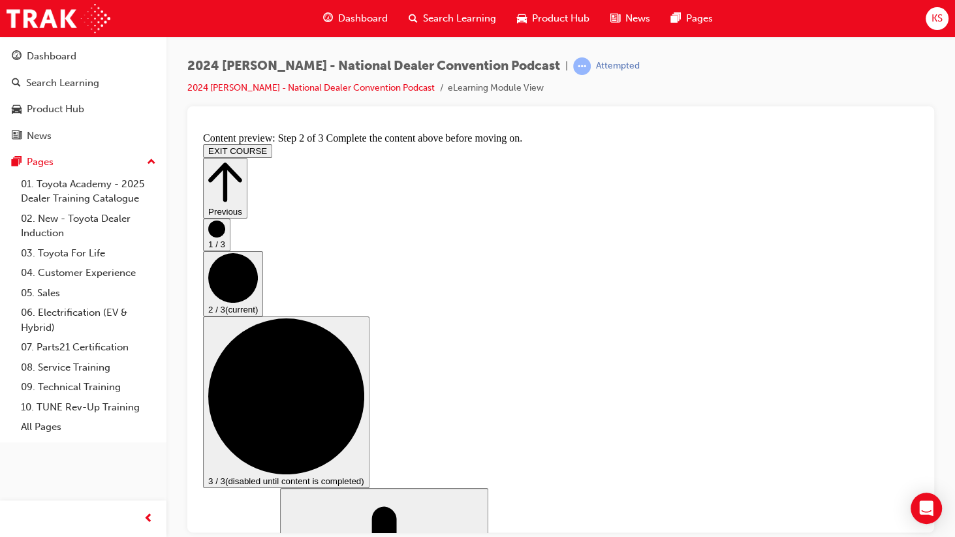
scroll to position [7, 0]
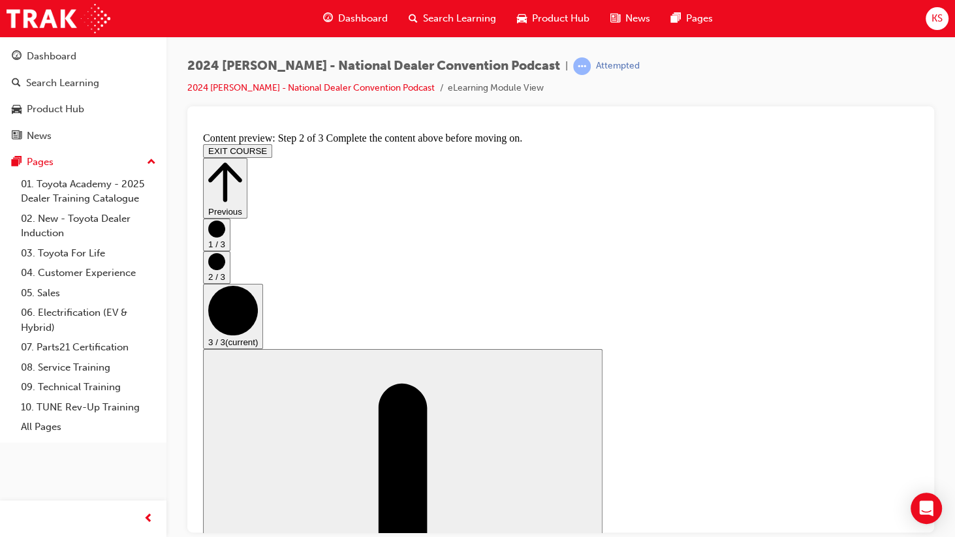
scroll to position [0, 0]
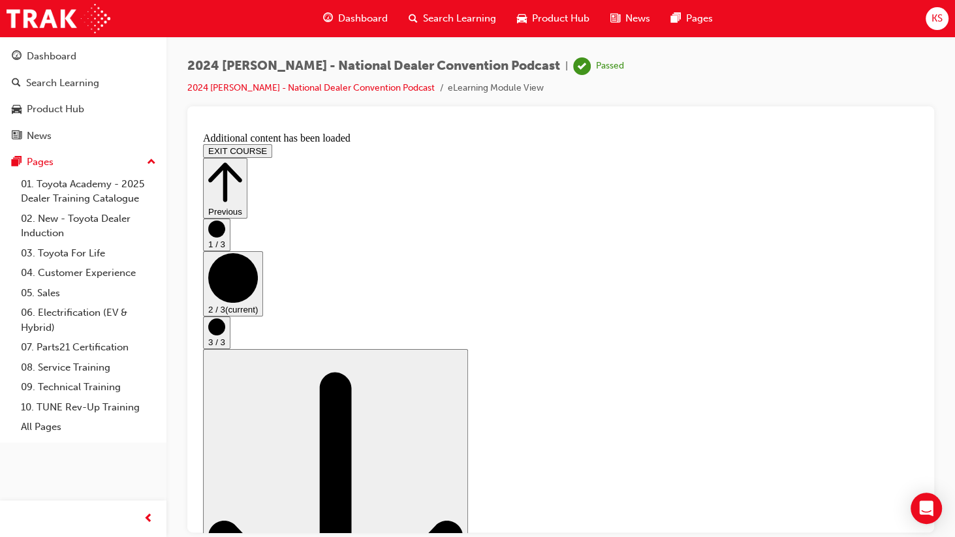
click at [356, 18] on span "Dashboard" at bounding box center [363, 18] width 50 height 15
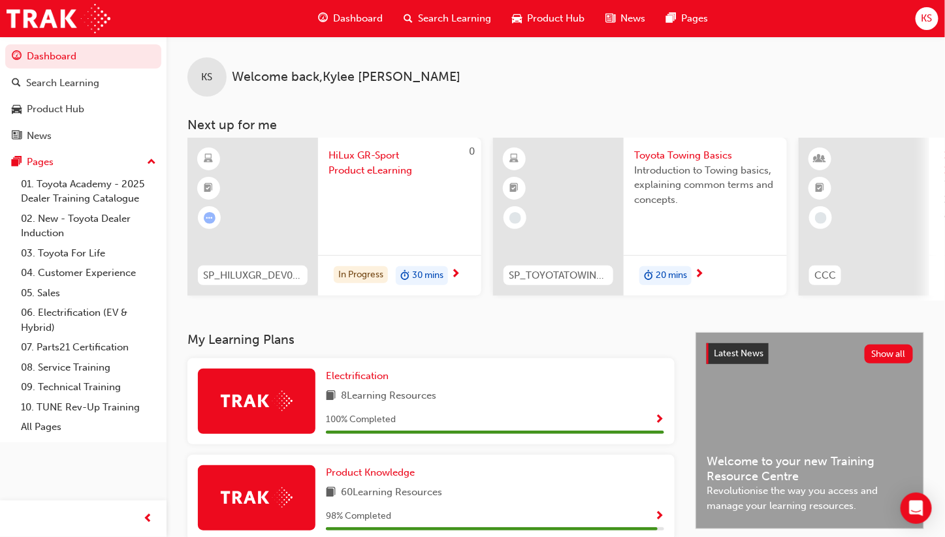
click at [684, 155] on span "Toyota Towing Basics" at bounding box center [705, 155] width 142 height 15
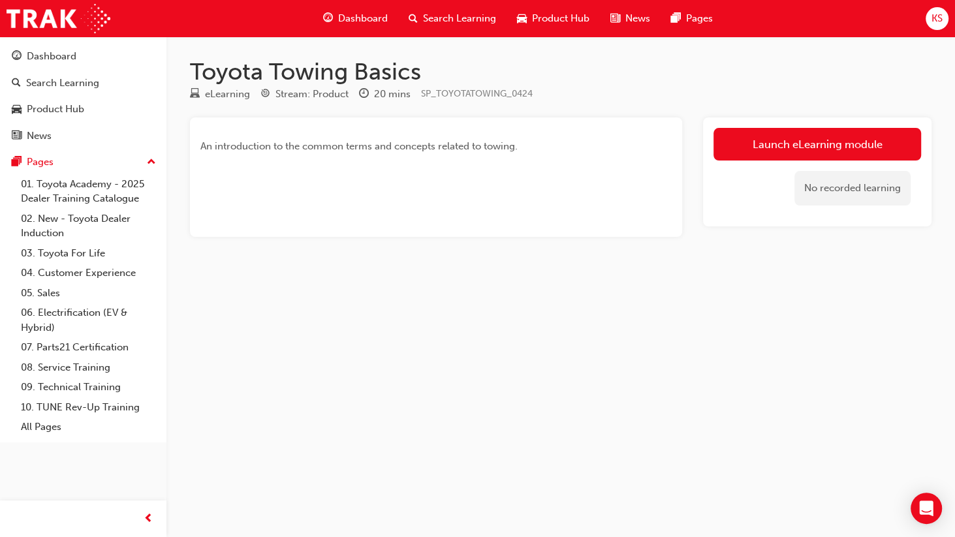
click at [334, 166] on div "An introduction to the common terms and concepts related to towing." at bounding box center [436, 178] width 492 height 120
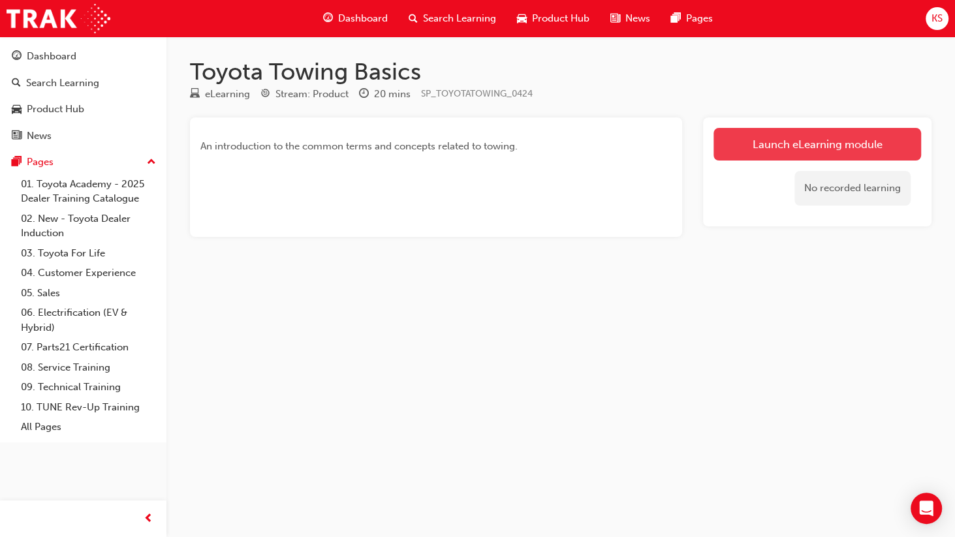
click at [827, 150] on link "Launch eLearning module" at bounding box center [818, 144] width 208 height 33
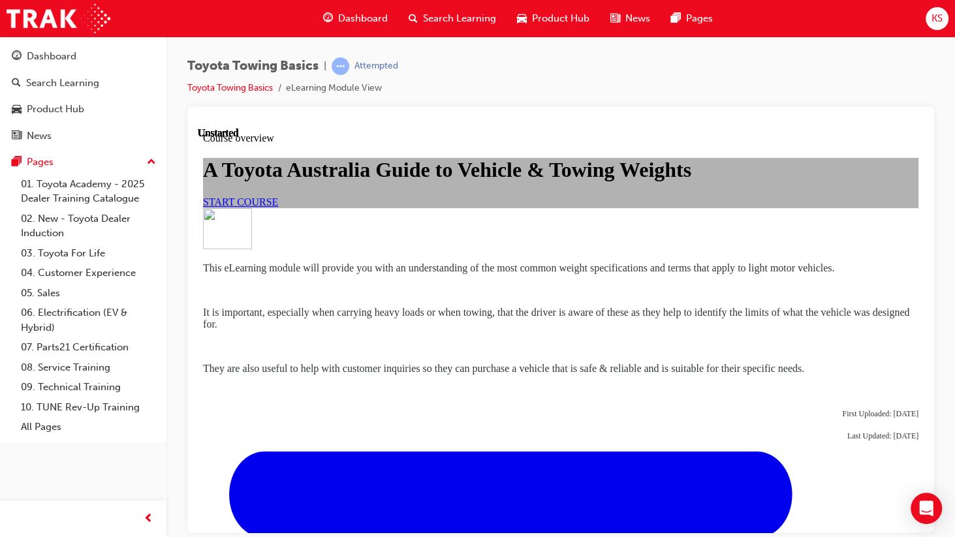
click at [278, 207] on link "START COURSE" at bounding box center [240, 201] width 75 height 11
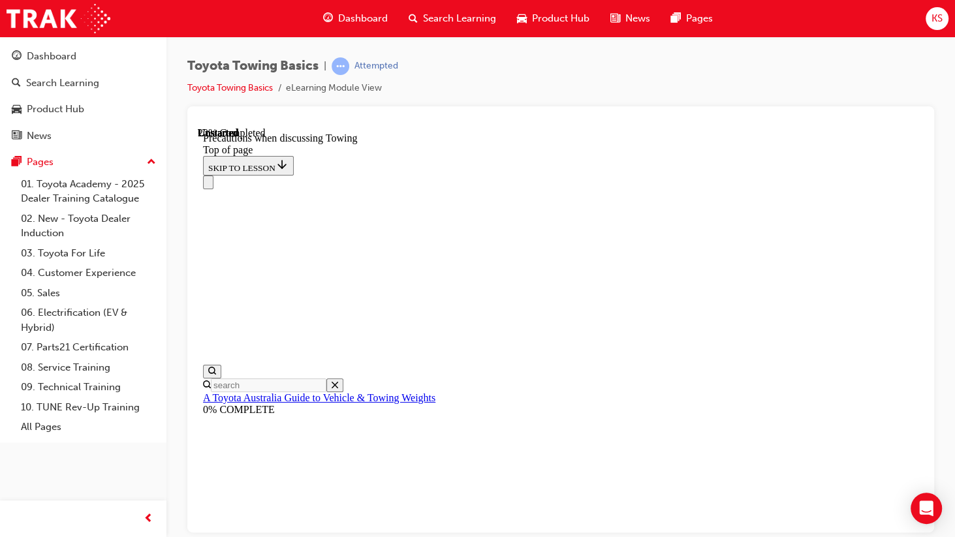
scroll to position [105, 0]
drag, startPoint x: 186, startPoint y: 58, endPoint x: 321, endPoint y: 66, distance: 134.8
click at [321, 66] on div "Toyota Towing Basics | Attempted Toyota Towing Basics eLearning Module View" at bounding box center [561, 271] width 789 height 468
drag, startPoint x: 321, startPoint y: 66, endPoint x: 301, endPoint y: 65, distance: 19.6
copy span "Toyota Towing Basics"
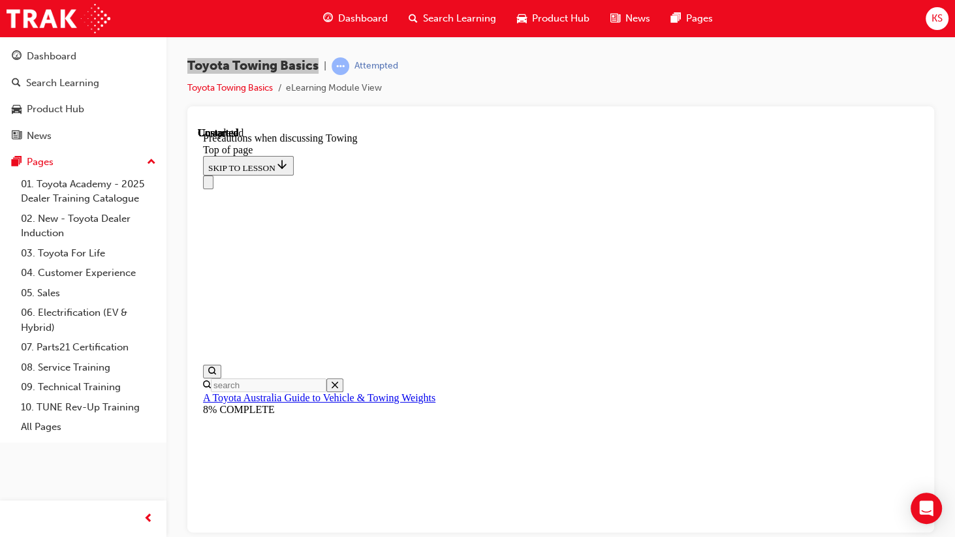
scroll to position [1515, 0]
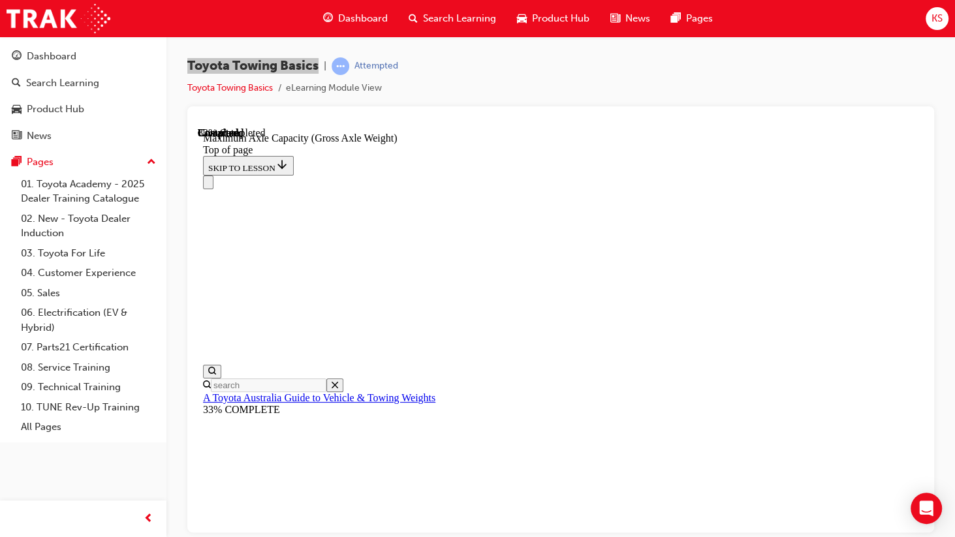
scroll to position [1217, 0]
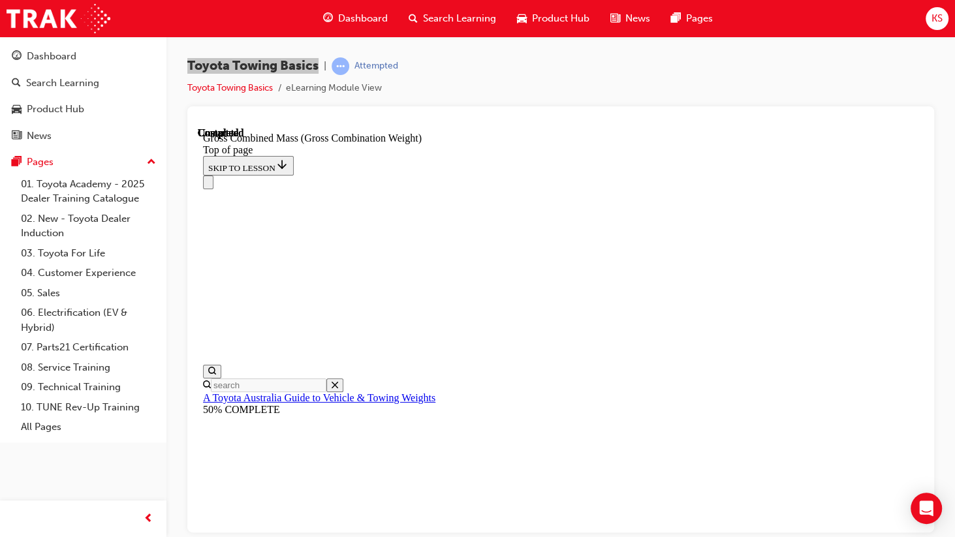
scroll to position [726, 0]
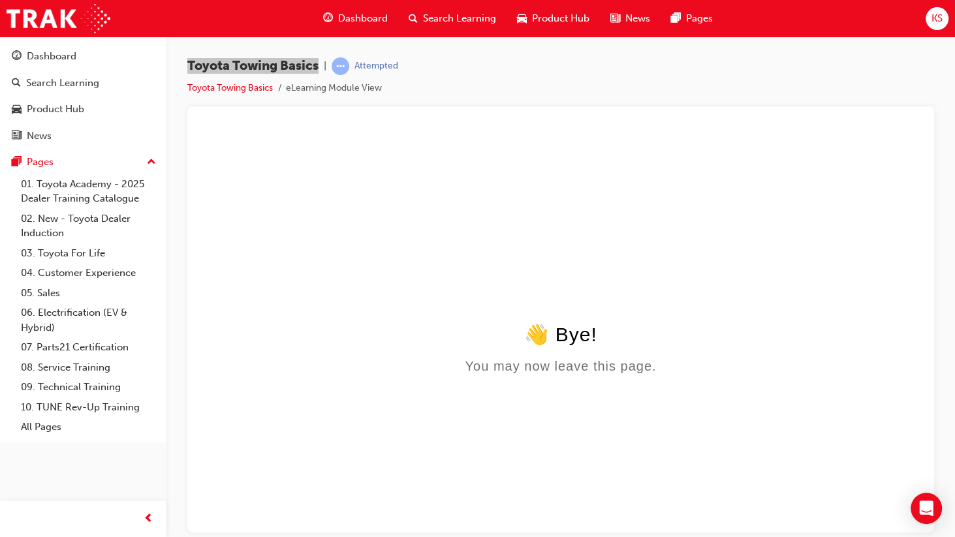
click at [527, 345] on div "👋 Bye!" at bounding box center [561, 334] width 716 height 23
click at [348, 14] on span "Dashboard" at bounding box center [363, 18] width 50 height 15
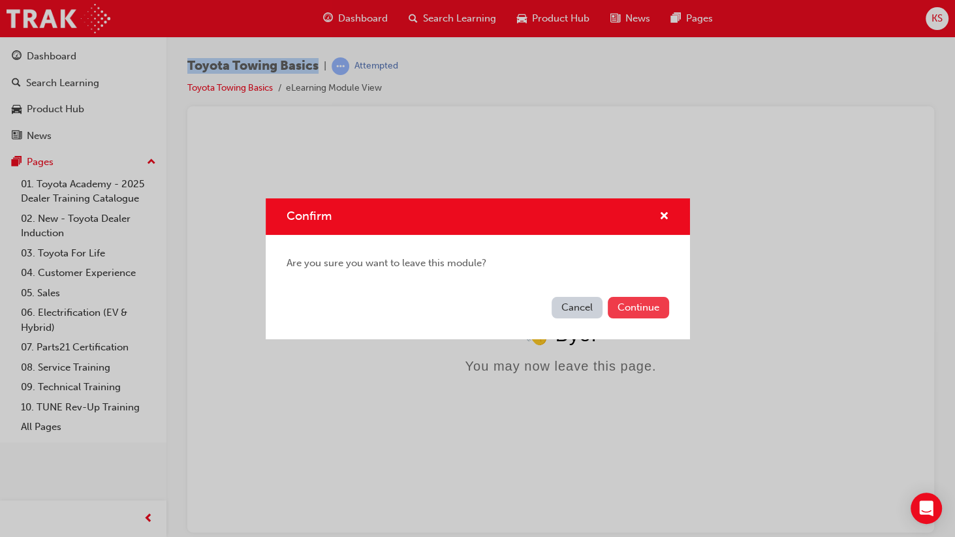
click at [635, 304] on button "Continue" at bounding box center [638, 308] width 61 height 22
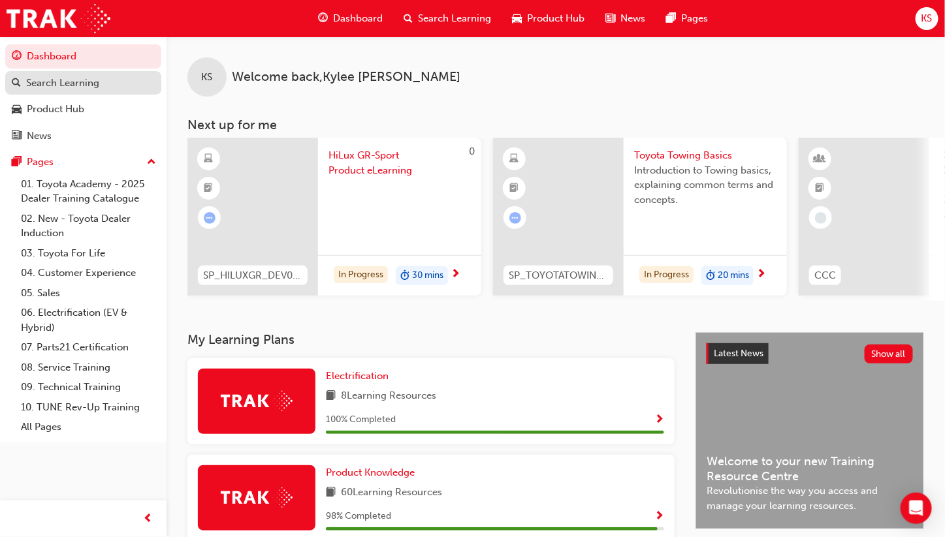
click at [102, 88] on div "Search Learning" at bounding box center [83, 83] width 143 height 16
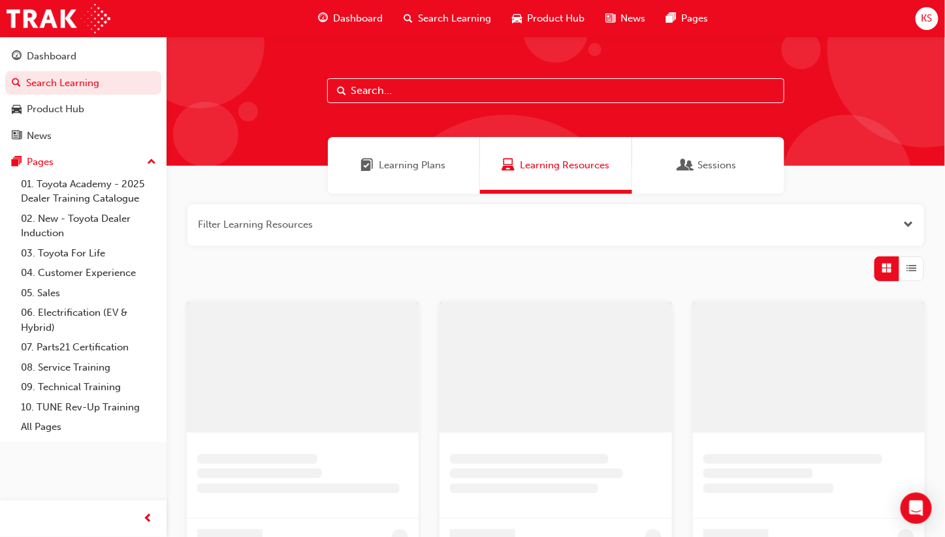
click at [400, 78] on input "text" at bounding box center [555, 90] width 457 height 25
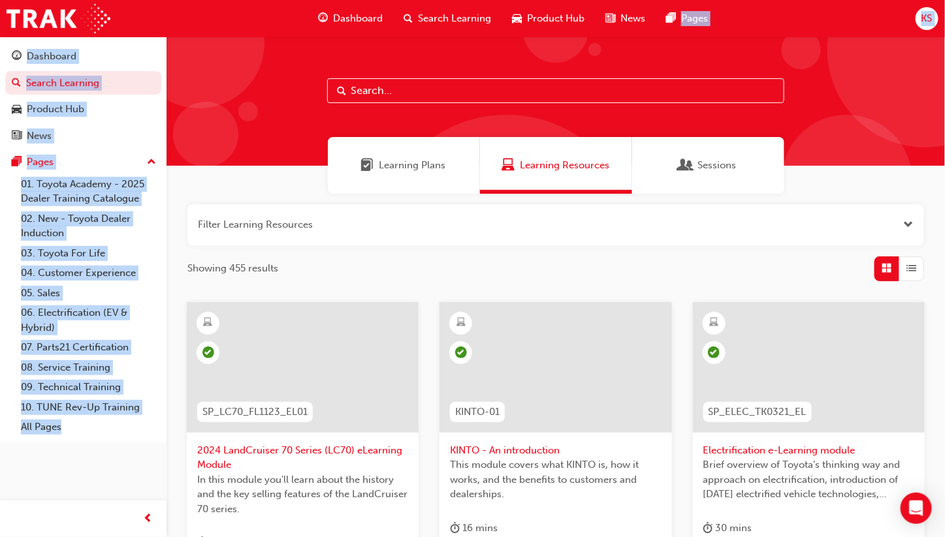
drag, startPoint x: 750, startPoint y: 12, endPoint x: -63, endPoint y: 46, distance: 813.8
click at [0, 46] on html "Your version of Internet Explorer is outdated and not supported. Please upgrade…" at bounding box center [472, 268] width 945 height 537
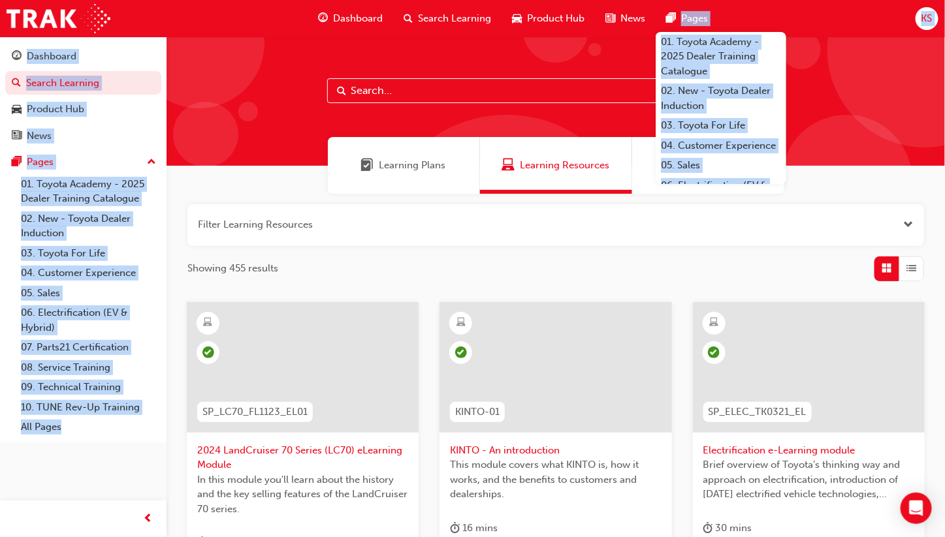
click at [871, 15] on div "Dashboard Search Learning Product Hub News Pages 01. Toyota Academy - 2025 Deal…" at bounding box center [472, 18] width 945 height 37
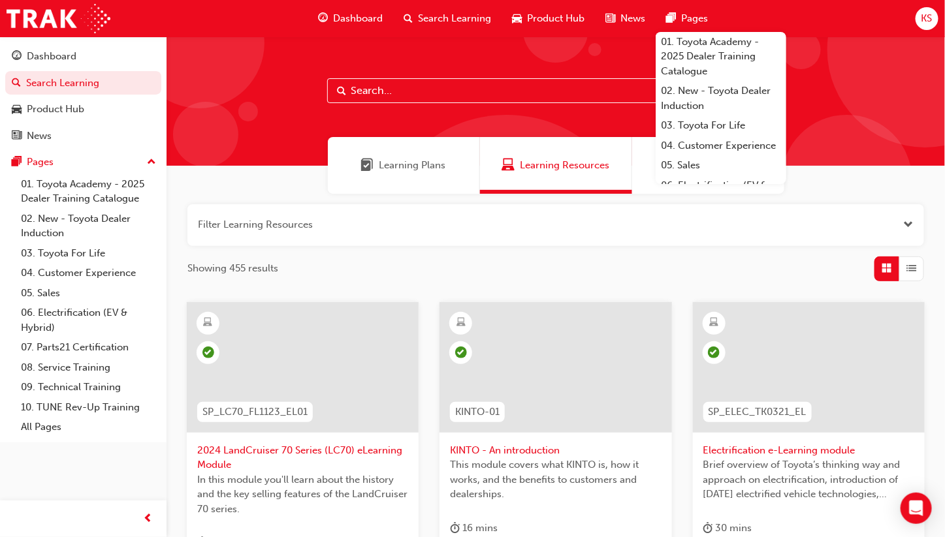
click at [916, 102] on div at bounding box center [925, 50] width 196 height 196
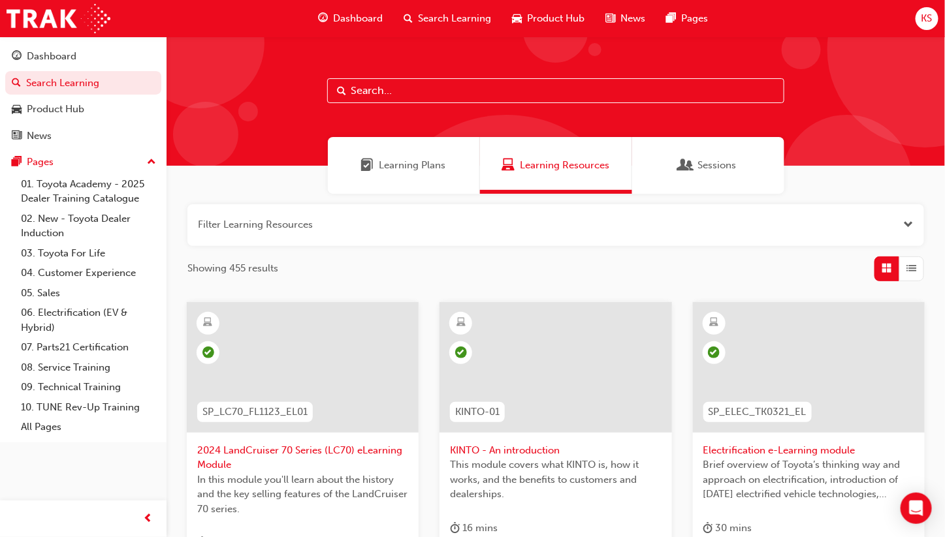
click at [407, 101] on input "text" at bounding box center [555, 90] width 457 height 25
click at [415, 84] on input "text" at bounding box center [555, 90] width 457 height 25
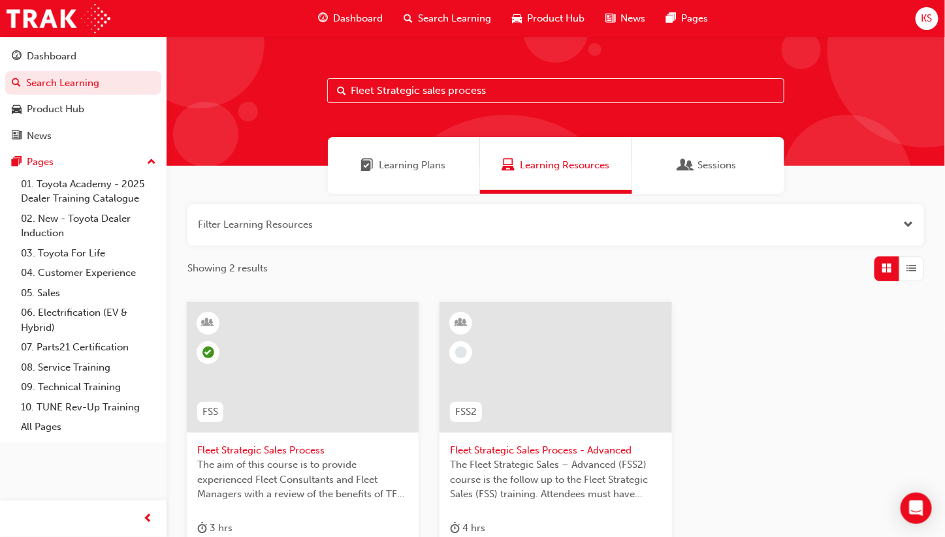
type input "Fleet Strategic sales process"
click at [513, 440] on span "Fleet Strategic Sales Process - Advanced" at bounding box center [555, 450] width 211 height 15
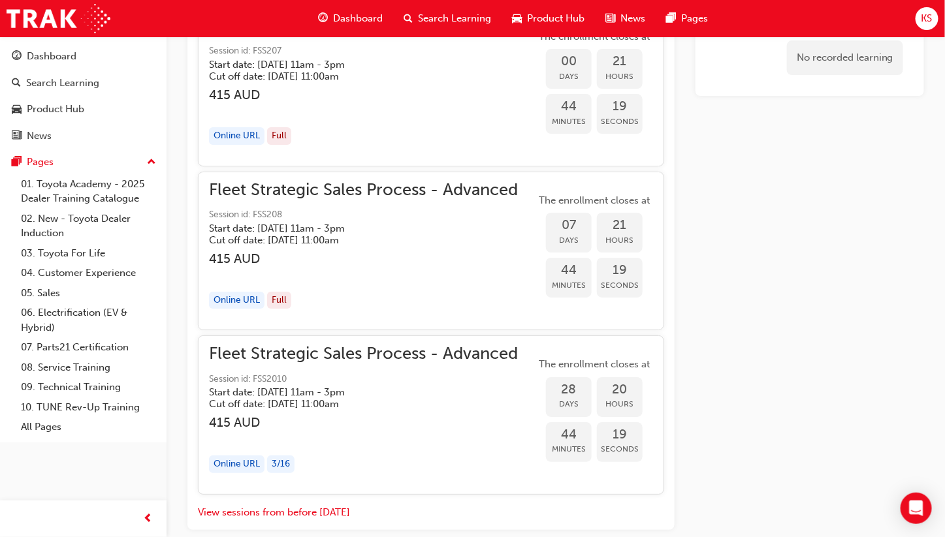
scroll to position [1552, 0]
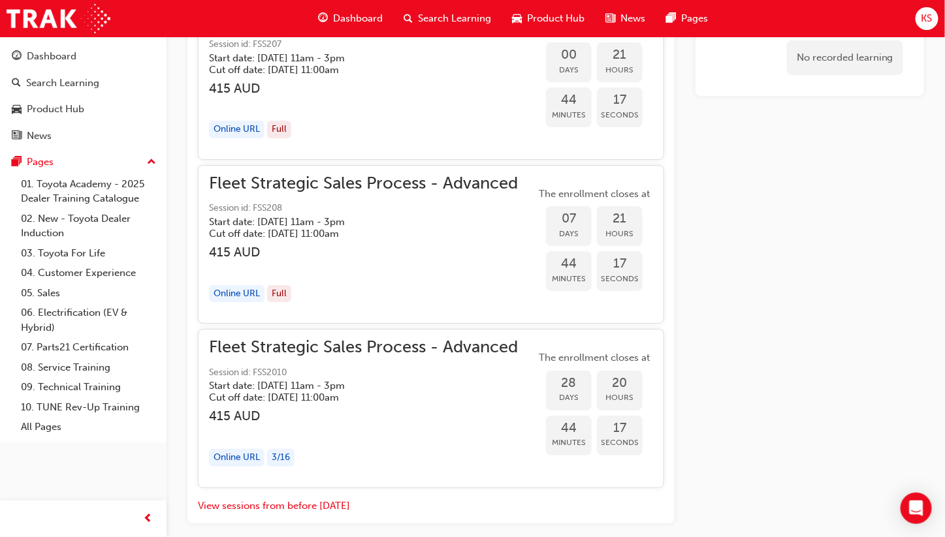
click at [287, 440] on div "3 / 16" at bounding box center [280, 458] width 27 height 18
click at [346, 370] on span "Session id: FSS2010" at bounding box center [363, 373] width 309 height 15
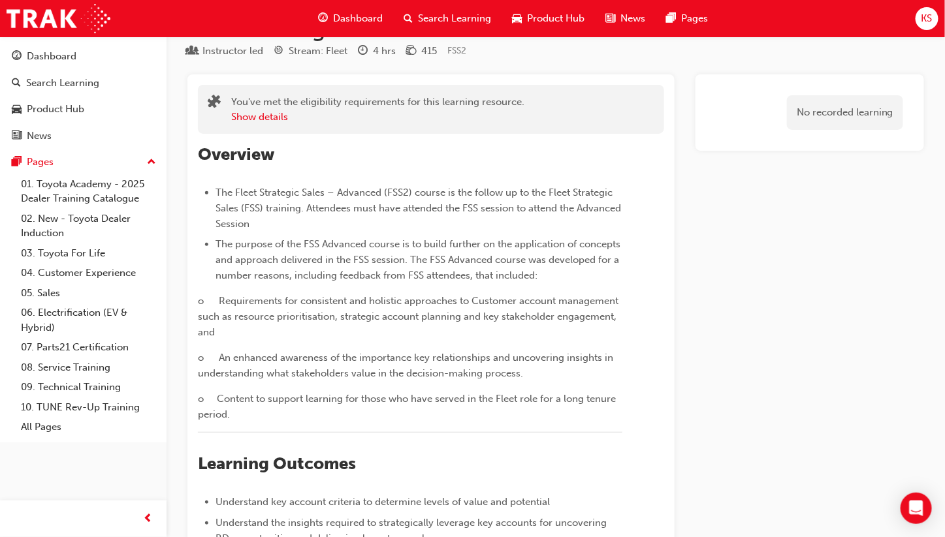
scroll to position [0, 0]
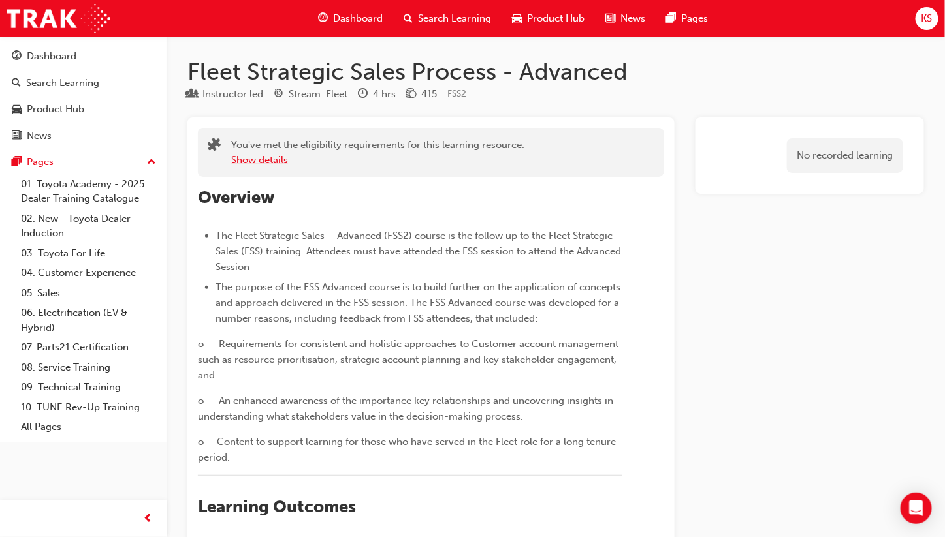
click at [264, 162] on button "Show details" at bounding box center [259, 160] width 57 height 15
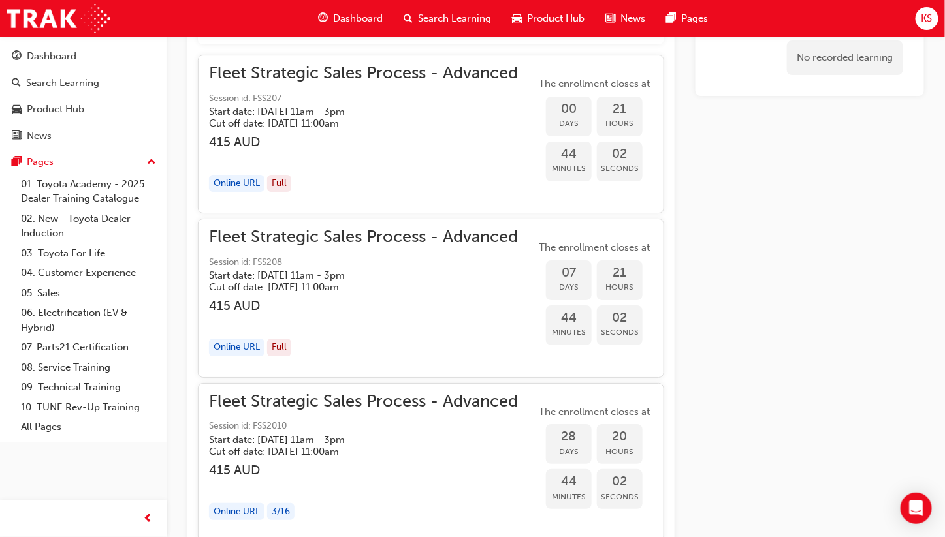
scroll to position [1641, 0]
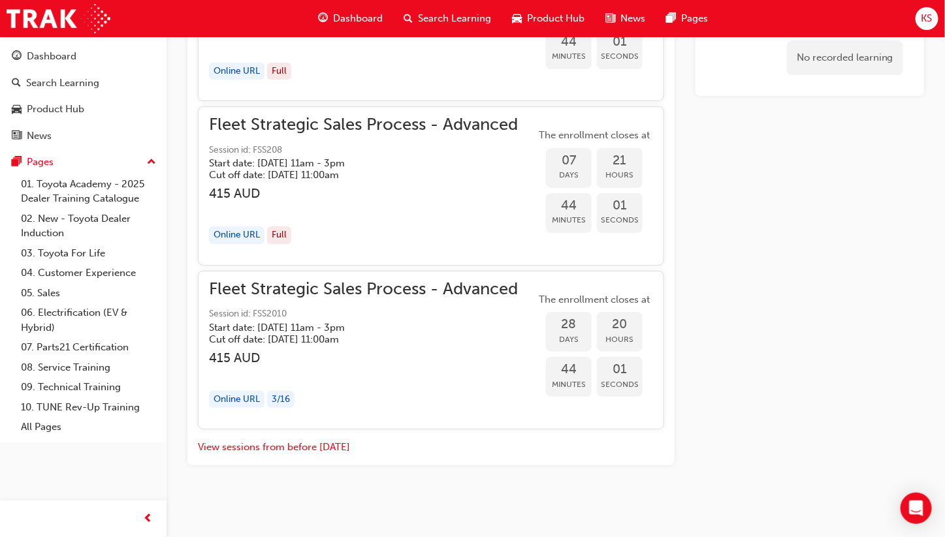
click at [242, 397] on div "Online URL" at bounding box center [237, 400] width 56 height 18
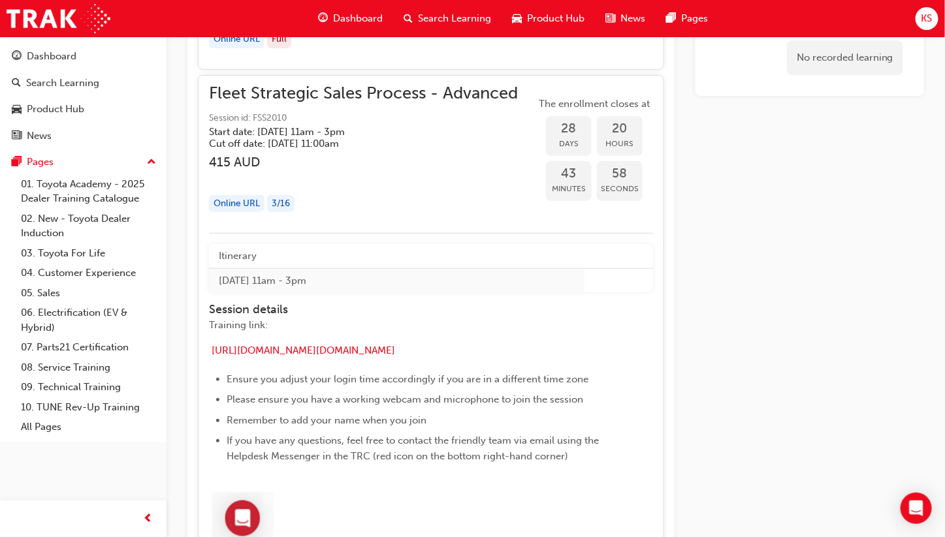
click at [289, 202] on div "3 / 16" at bounding box center [280, 204] width 27 height 18
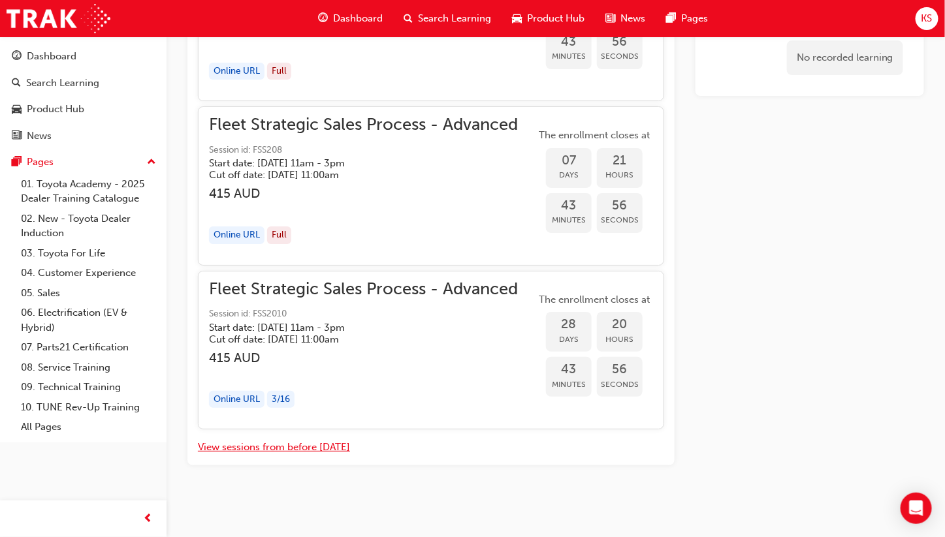
click at [278, 440] on button "View sessions from before [DATE]" at bounding box center [274, 447] width 152 height 15
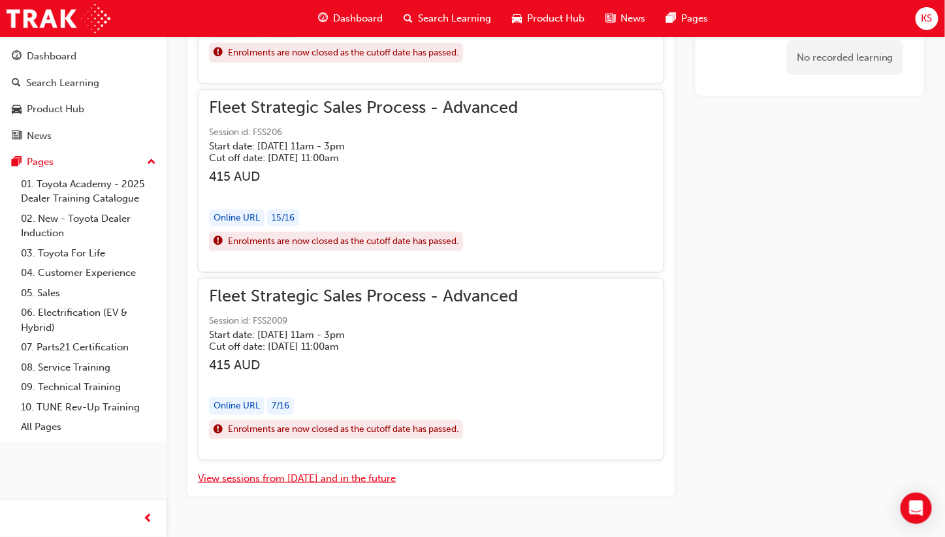
scroll to position [2089, 0]
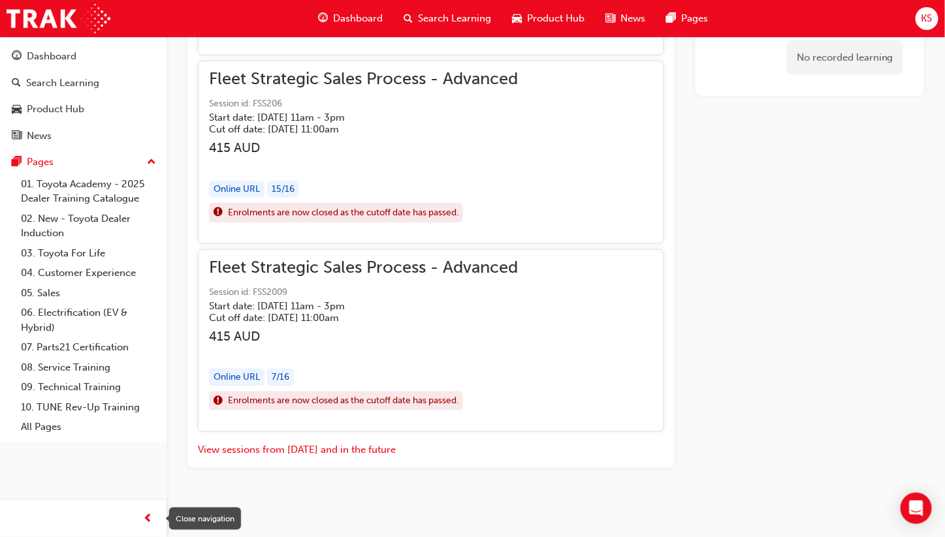
click at [139, 440] on div "button" at bounding box center [148, 519] width 26 height 26
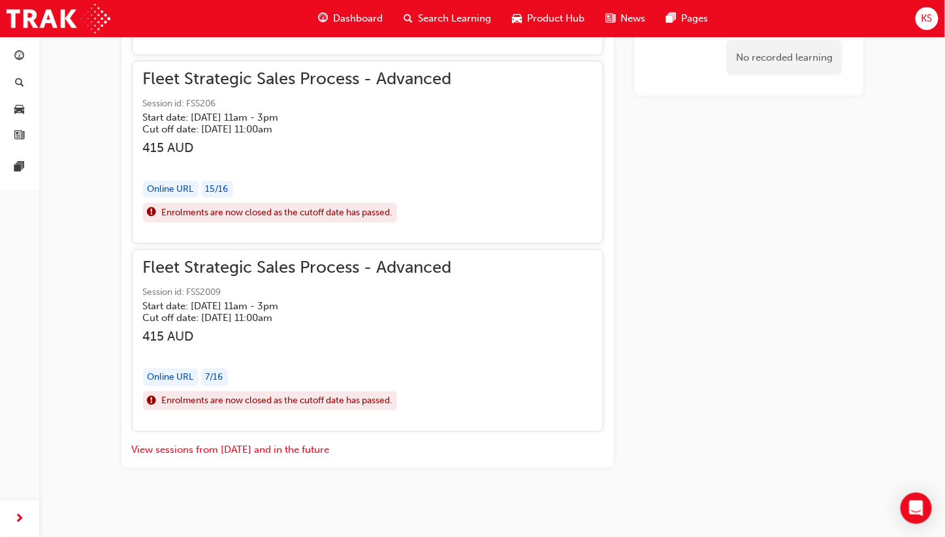
click at [24, 440] on div "button" at bounding box center [20, 519] width 26 height 26
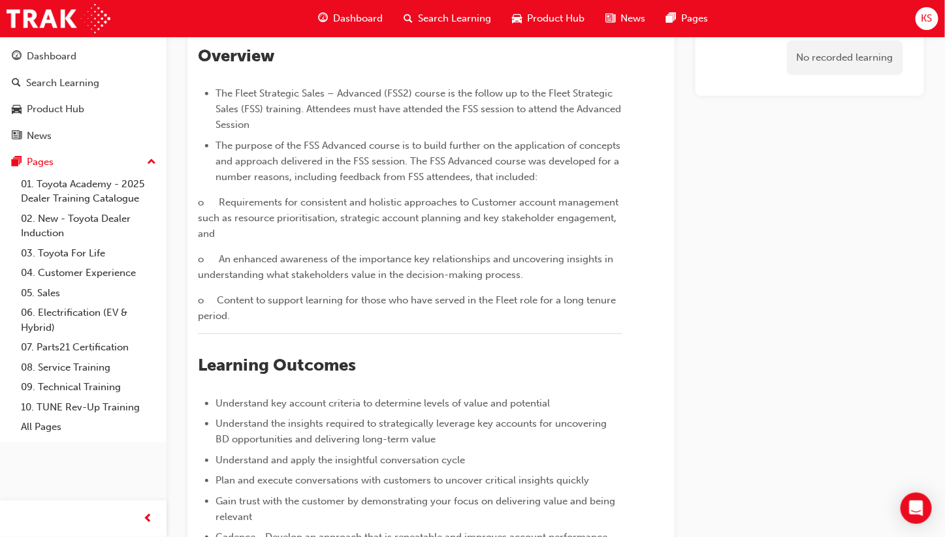
scroll to position [0, 0]
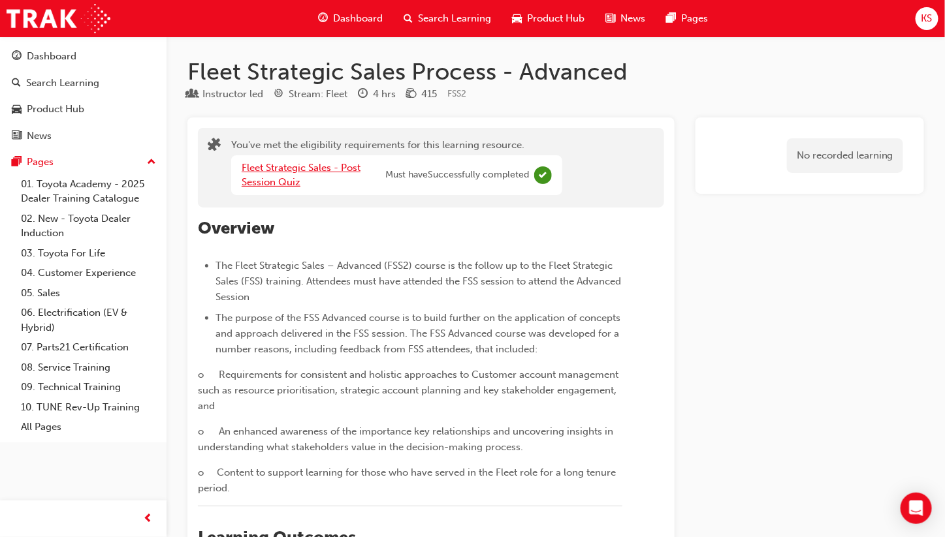
click at [272, 170] on link "Fleet Strategic Sales - Post Session Quiz" at bounding box center [301, 175] width 119 height 27
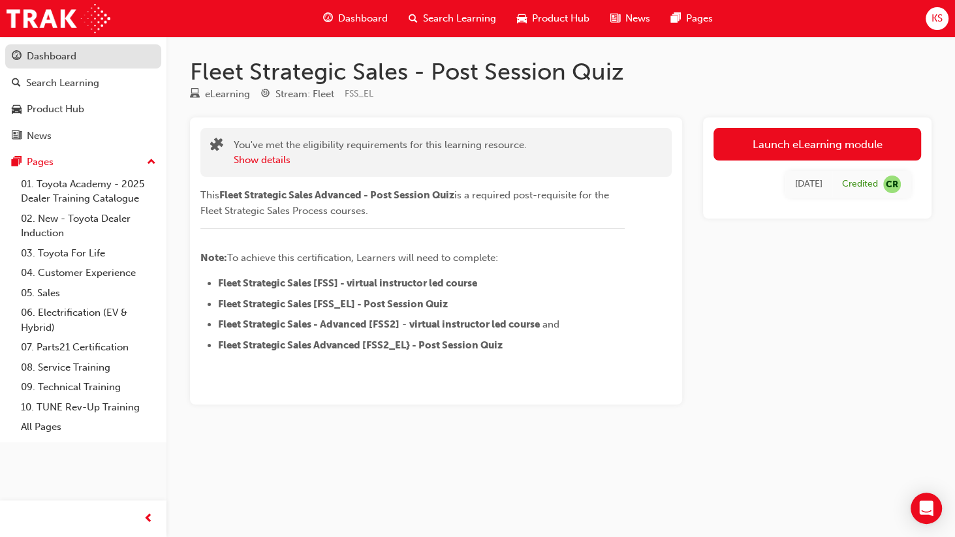
click at [53, 63] on div "Dashboard" at bounding box center [52, 56] width 50 height 15
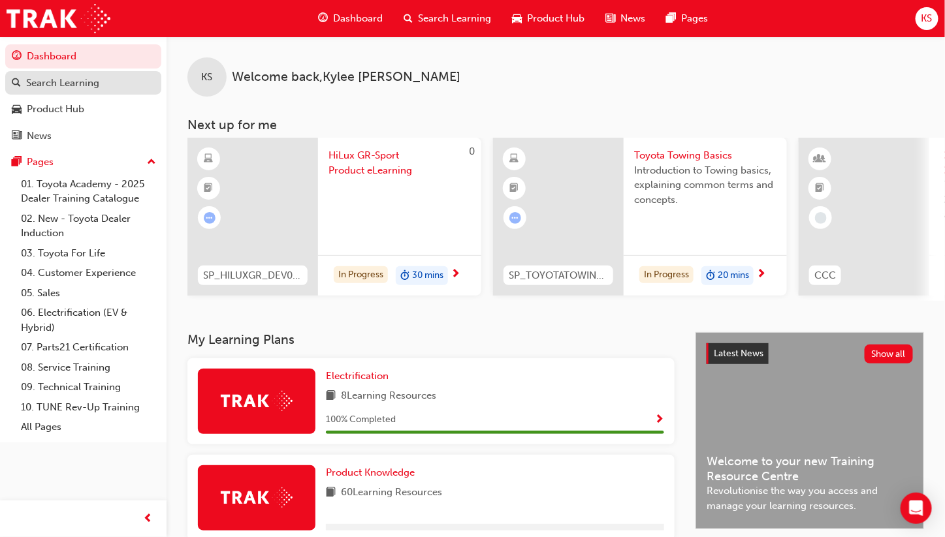
click at [79, 87] on div "Search Learning" at bounding box center [62, 83] width 73 height 15
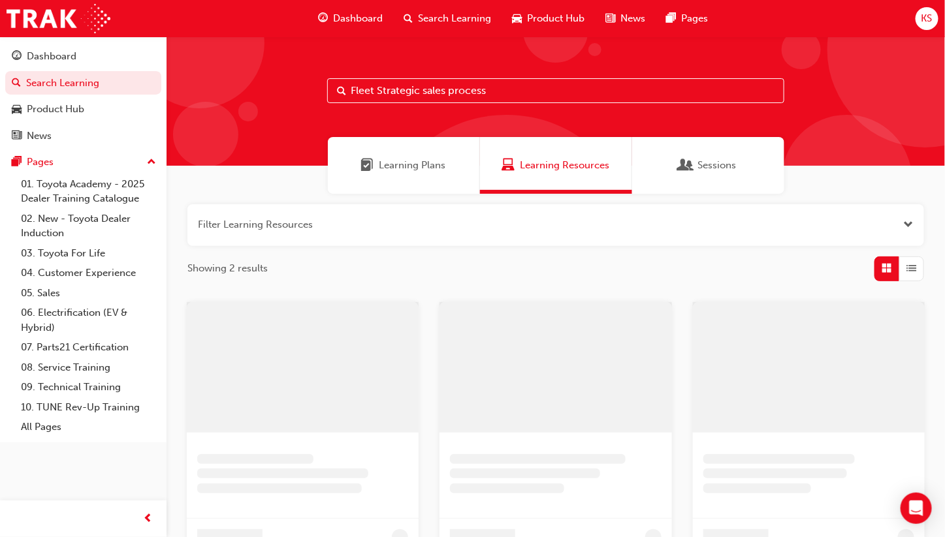
click at [387, 84] on input "Fleet Strategic sales process" at bounding box center [555, 90] width 457 height 25
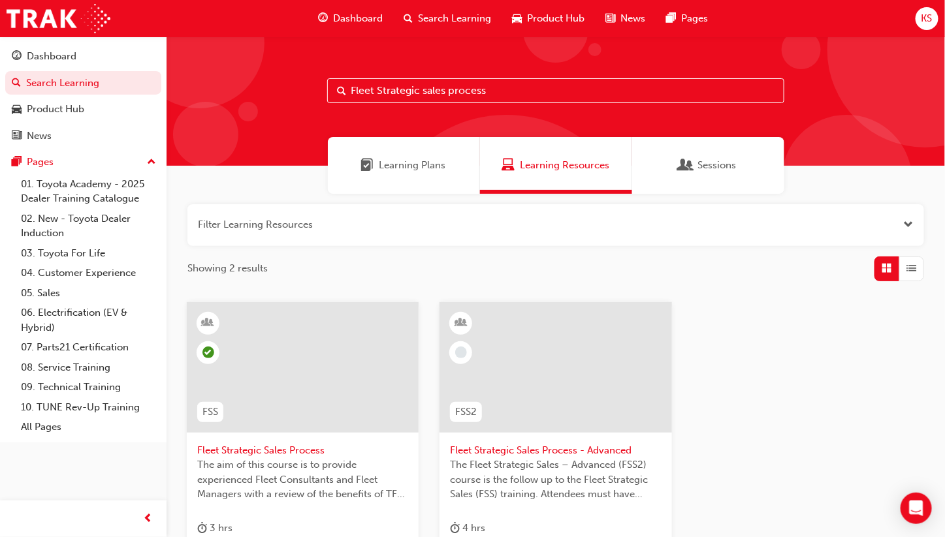
click at [505, 97] on input "Fleet Strategic sales process" at bounding box center [555, 90] width 457 height 25
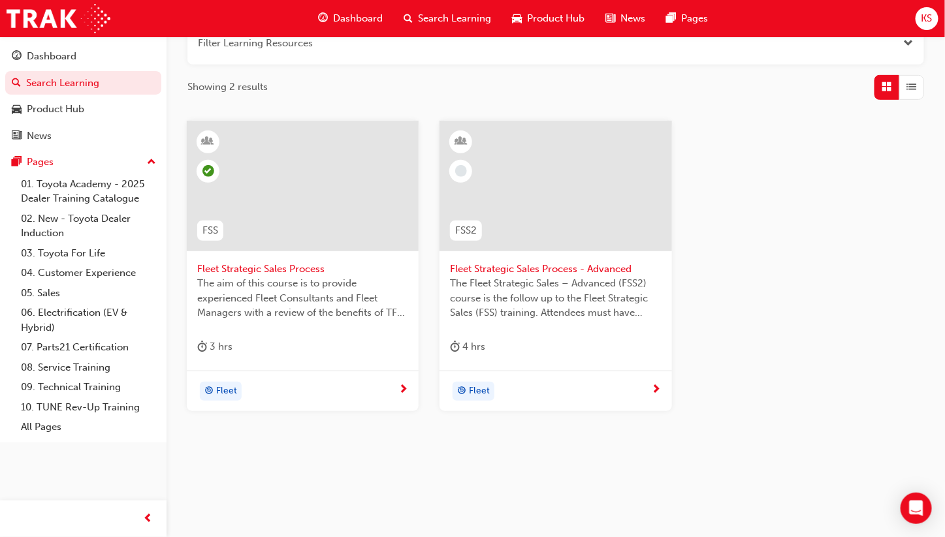
click at [507, 272] on span "Fleet Strategic Sales Process - Advanced" at bounding box center [555, 269] width 211 height 15
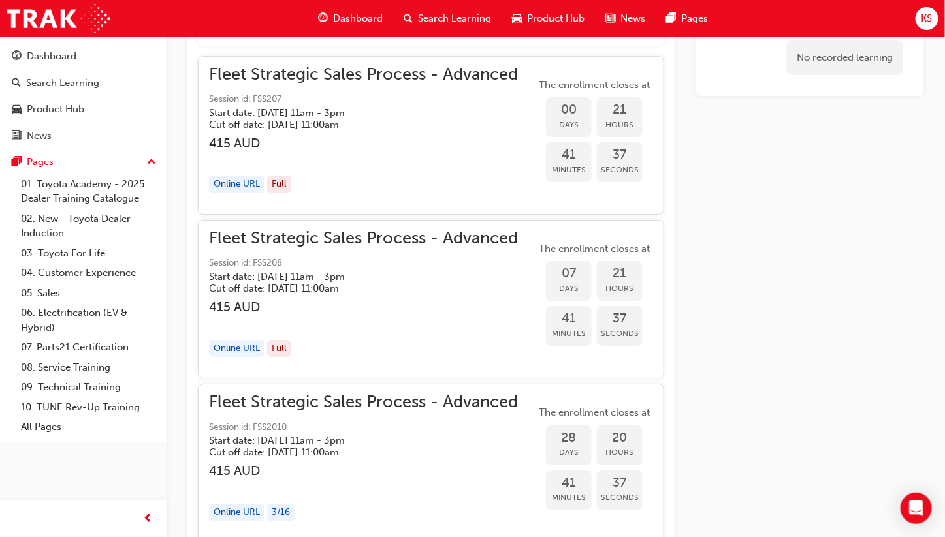
scroll to position [1285, 0]
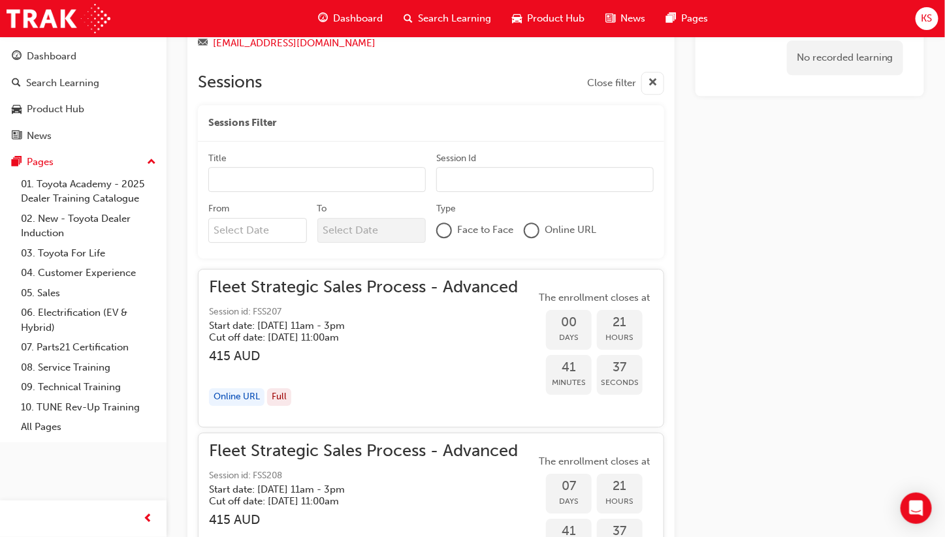
click at [343, 25] on span "Dashboard" at bounding box center [358, 18] width 50 height 15
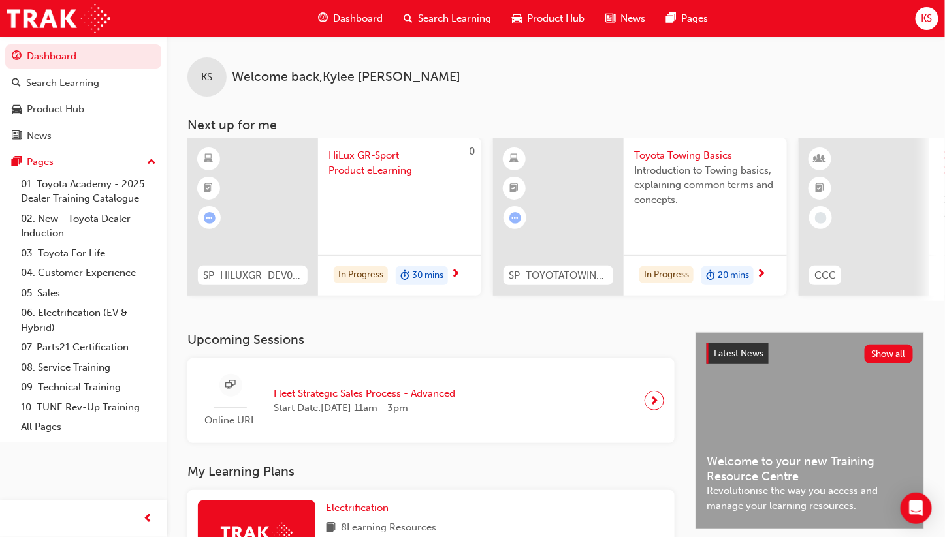
click at [366, 159] on span "HiLux GR-Sport Product eLearning" at bounding box center [399, 162] width 142 height 29
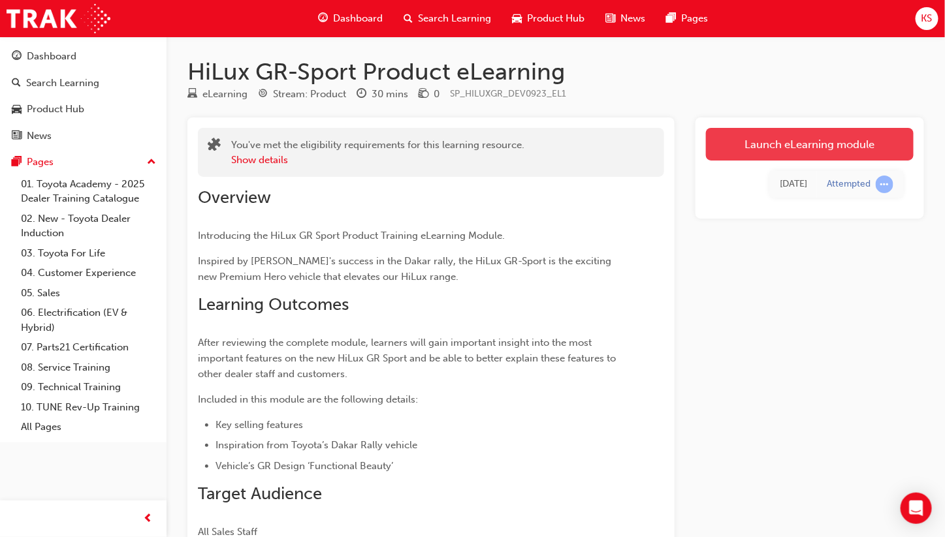
click at [788, 139] on link "Launch eLearning module" at bounding box center [810, 144] width 208 height 33
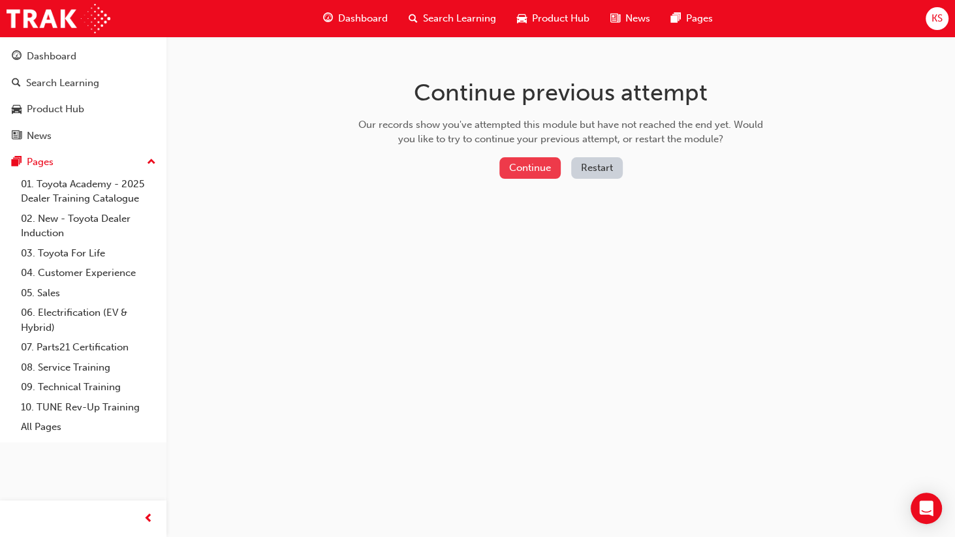
click at [535, 166] on button "Continue" at bounding box center [530, 168] width 61 height 22
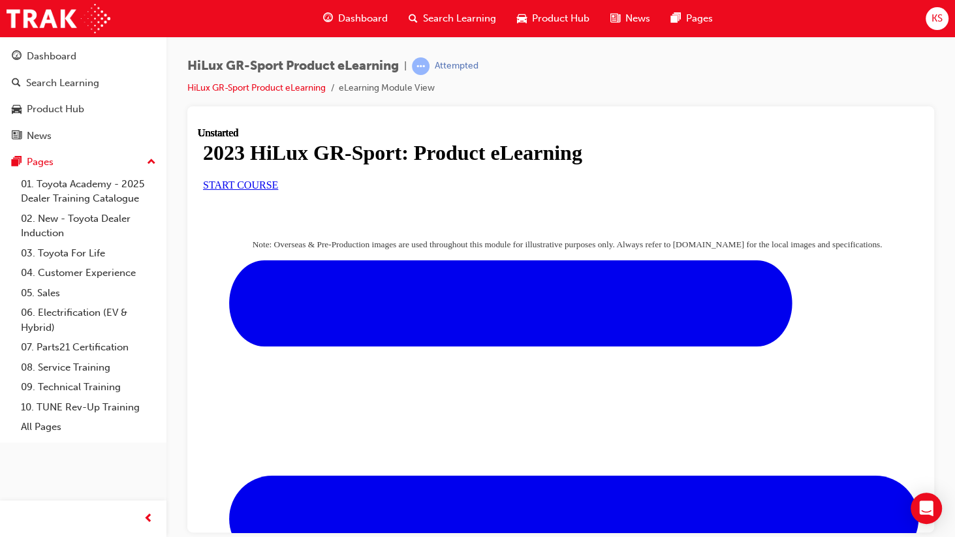
click at [278, 190] on span "START COURSE" at bounding box center [240, 184] width 75 height 11
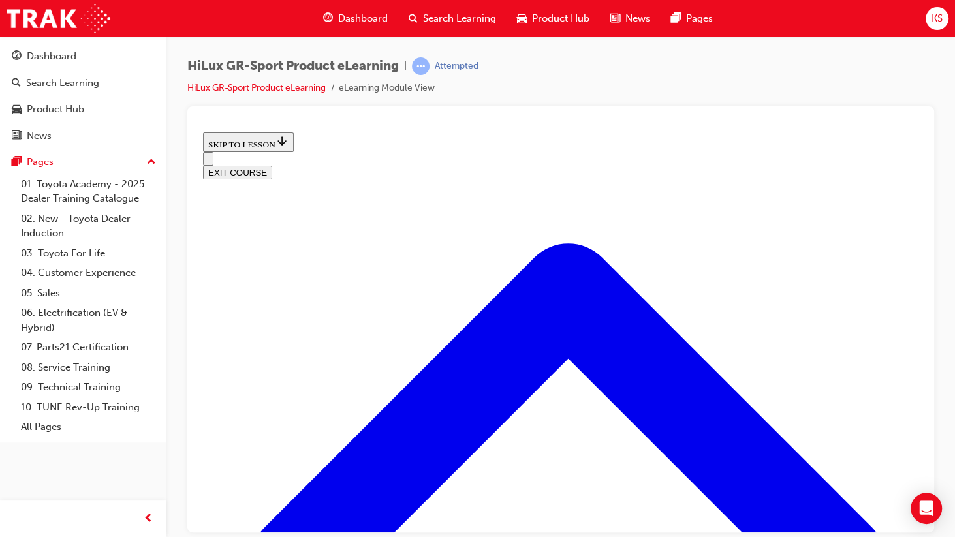
scroll to position [562, 0]
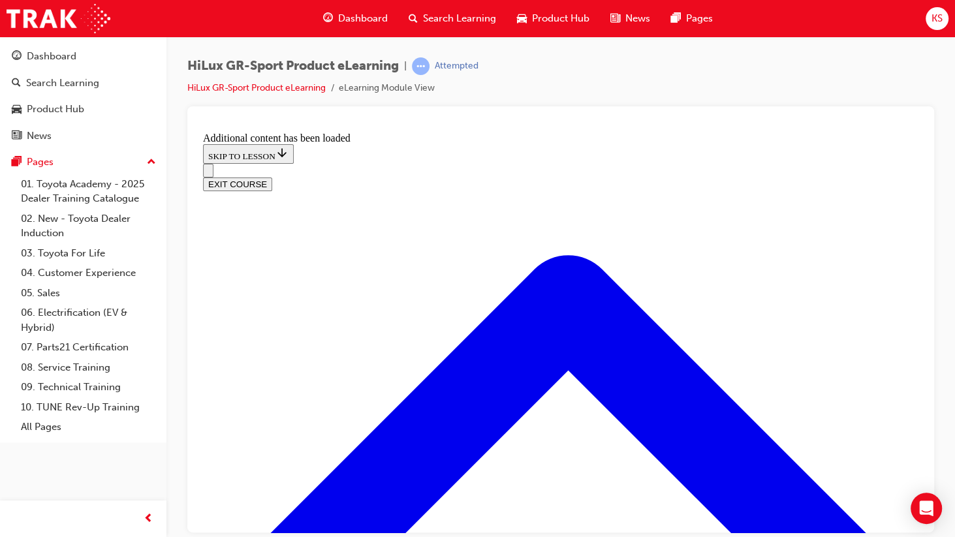
scroll to position [1234, 0]
drag, startPoint x: 678, startPoint y: 339, endPoint x: 662, endPoint y: 351, distance: 19.6
drag, startPoint x: 402, startPoint y: 406, endPoint x: 445, endPoint y: 337, distance: 81.0
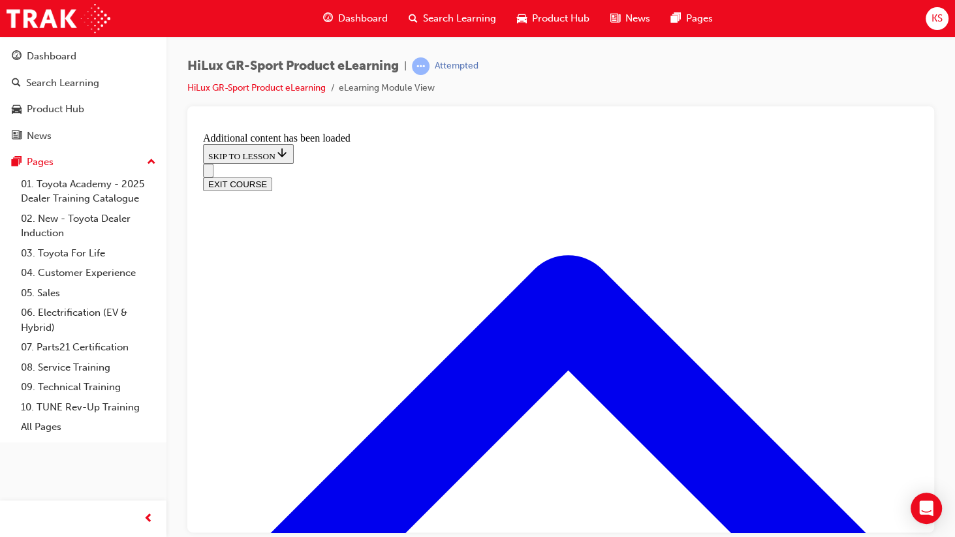
drag, startPoint x: 445, startPoint y: 337, endPoint x: 450, endPoint y: 342, distance: 6.9
drag, startPoint x: 434, startPoint y: 492, endPoint x: 465, endPoint y: 424, distance: 75.1
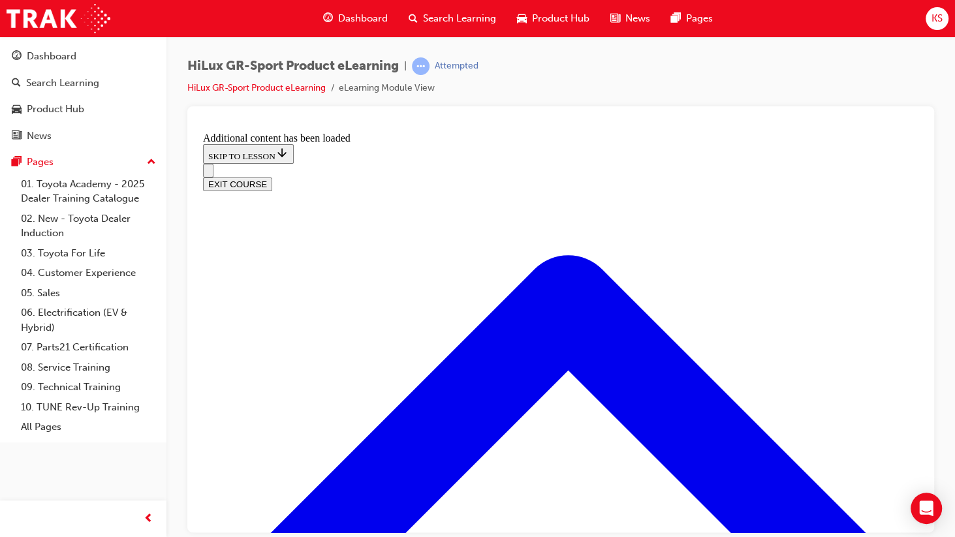
scroll to position [1306, 0]
drag, startPoint x: 426, startPoint y: 493, endPoint x: 459, endPoint y: 421, distance: 79.2
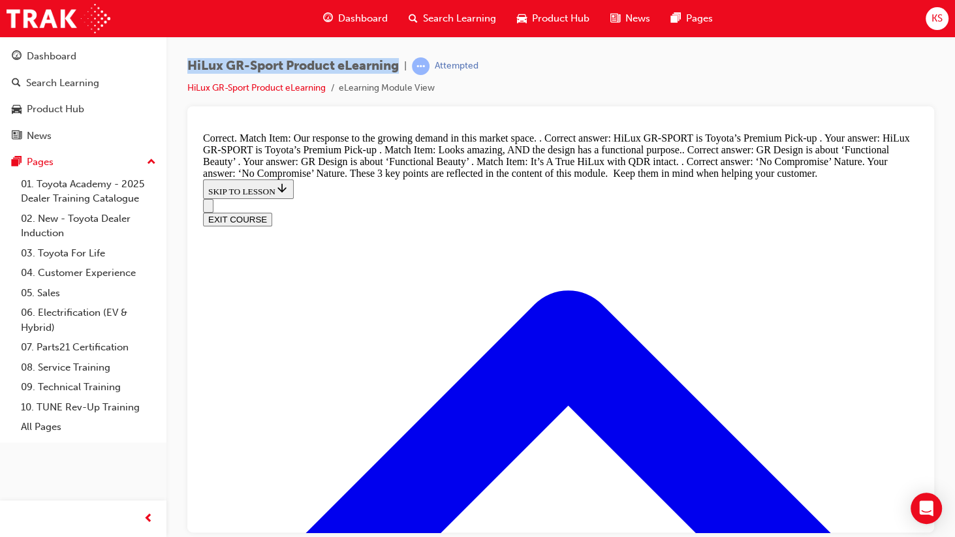
drag, startPoint x: 183, startPoint y: 65, endPoint x: 401, endPoint y: 66, distance: 218.1
click at [401, 66] on div "HiLux GR-Sport Product eLearning | Attempted HiLux GR-Sport Product eLearning e…" at bounding box center [561, 271] width 789 height 468
drag, startPoint x: 401, startPoint y: 66, endPoint x: 379, endPoint y: 66, distance: 22.2
copy span "HiLux GR-Sport Product eLearning"
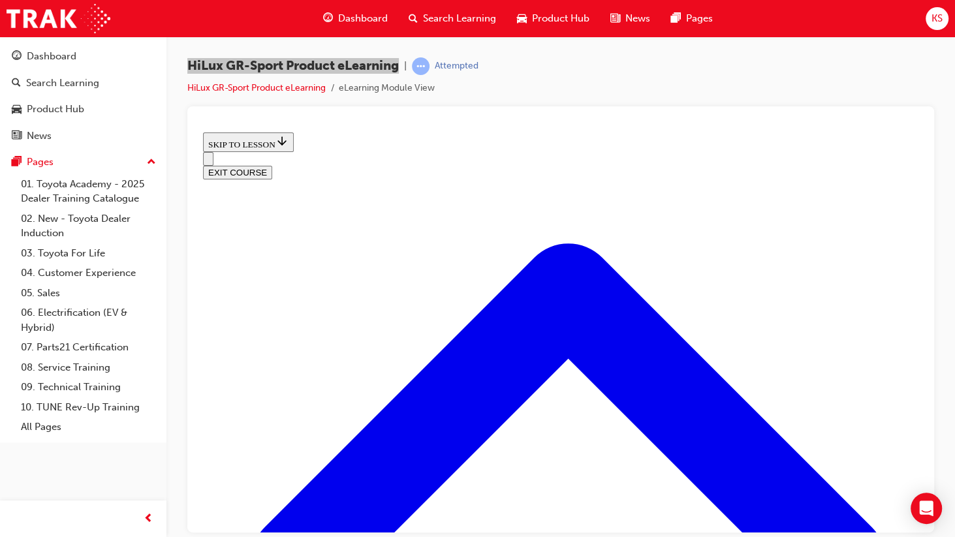
scroll to position [497, 0]
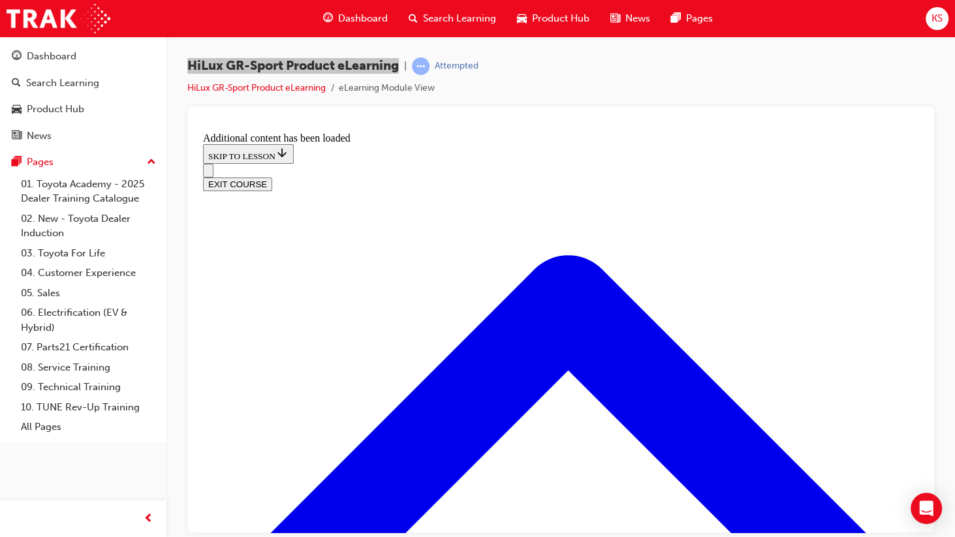
scroll to position [906, 0]
radio input "true"
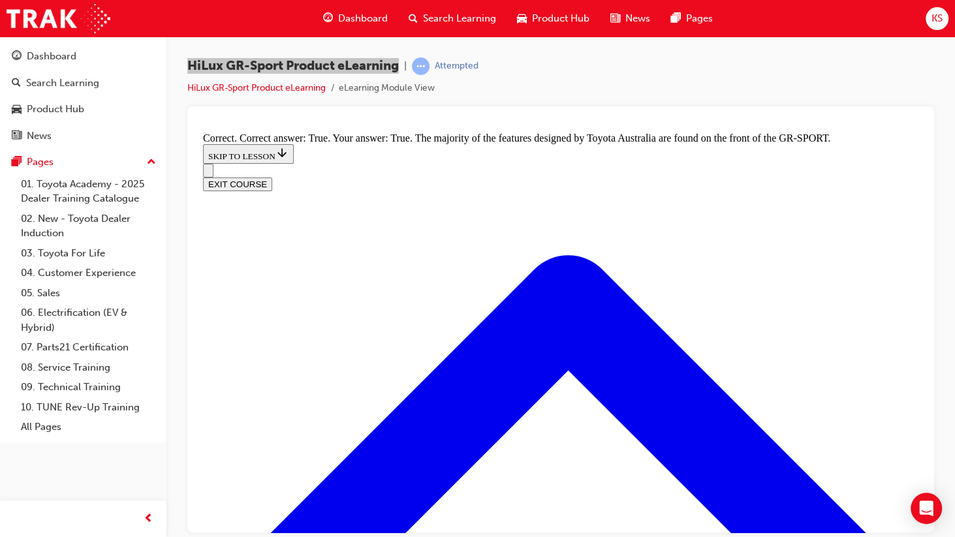
scroll to position [1364, 0]
drag, startPoint x: 351, startPoint y: 323, endPoint x: 731, endPoint y: 350, distance: 380.4
copy p "Which HiLux GR-S PORT feature channels air, reducing aerodynamic drag, and turb…"
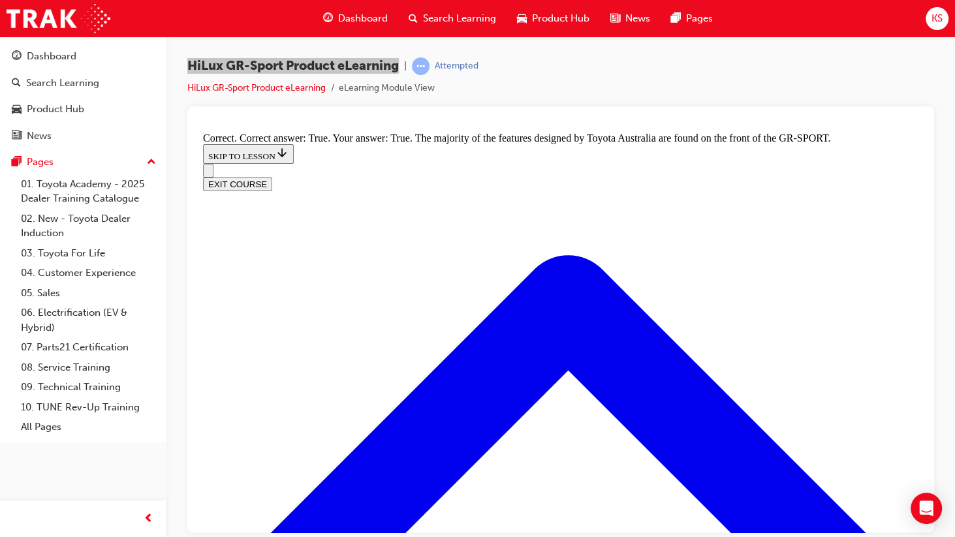
radio input "true"
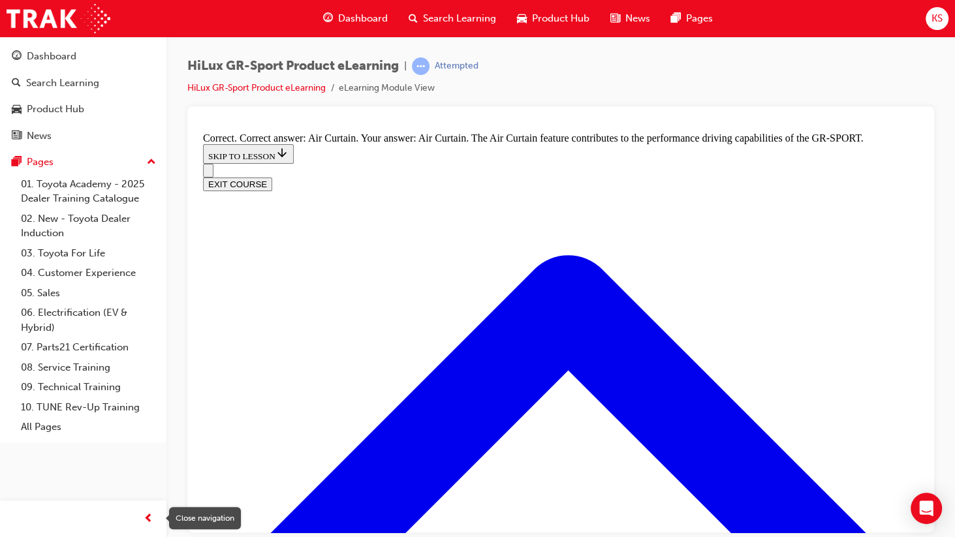
click at [116, 440] on div "Dashboard Search Learning Product Hub News Pages Pages 01. Toyota Academy - 202…" at bounding box center [83, 252] width 167 height 505
drag, startPoint x: 505, startPoint y: 102, endPoint x: 842, endPoint y: 69, distance: 338.6
click at [844, 72] on div "HiLux GR-Sport Product eLearning | Attempted HiLux GR-Sport Product eLearning e…" at bounding box center [560, 81] width 747 height 49
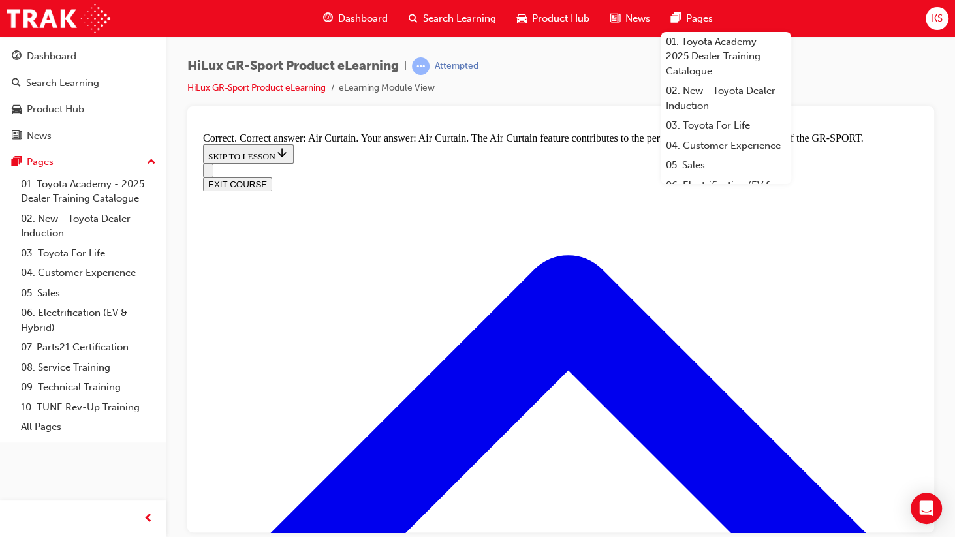
click at [695, 17] on span "Pages" at bounding box center [699, 18] width 27 height 15
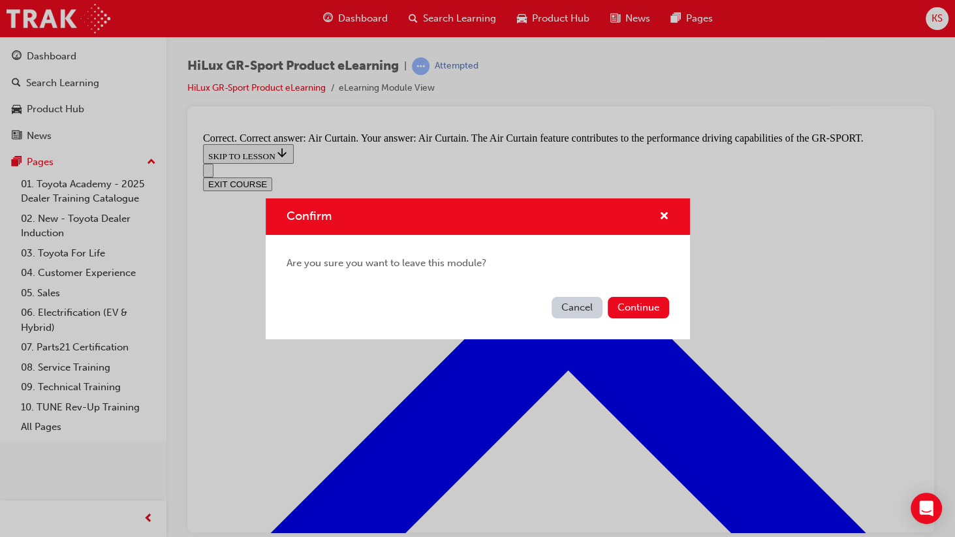
click at [567, 307] on button "Cancel" at bounding box center [577, 308] width 51 height 22
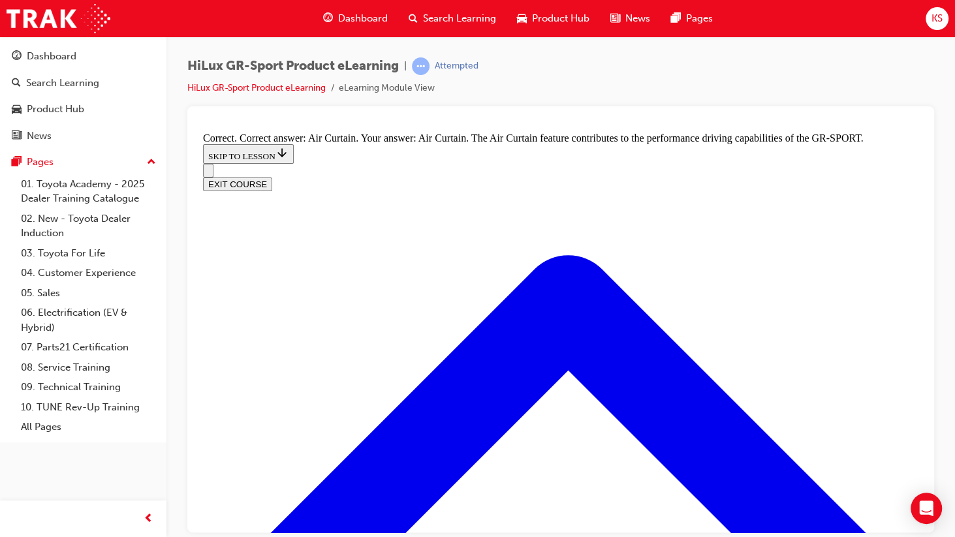
scroll to position [1559, 0]
click at [170, 13] on div "Dashboard Search Learning Product Hub News Pages KS" at bounding box center [477, 18] width 955 height 37
click at [231, 440] on div "HiLux GR-Sport Product eLearning | Attempted HiLux GR-Sport Product eLearning e…" at bounding box center [477, 268] width 955 height 537
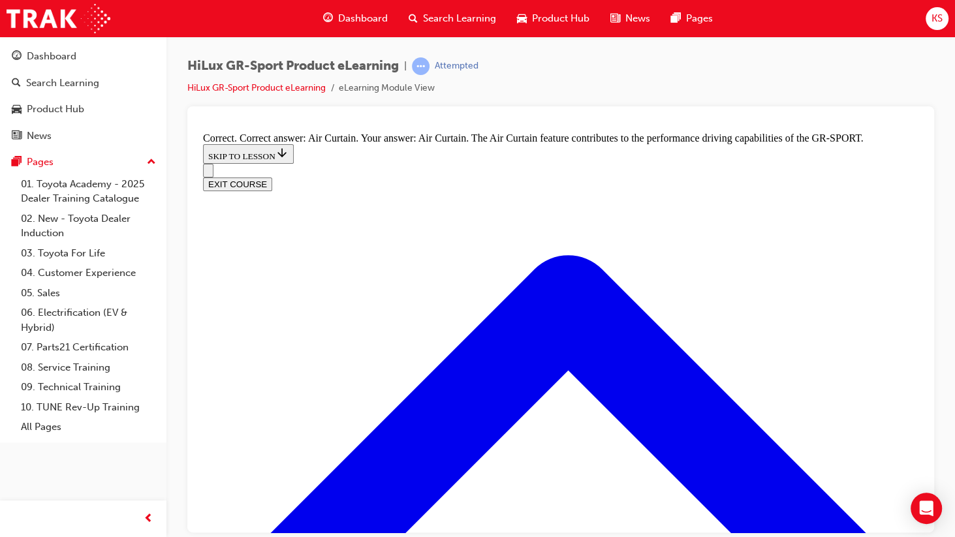
click at [80, 37] on div "Dashboard Search Learning Product Hub News Pages Pages 01. Toyota Academy - 202…" at bounding box center [83, 240] width 167 height 406
drag, startPoint x: 432, startPoint y: 227, endPoint x: 682, endPoint y: 247, distance: 250.3
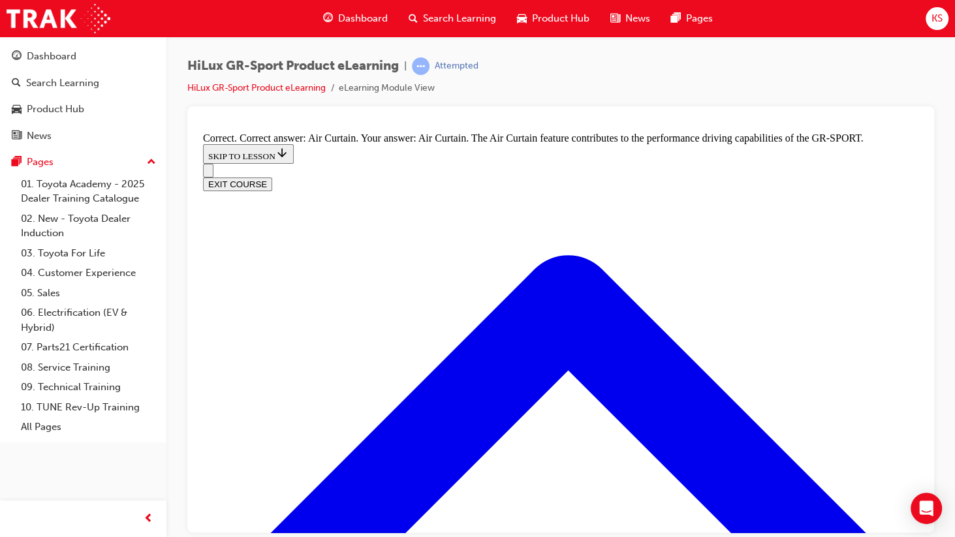
radio input "true"
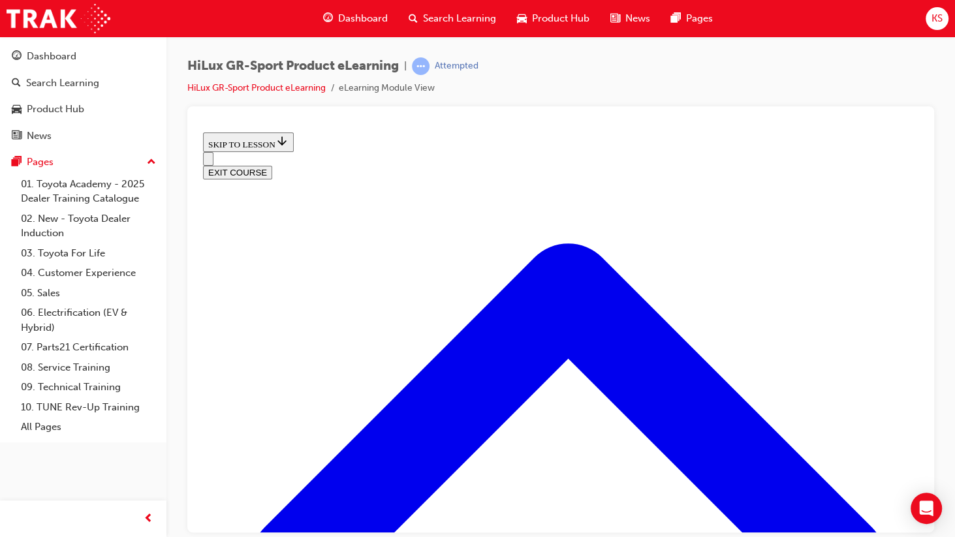
scroll to position [40, 0]
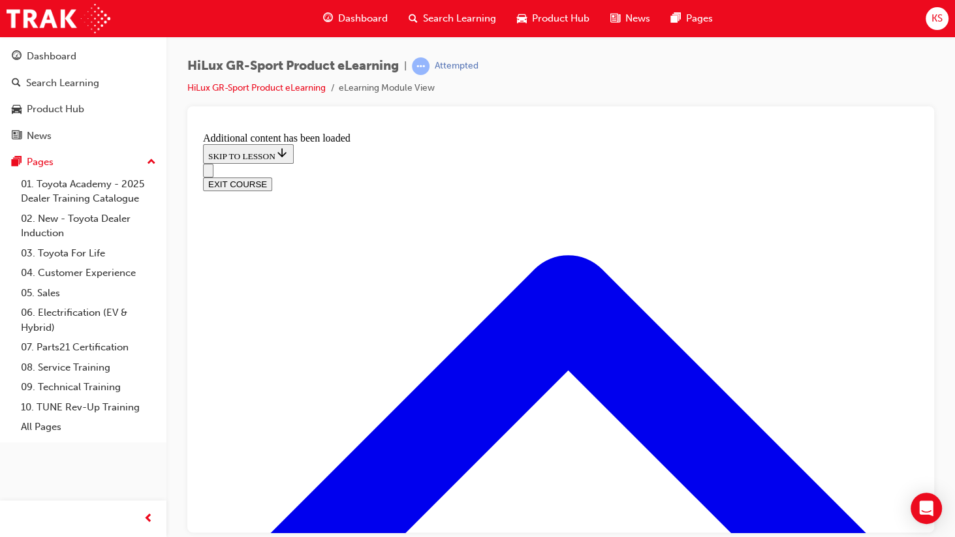
scroll to position [541, 0]
drag, startPoint x: 430, startPoint y: 265, endPoint x: 712, endPoint y: 285, distance: 282.8
drag, startPoint x: 366, startPoint y: 341, endPoint x: 377, endPoint y: 347, distance: 12.9
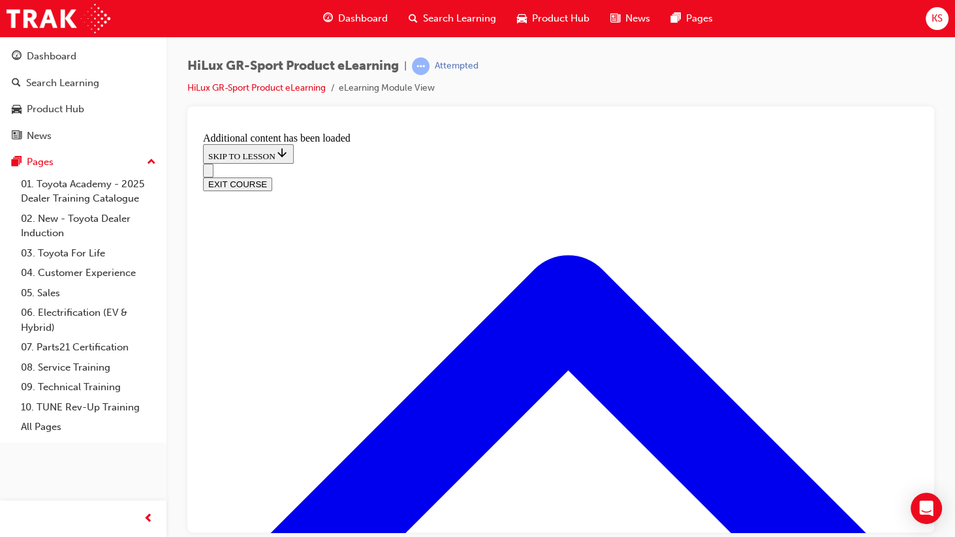
radio input "true"
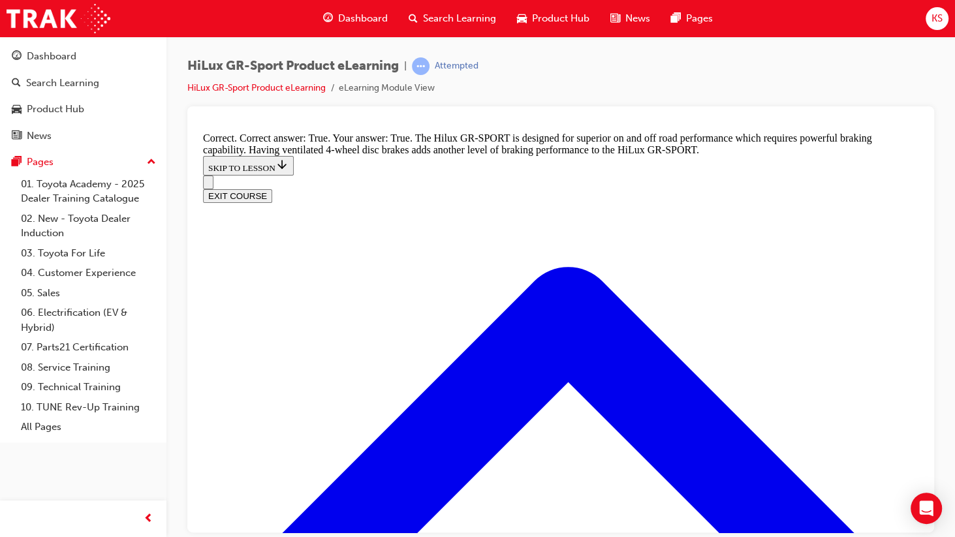
scroll to position [888, 0]
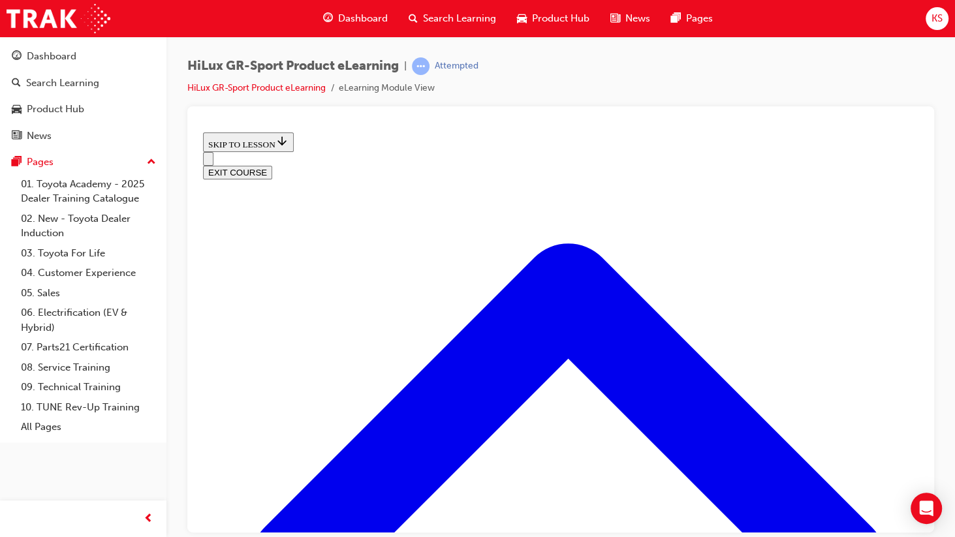
scroll to position [1195, 0]
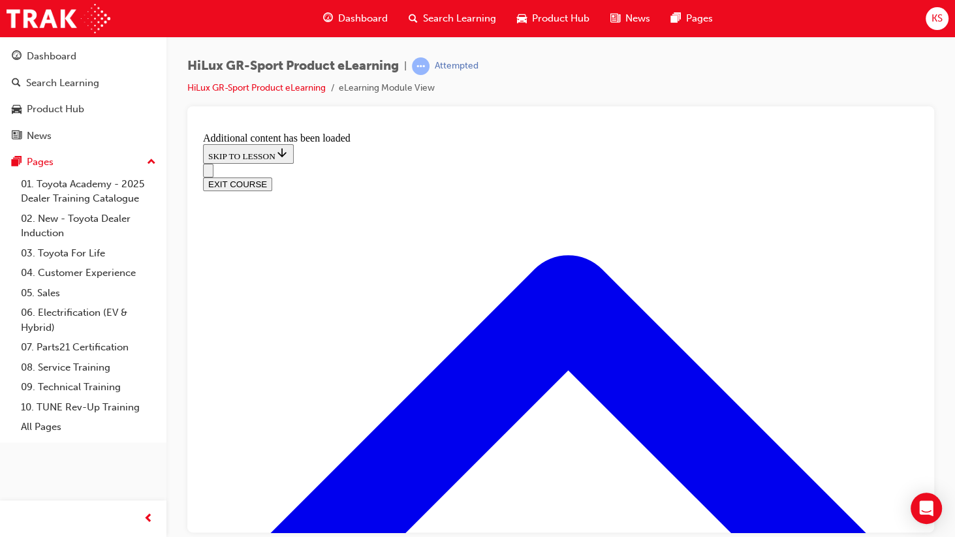
scroll to position [1606, 0]
checkbox input "true"
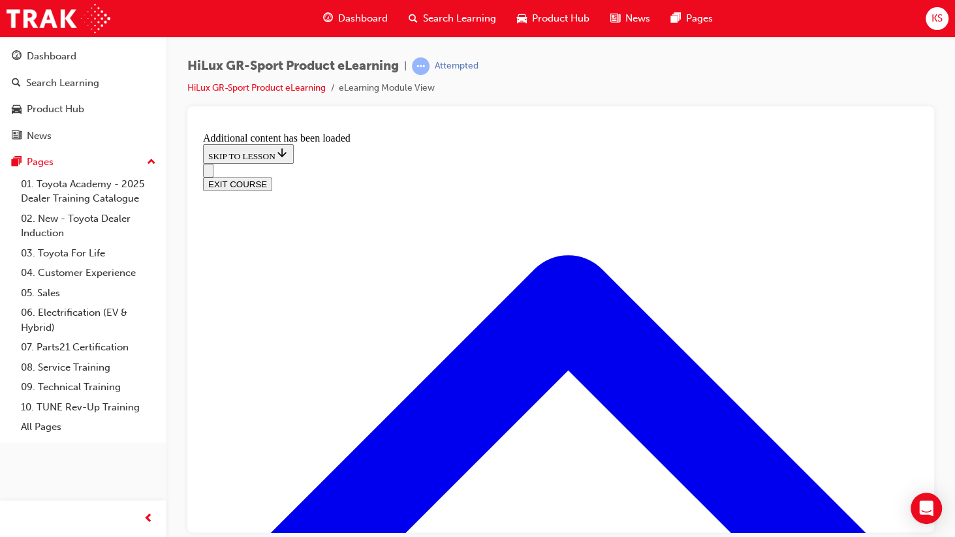
checkbox input "true"
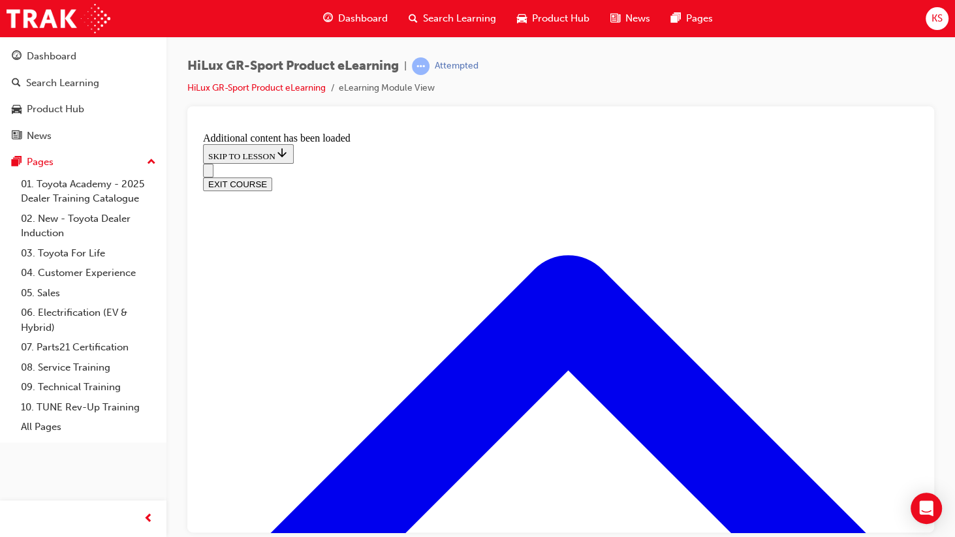
checkbox input "true"
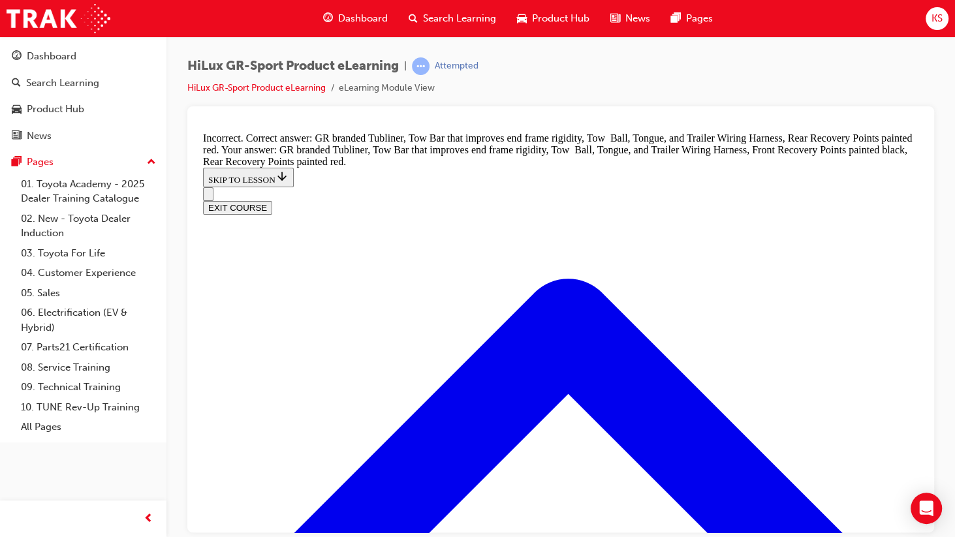
scroll to position [1798, 0]
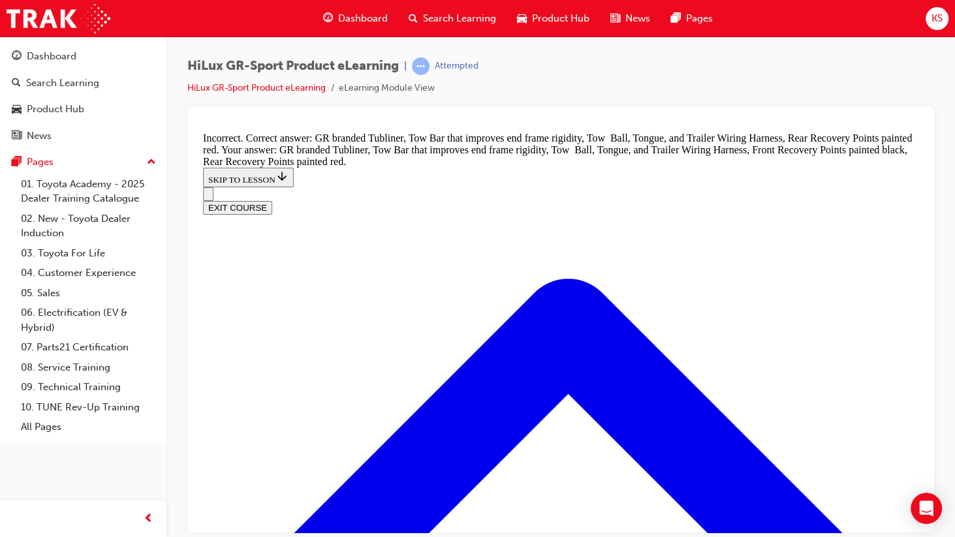
checkbox input "false"
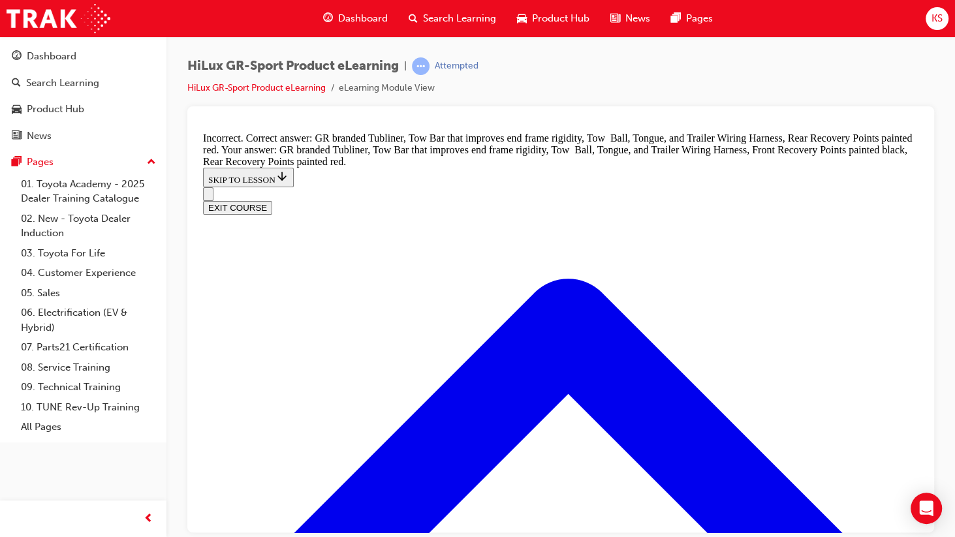
checkbox input "false"
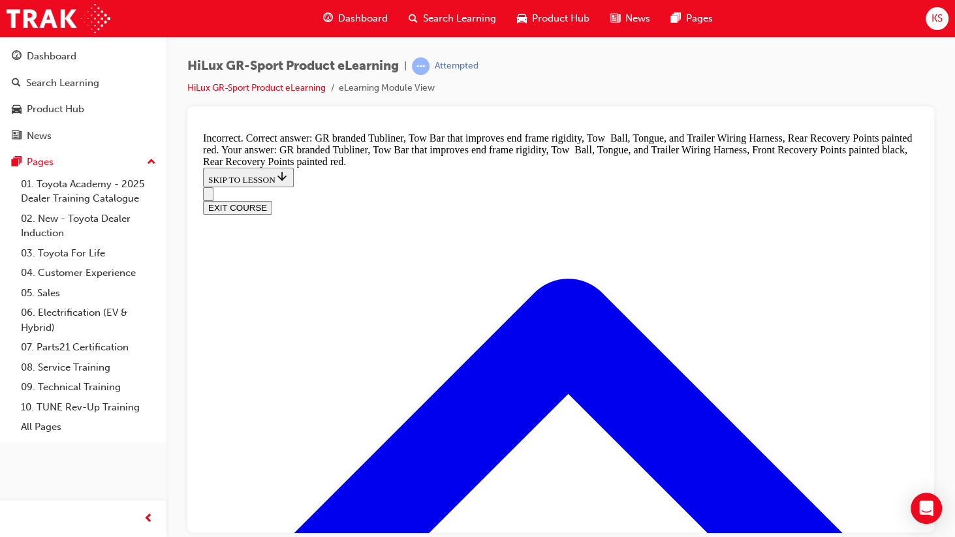
checkbox input "false"
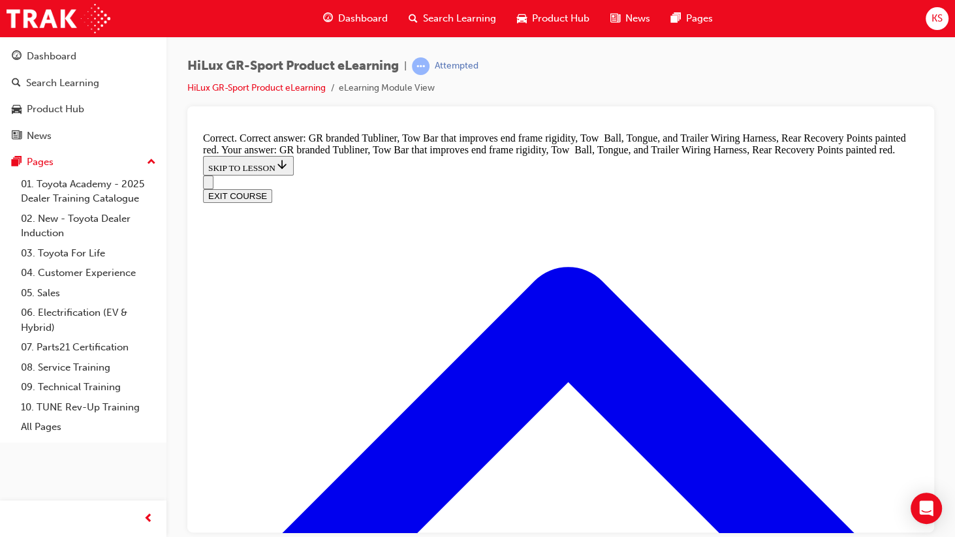
scroll to position [1853, 0]
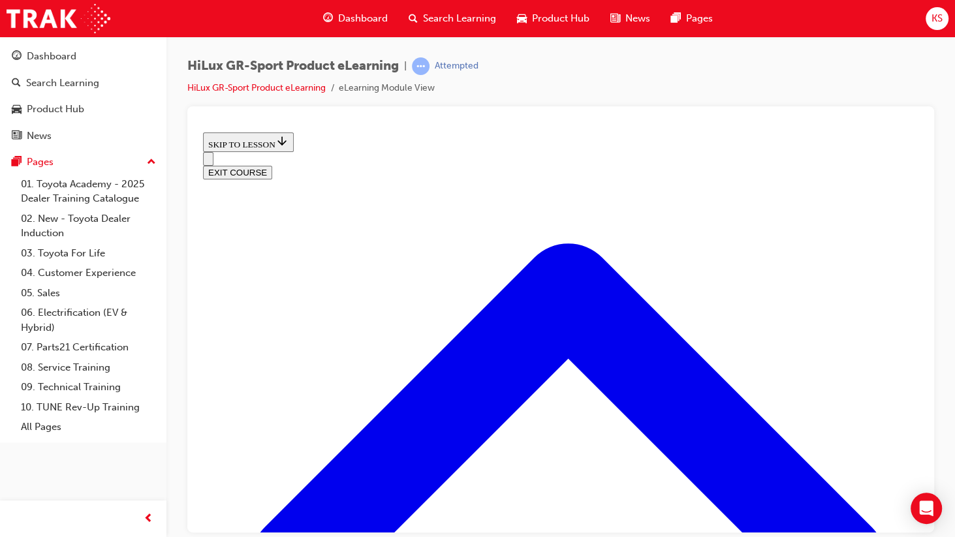
scroll to position [366, 0]
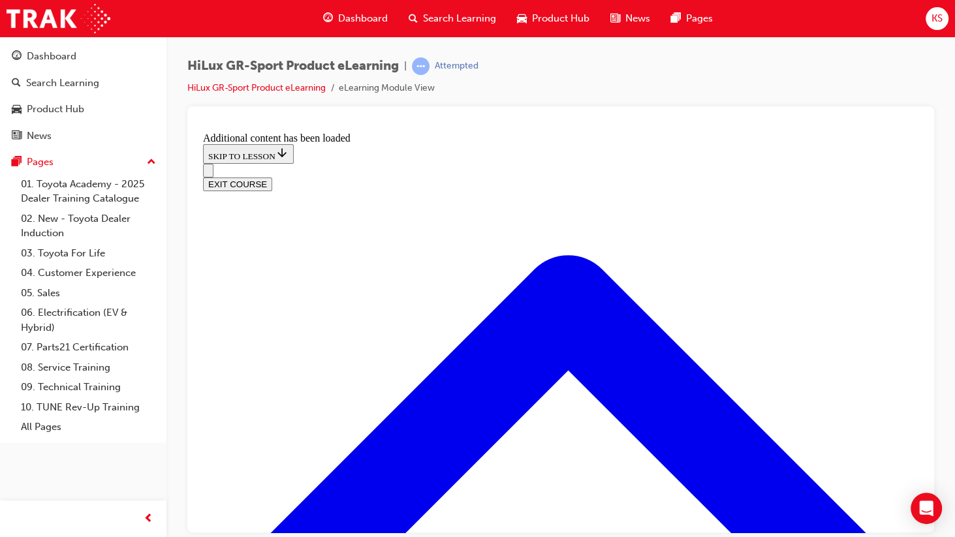
scroll to position [912, 0]
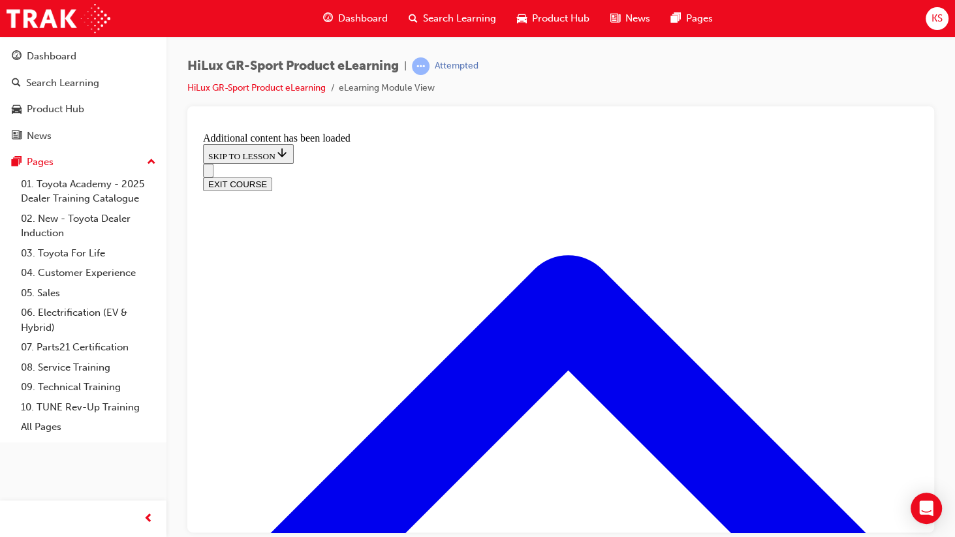
checkbox input "true"
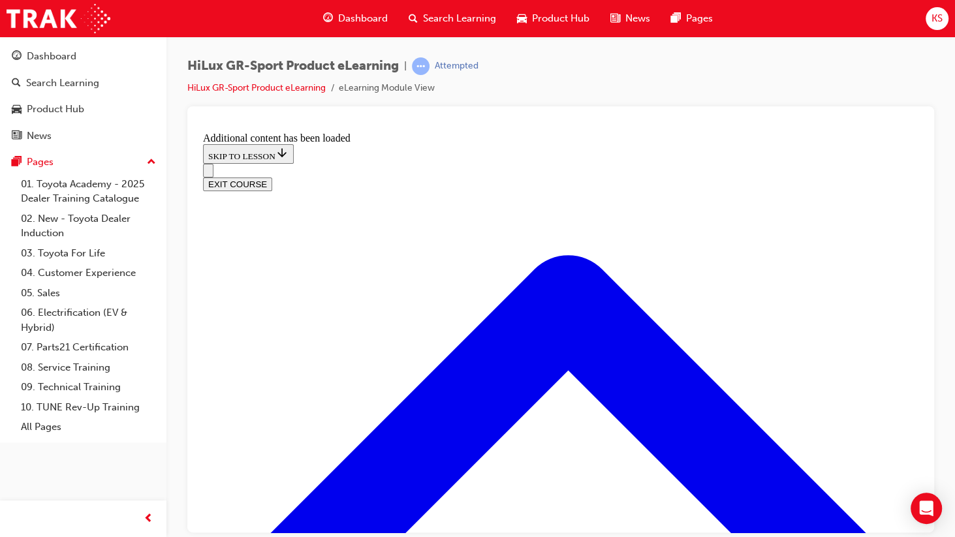
checkbox input "true"
drag, startPoint x: 420, startPoint y: 221, endPoint x: 686, endPoint y: 231, distance: 266.6
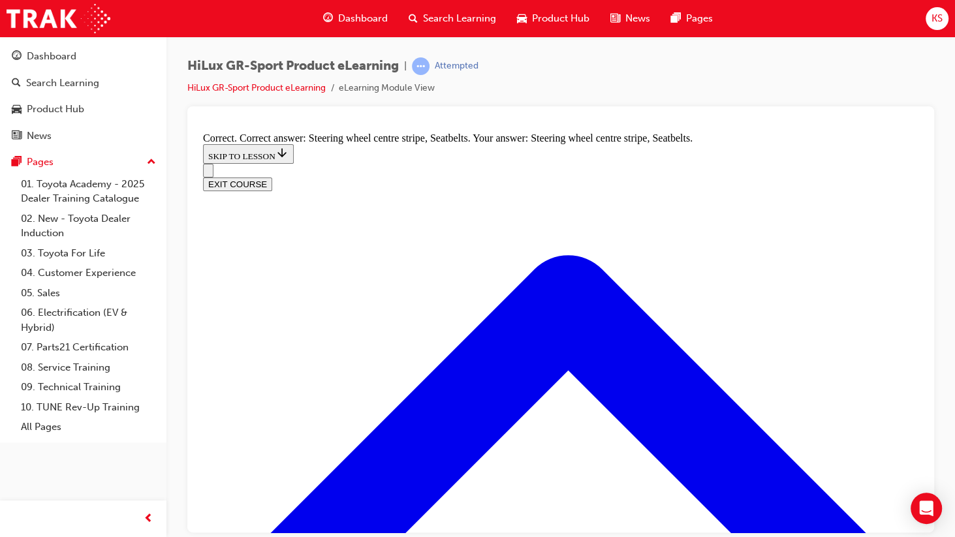
radio input "true"
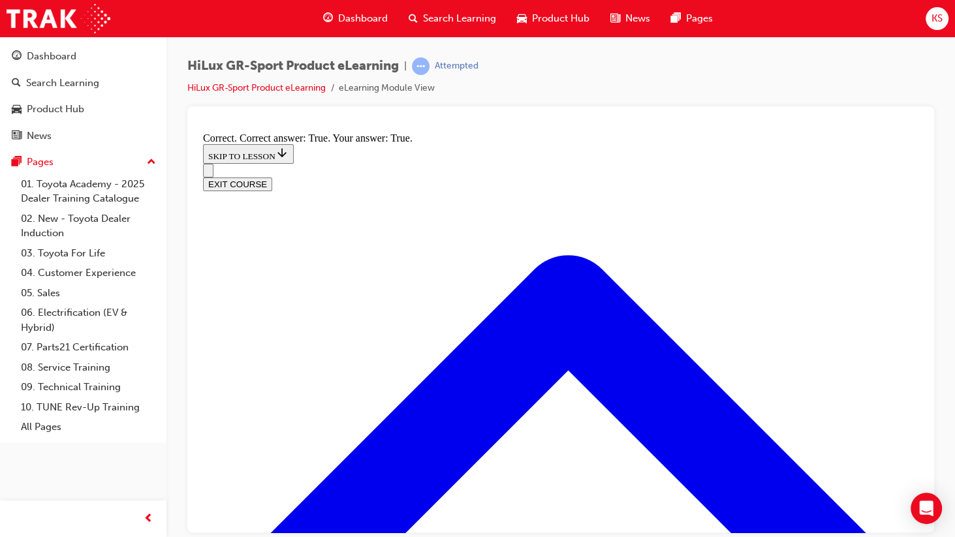
scroll to position [1985, 0]
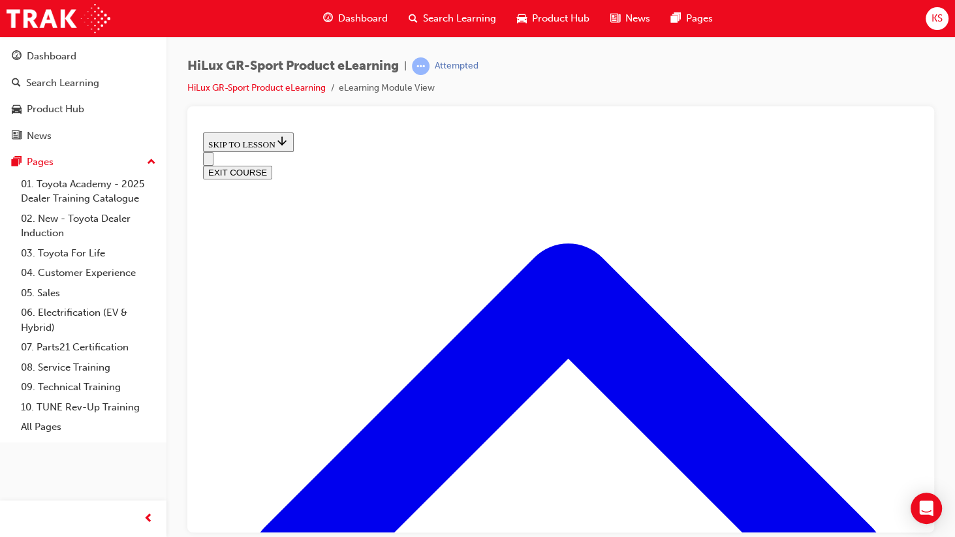
scroll to position [555, 0]
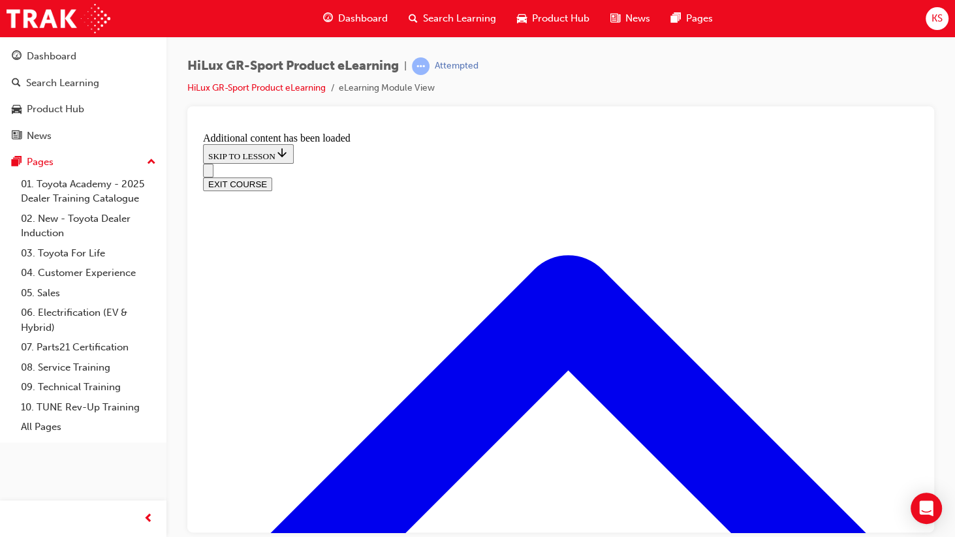
scroll to position [901, 0]
drag, startPoint x: 432, startPoint y: 199, endPoint x: 730, endPoint y: 232, distance: 299.6
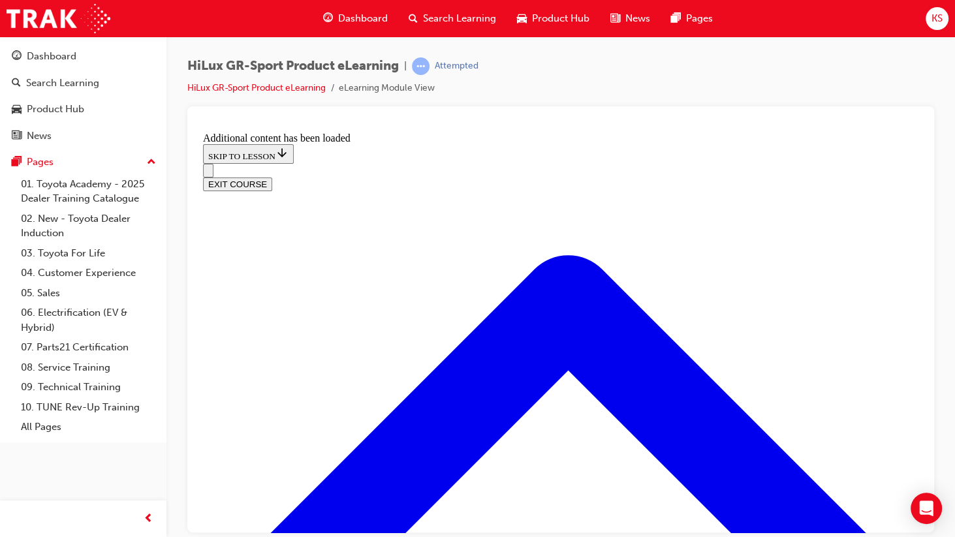
radio input "true"
drag, startPoint x: 528, startPoint y: 450, endPoint x: 520, endPoint y: 451, distance: 7.3
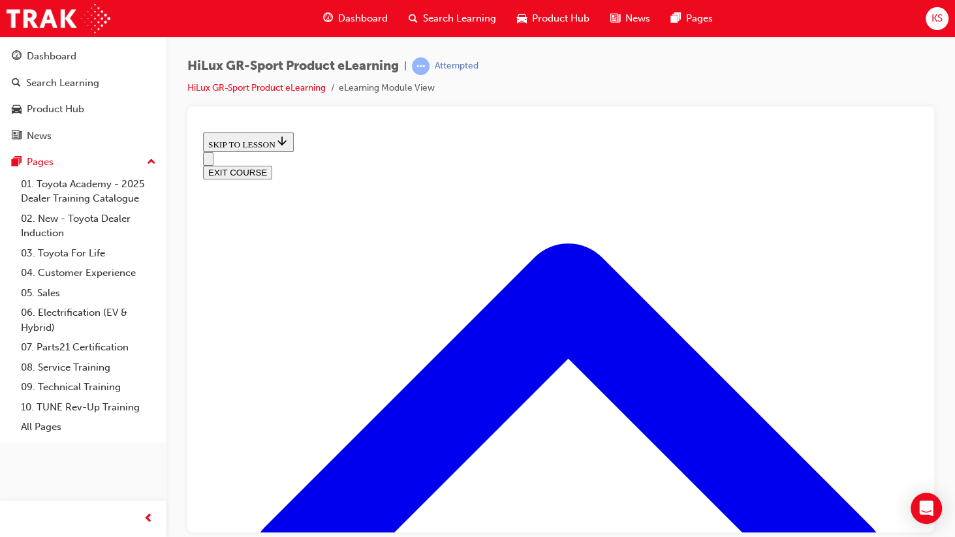
scroll to position [1606, 0]
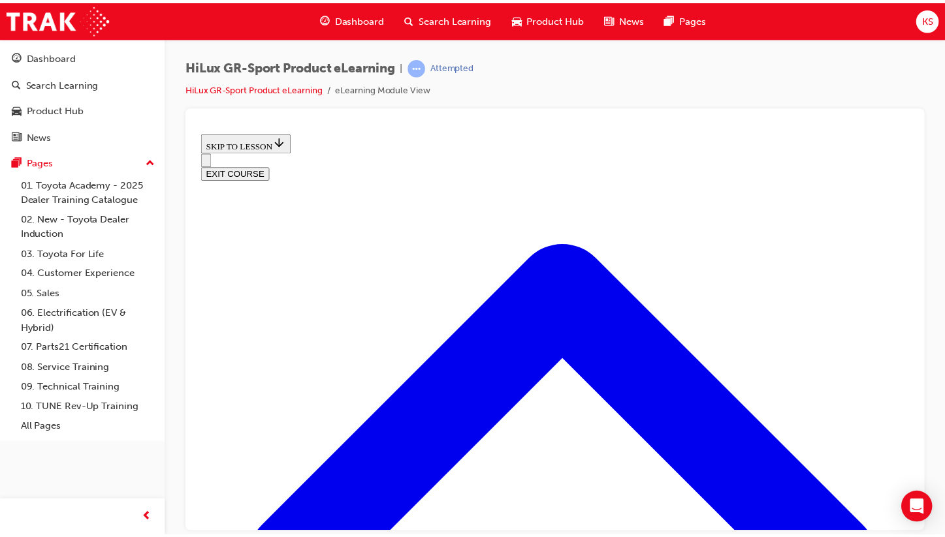
scroll to position [241, 0]
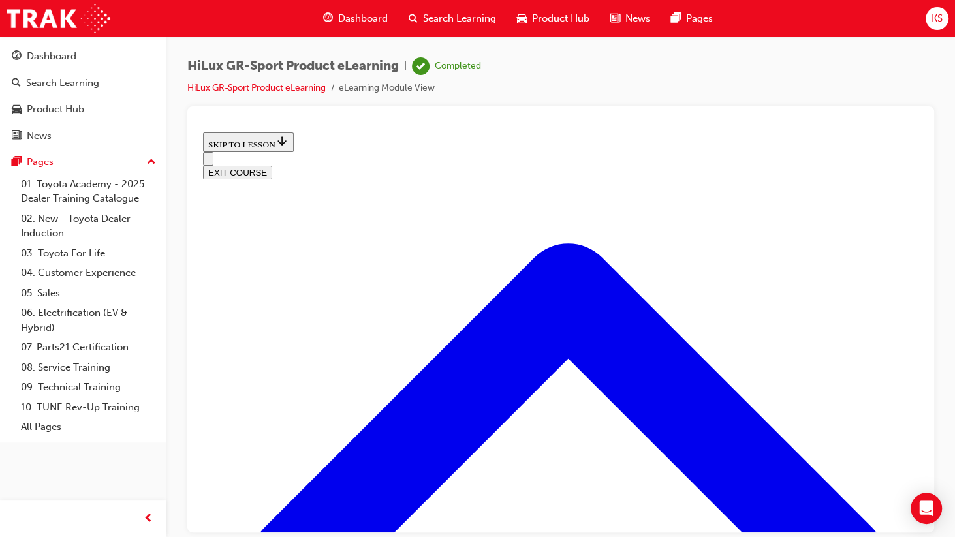
click at [360, 10] on div "Dashboard" at bounding box center [356, 18] width 86 height 27
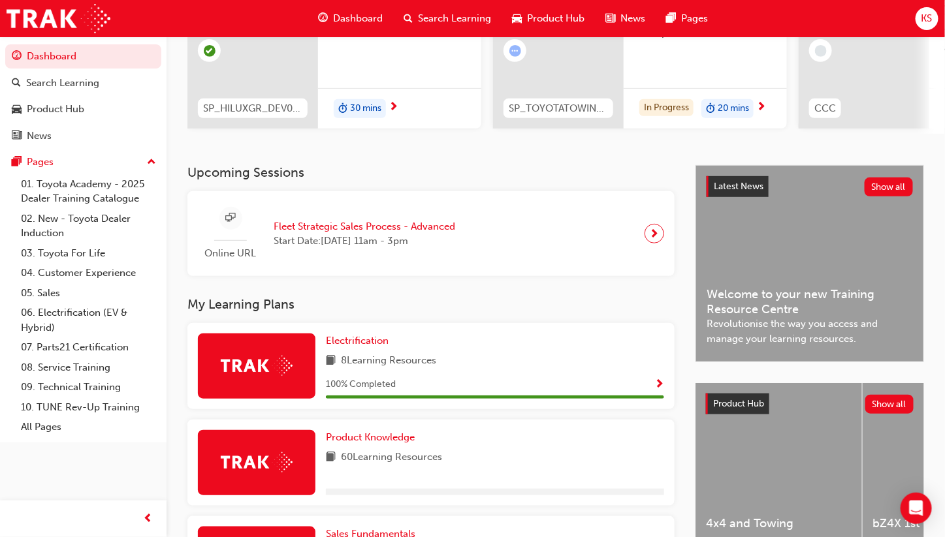
scroll to position [261, 0]
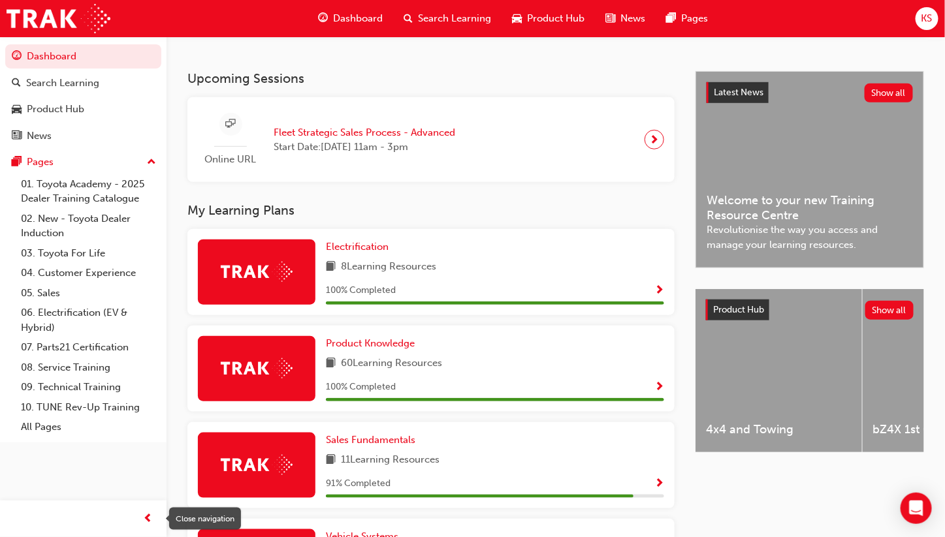
click at [145, 440] on span "prev-icon" at bounding box center [149, 519] width 10 height 16
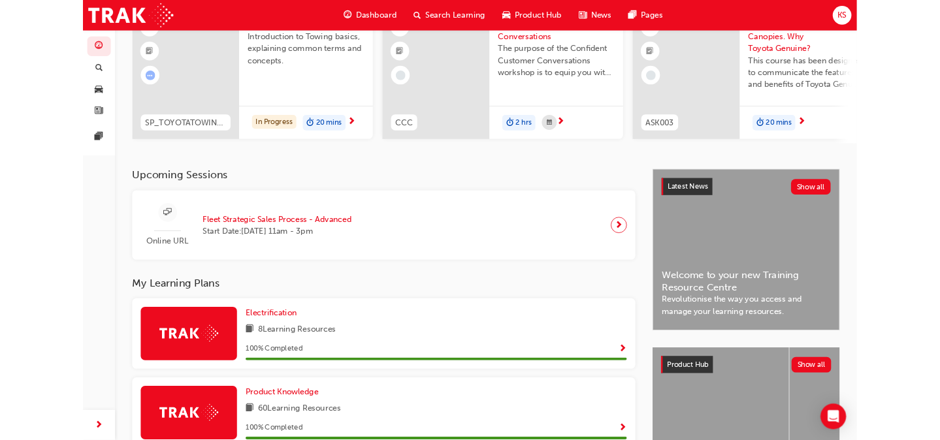
scroll to position [0, 0]
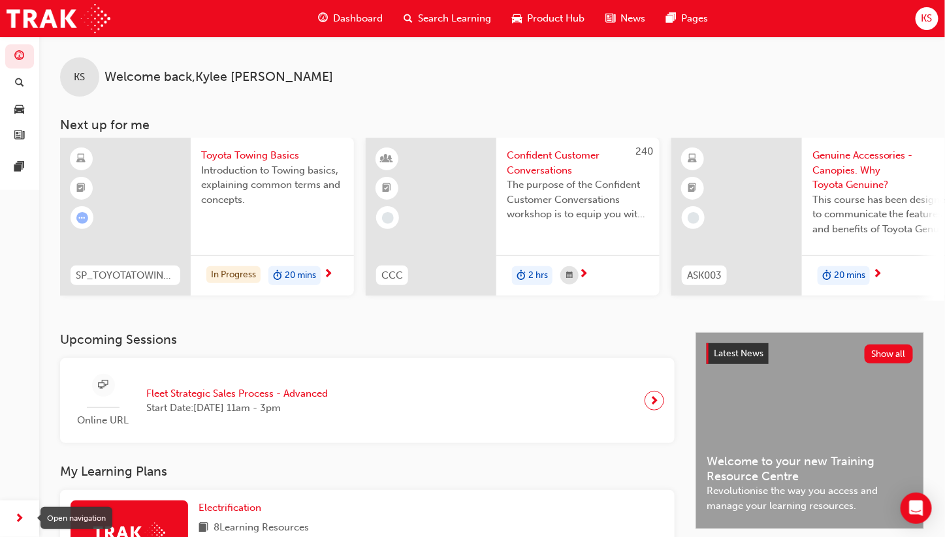
click at [15, 440] on span "next-icon" at bounding box center [20, 519] width 10 height 16
